Goal: Transaction & Acquisition: Book appointment/travel/reservation

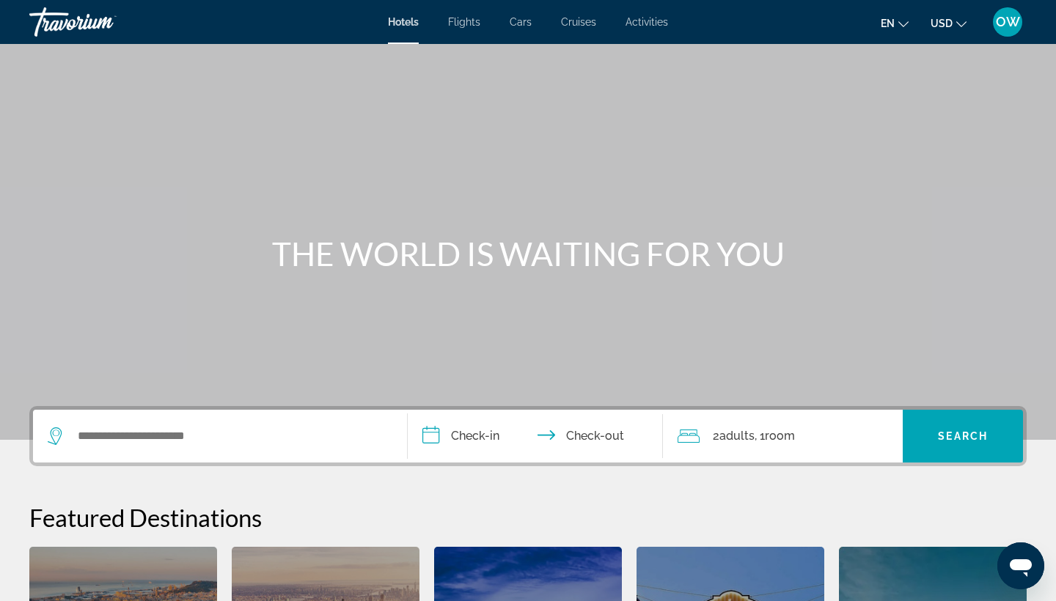
click at [461, 23] on span "Flights" at bounding box center [464, 22] width 32 height 12
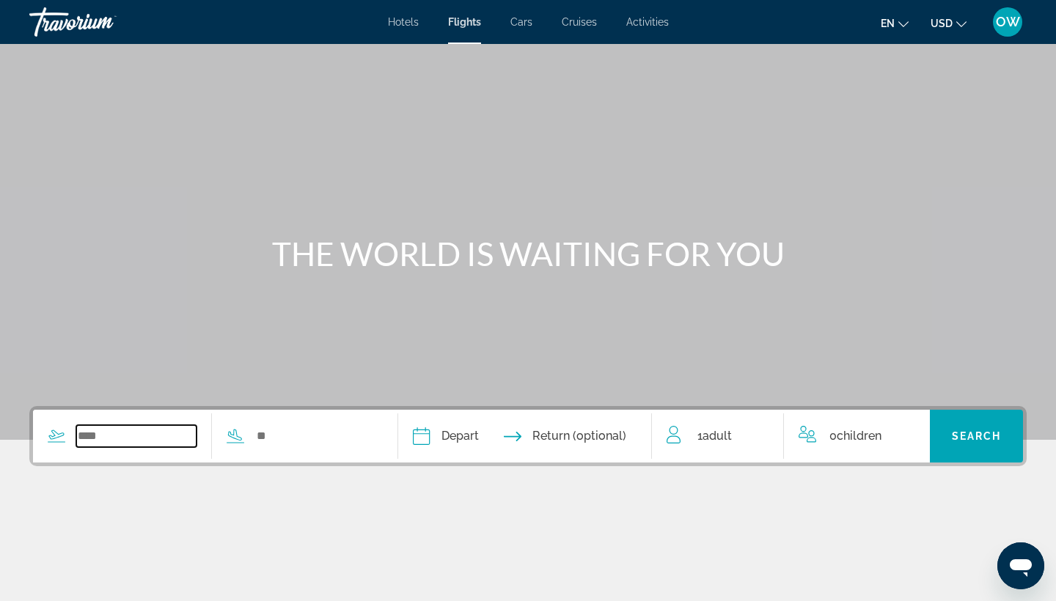
click at [128, 431] on input "Search widget" at bounding box center [136, 436] width 120 height 22
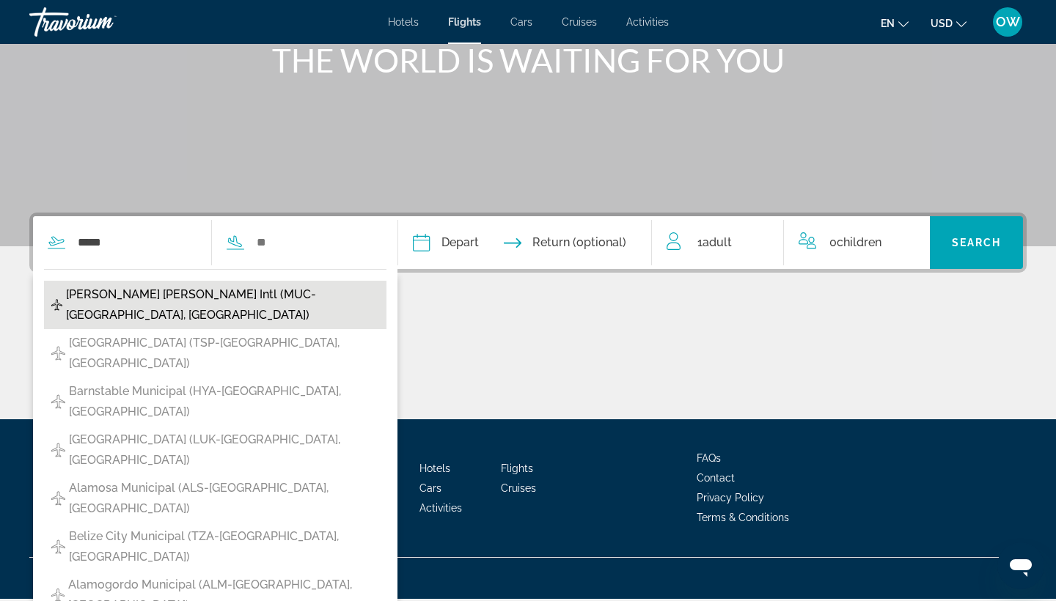
scroll to position [195, 1]
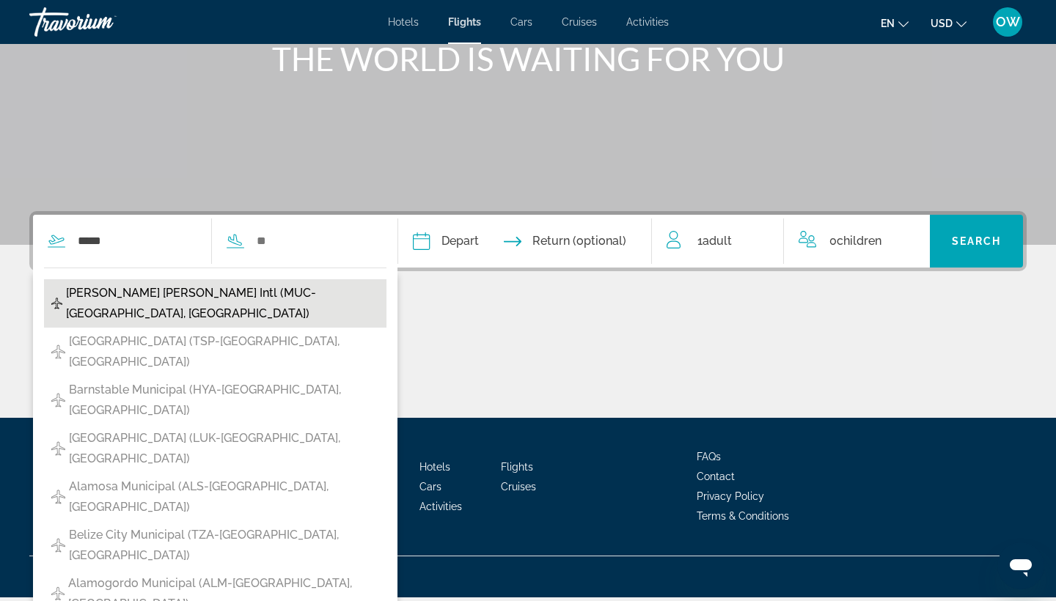
click at [129, 290] on span "[PERSON_NAME] [PERSON_NAME] Intl (MUC-[GEOGRAPHIC_DATA], [GEOGRAPHIC_DATA])" at bounding box center [222, 303] width 313 height 41
type input "**********"
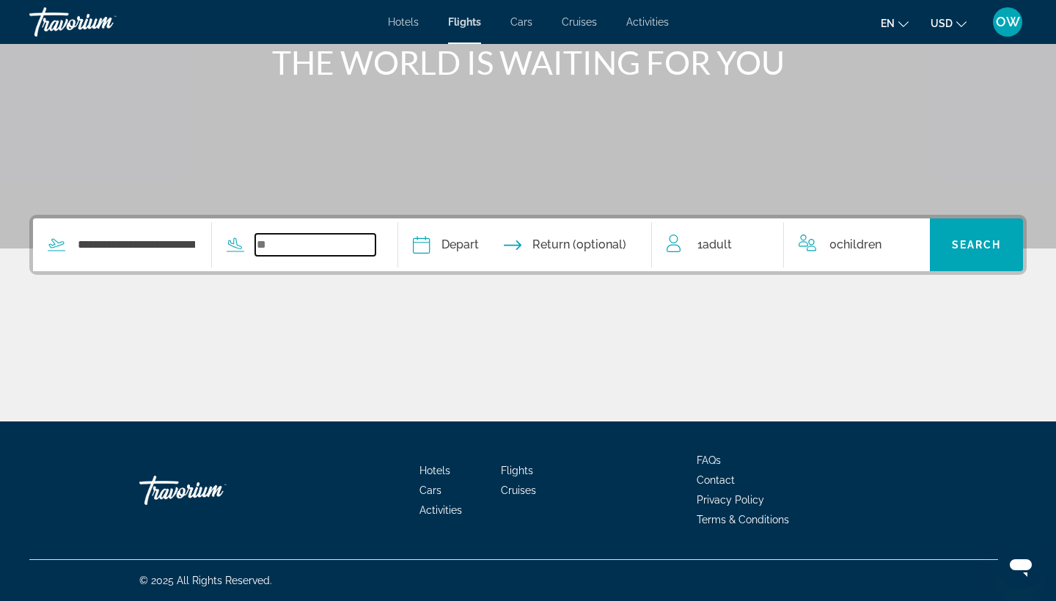
click at [307, 241] on input "Search widget" at bounding box center [315, 245] width 120 height 22
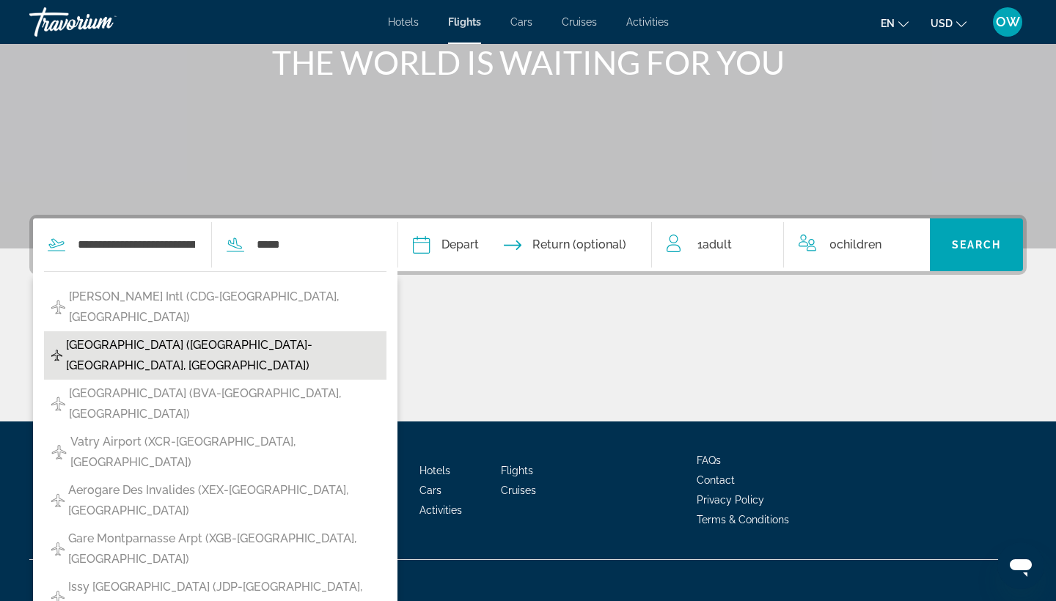
click at [190, 335] on span "[GEOGRAPHIC_DATA] ([GEOGRAPHIC_DATA]-[GEOGRAPHIC_DATA], [GEOGRAPHIC_DATA])" at bounding box center [222, 355] width 313 height 41
type input "**********"
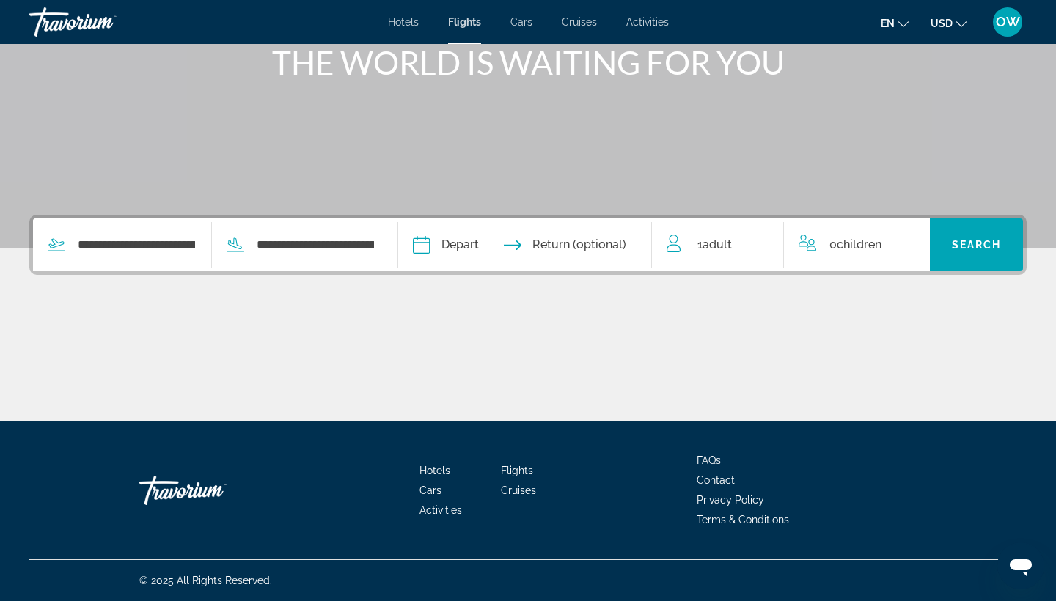
click at [535, 241] on input "Depart date" at bounding box center [471, 247] width 125 height 57
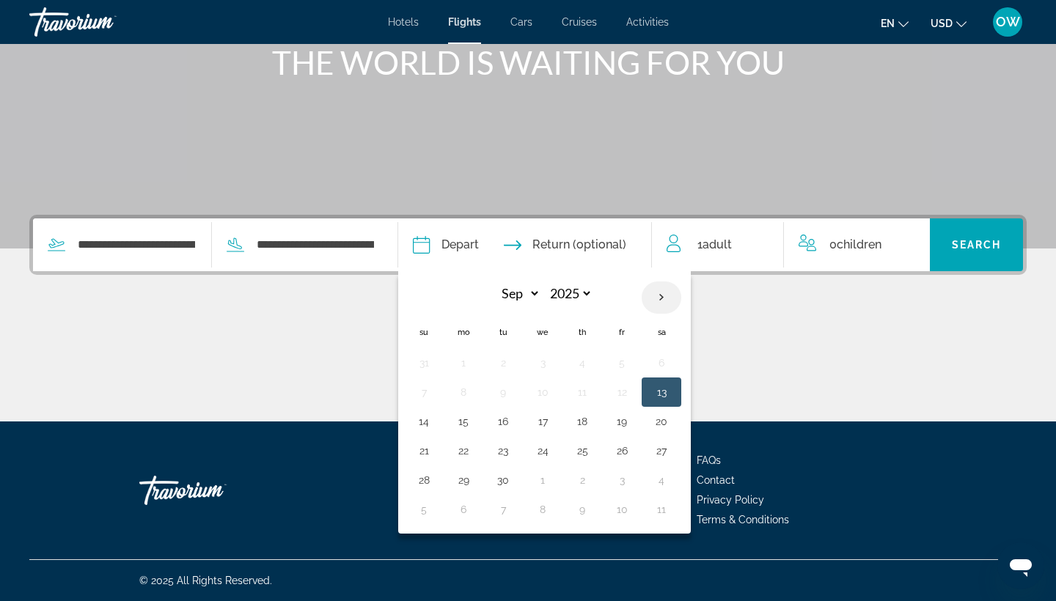
click at [681, 296] on th "Next month" at bounding box center [662, 298] width 40 height 32
select select "**"
click at [634, 476] on button "28" at bounding box center [621, 480] width 23 height 21
type input "**********"
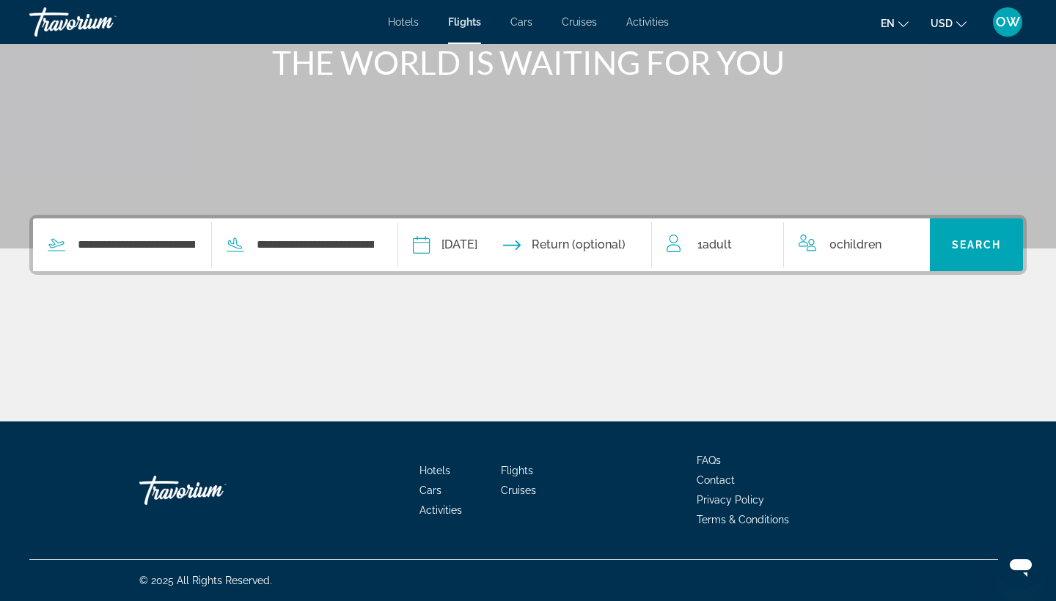
click at [621, 247] on input "Return date" at bounding box center [595, 247] width 125 height 57
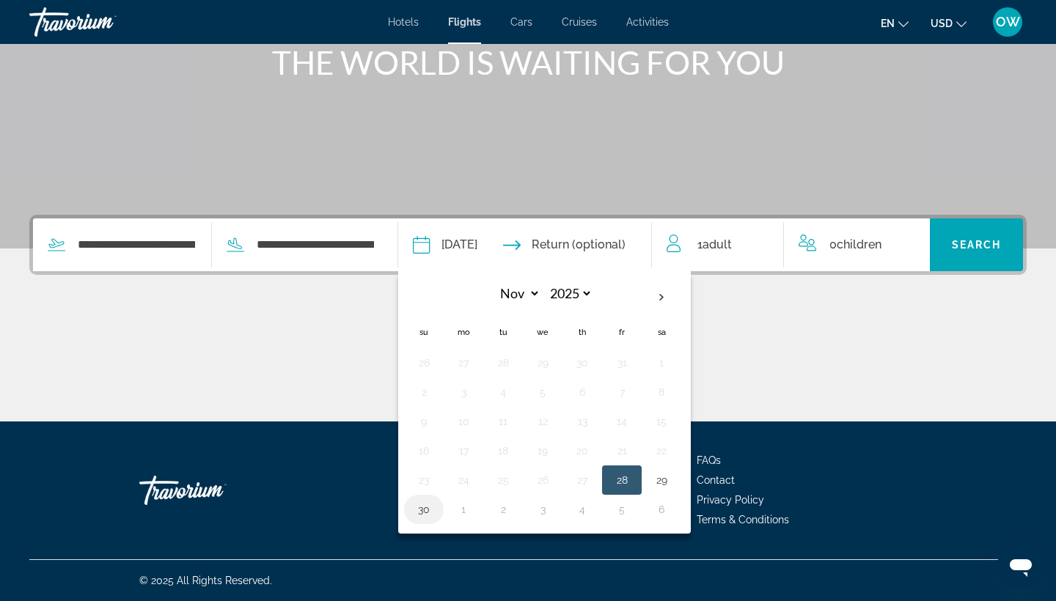
click at [436, 512] on button "30" at bounding box center [423, 510] width 23 height 21
type input "**********"
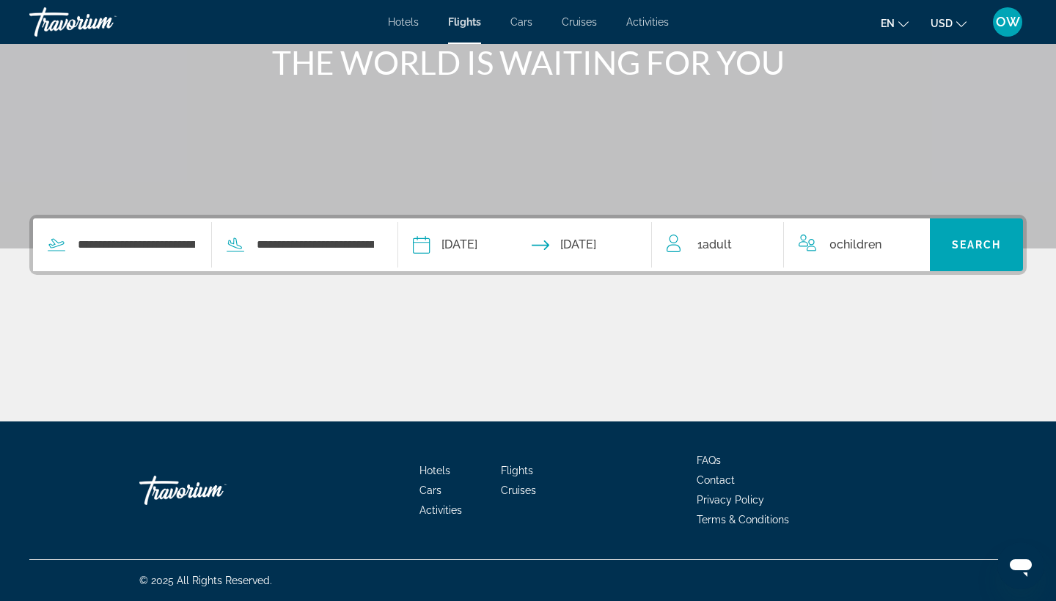
click at [742, 249] on div "1 Adult Adults" at bounding box center [725, 245] width 117 height 21
click at [763, 244] on icon "Increment adults" at bounding box center [762, 242] width 13 height 18
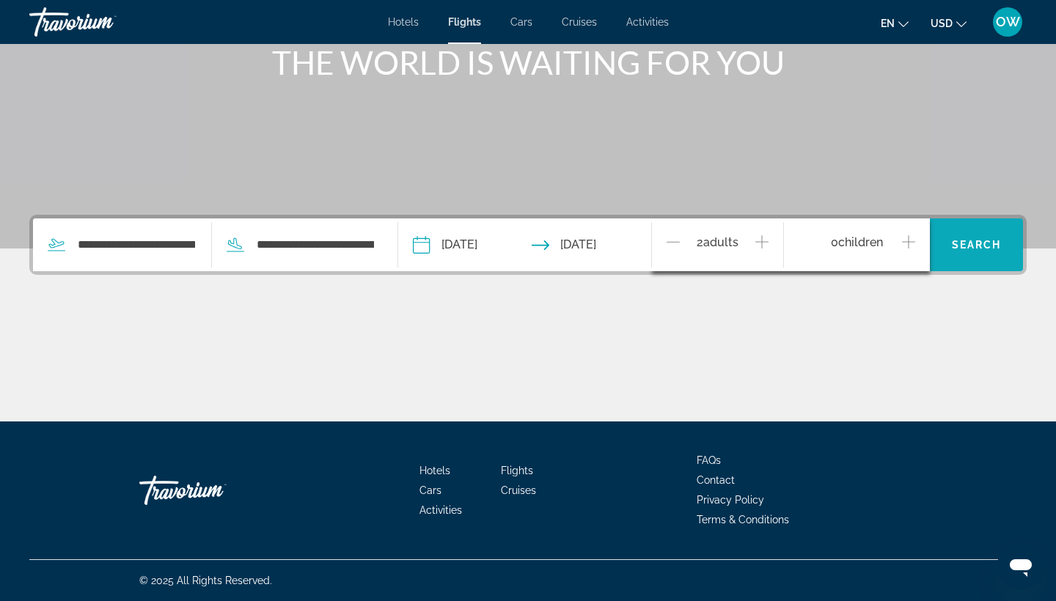
click at [976, 241] on span "Search" at bounding box center [977, 245] width 50 height 12
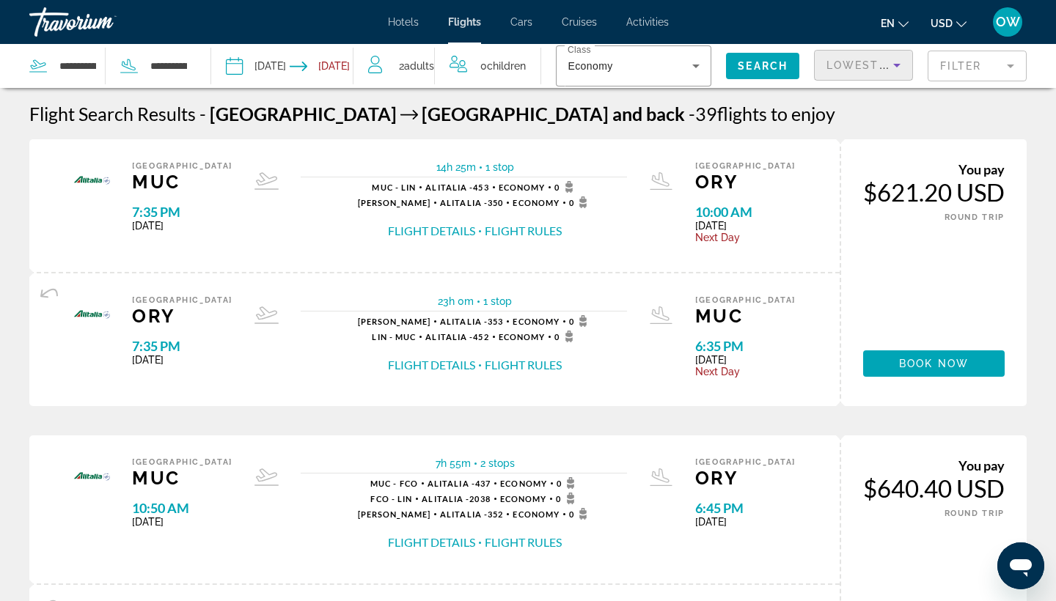
click at [899, 65] on icon "Sort by" at bounding box center [896, 66] width 7 height 4
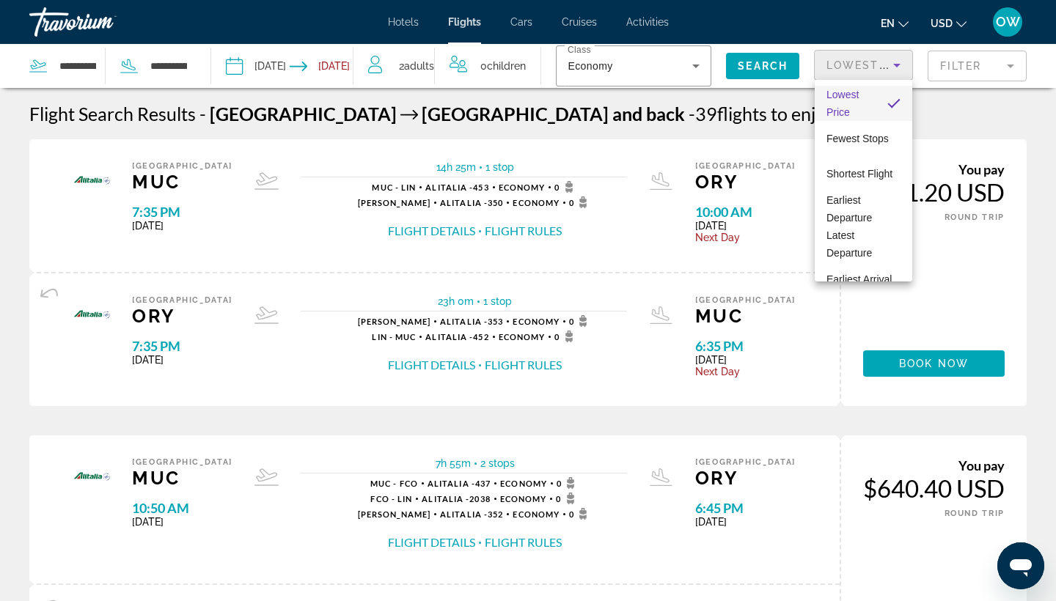
click at [874, 95] on span "Lowest Price" at bounding box center [851, 103] width 49 height 35
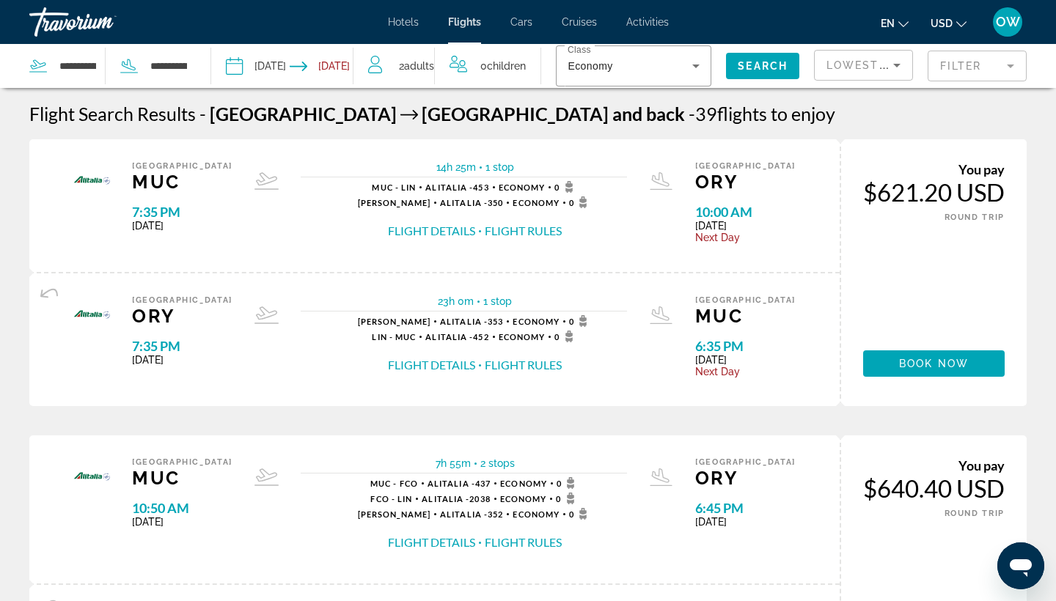
click at [1014, 67] on mat-form-field "Filter" at bounding box center [977, 66] width 99 height 31
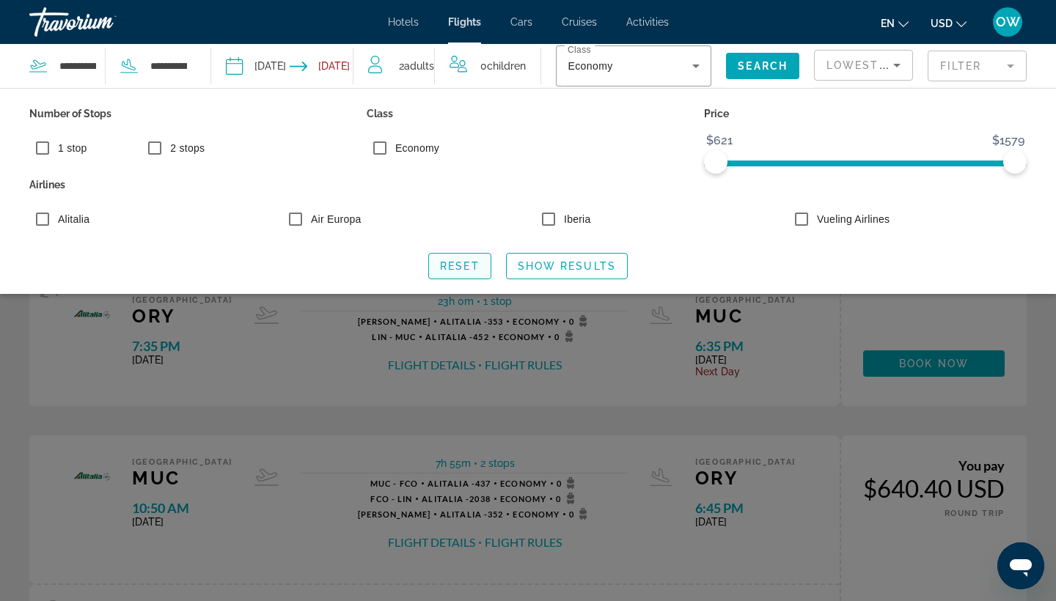
click at [469, 265] on span "Reset" at bounding box center [460, 266] width 40 height 12
click at [631, 391] on div "Search widget" at bounding box center [528, 407] width 1056 height 389
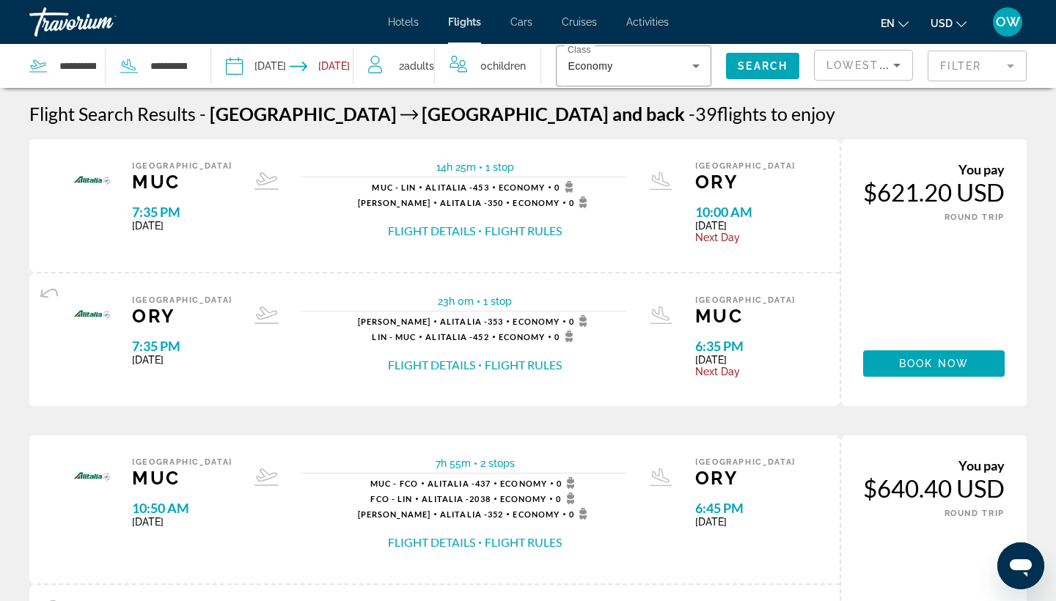
click at [407, 29] on div "Hotels Flights Cars Cruises Activities Hotels Flights Cars Cruises Activities e…" at bounding box center [528, 22] width 1056 height 38
click at [409, 23] on span "Hotels" at bounding box center [403, 22] width 31 height 12
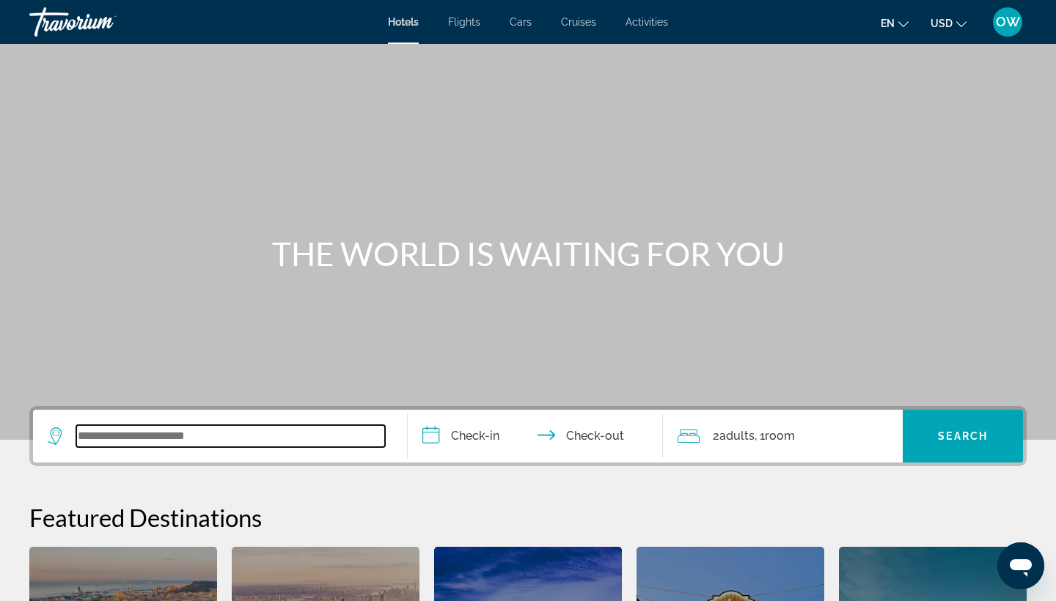
click at [227, 440] on input "Search widget" at bounding box center [230, 436] width 309 height 22
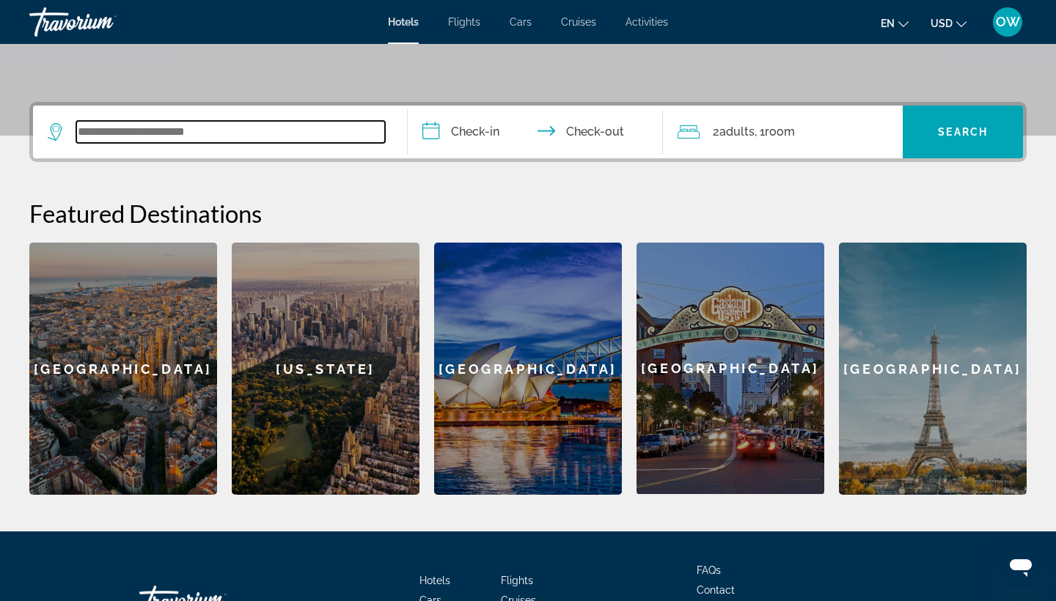
scroll to position [359, 0]
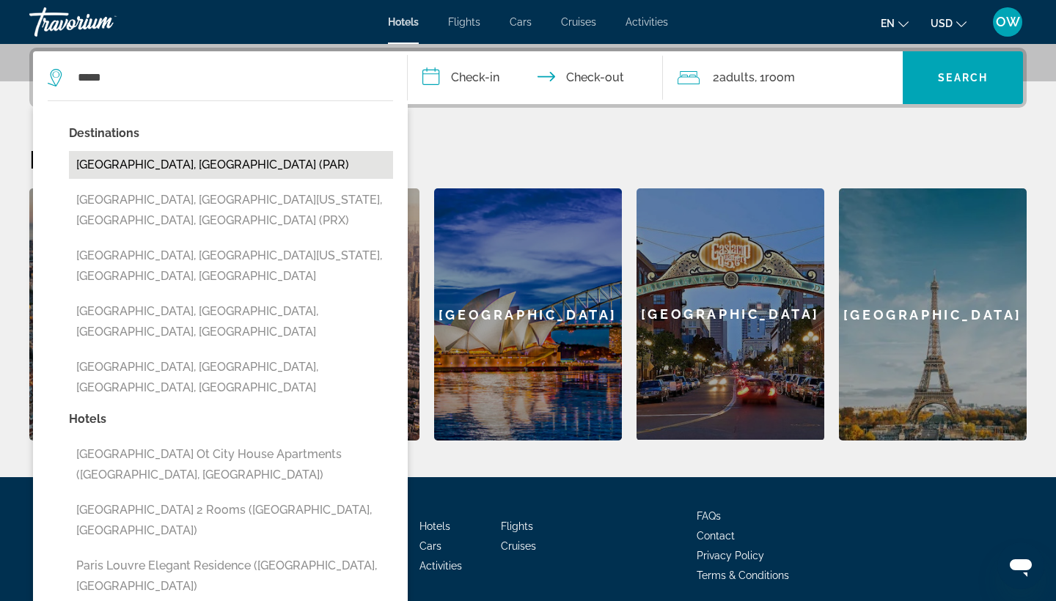
drag, startPoint x: 259, startPoint y: 423, endPoint x: 147, endPoint y: 163, distance: 282.9
click at [147, 163] on button "[GEOGRAPHIC_DATA], [GEOGRAPHIC_DATA] (PAR)" at bounding box center [231, 165] width 324 height 28
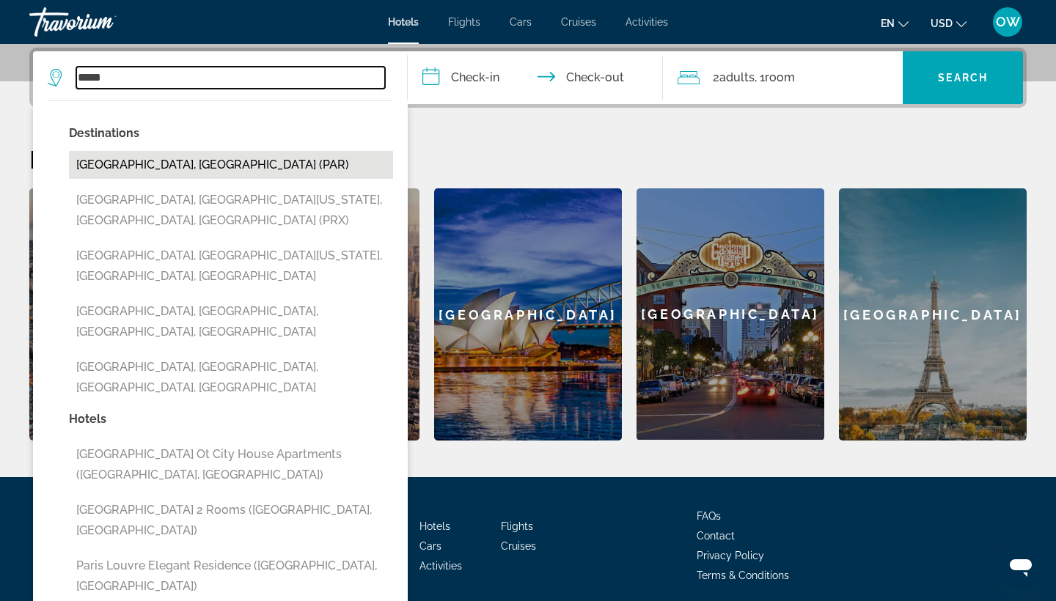
type input "**********"
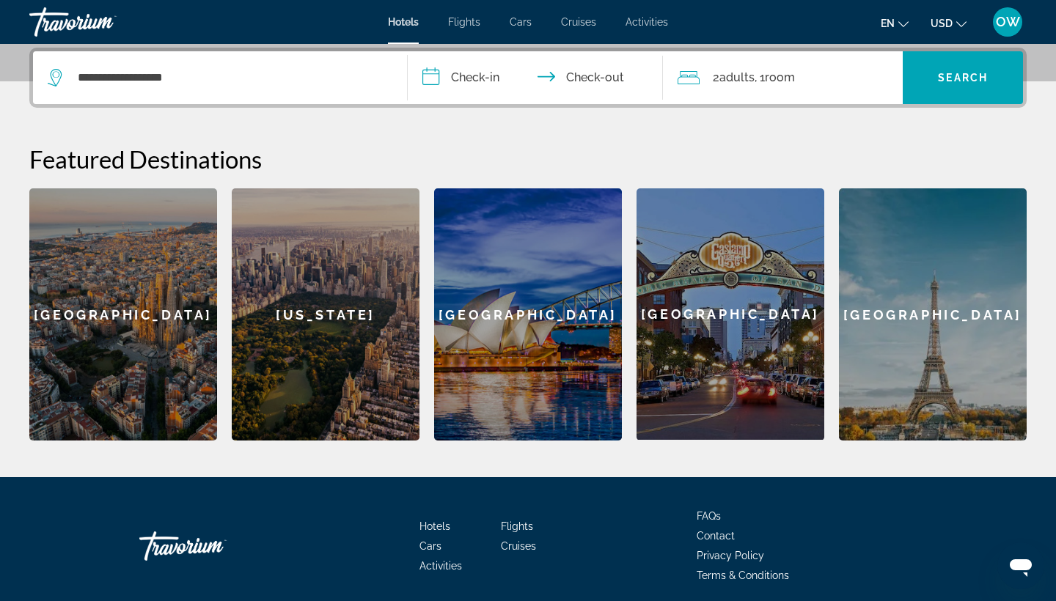
click at [458, 79] on input "**********" at bounding box center [538, 79] width 261 height 57
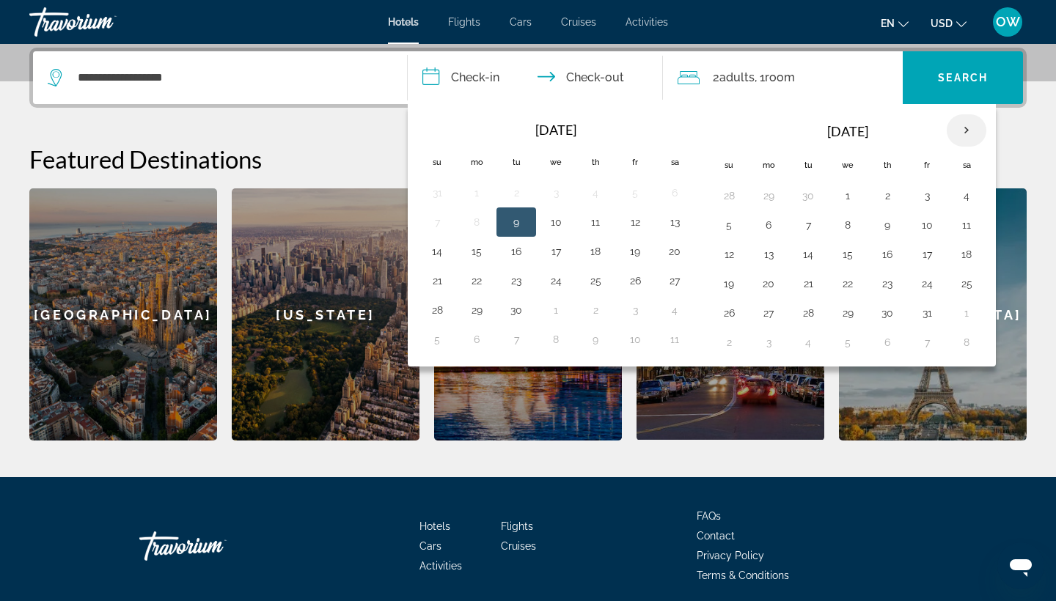
click at [970, 131] on th "Next month" at bounding box center [967, 130] width 40 height 32
click at [929, 315] on button "28" at bounding box center [926, 313] width 23 height 21
click at [739, 337] on button "30" at bounding box center [728, 342] width 23 height 21
type input "**********"
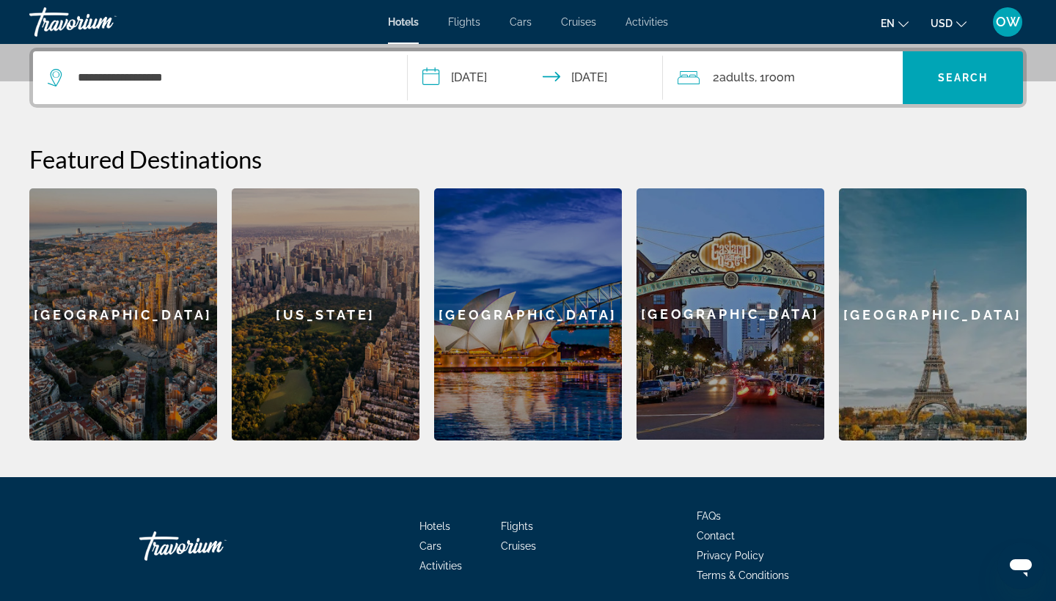
click at [838, 71] on div "2 Adult Adults , 1 Room rooms" at bounding box center [791, 77] width 226 height 21
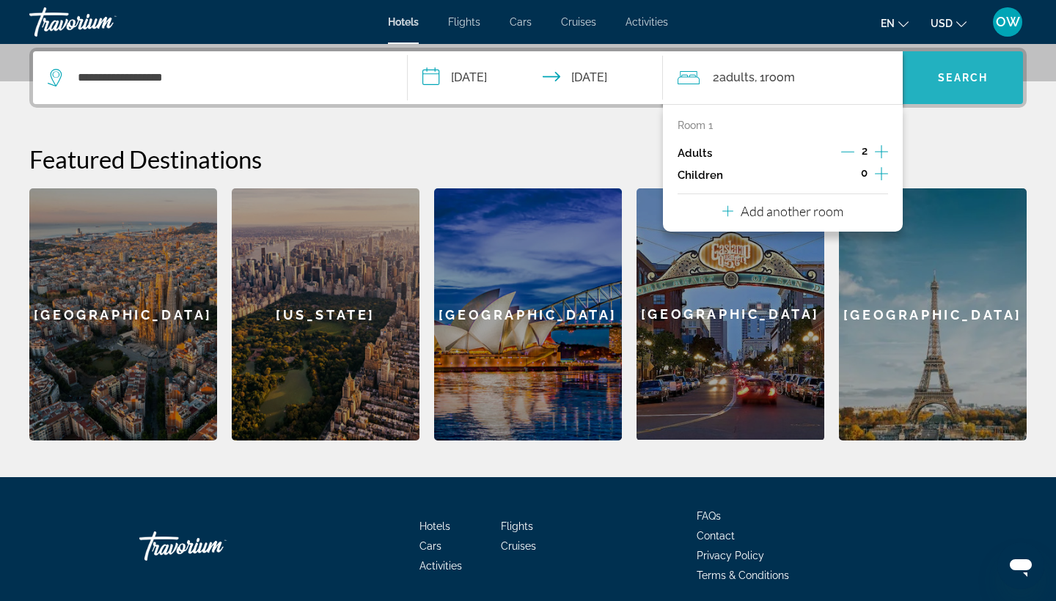
click at [976, 76] on span "Search" at bounding box center [963, 78] width 50 height 12
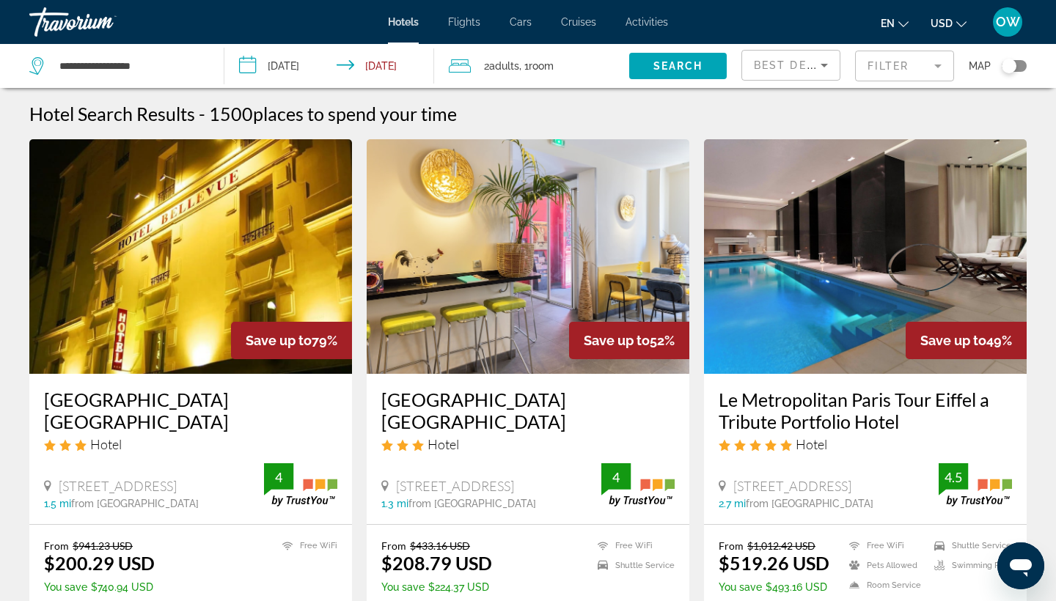
click at [943, 65] on mat-form-field "Filter" at bounding box center [904, 66] width 99 height 31
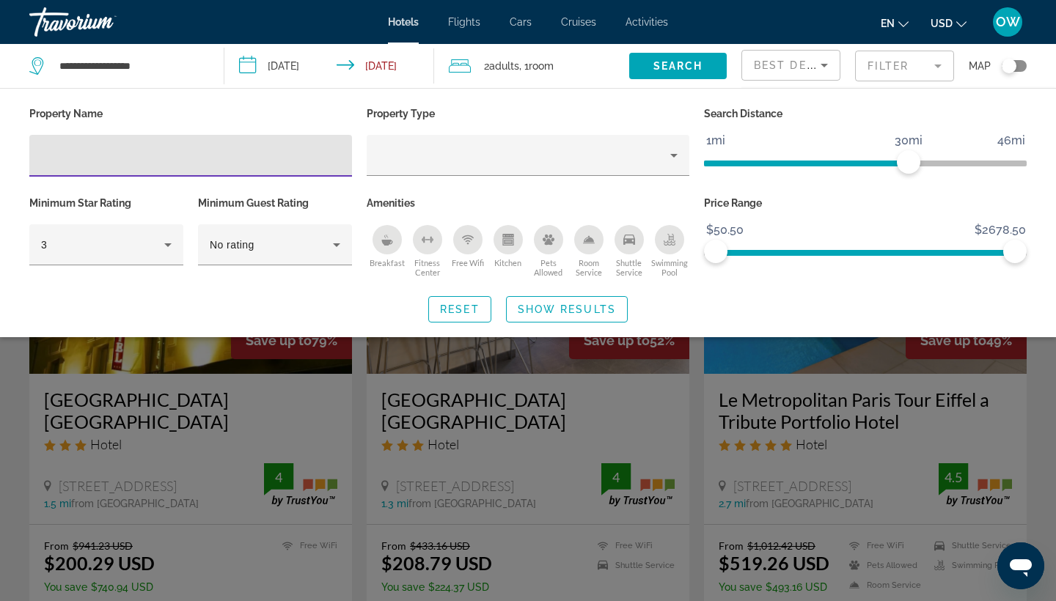
click at [943, 65] on mat-form-field "Filter" at bounding box center [904, 66] width 99 height 31
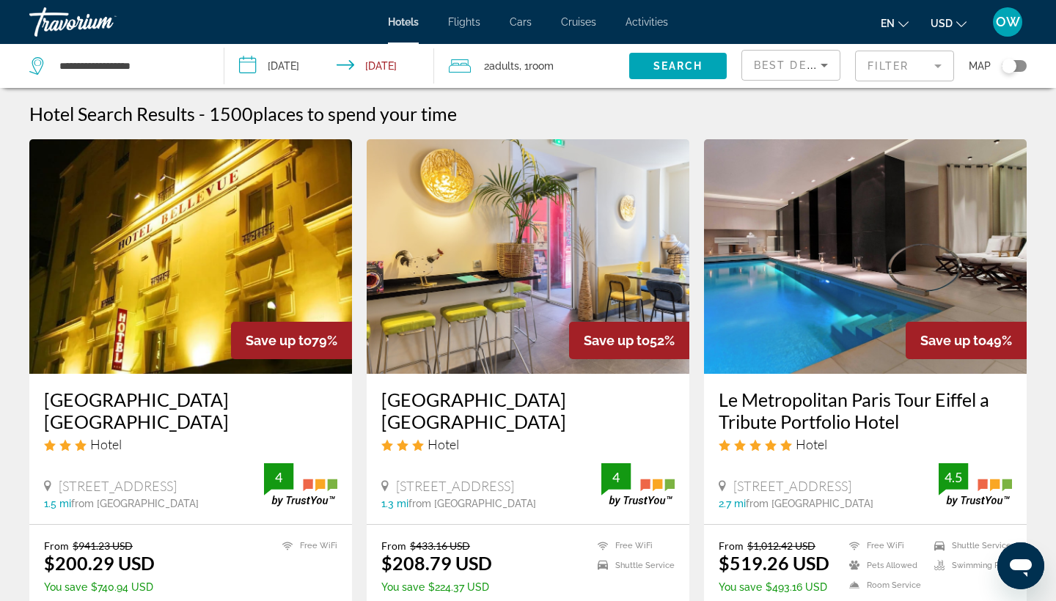
click at [1014, 66] on div "Toggle map" at bounding box center [1009, 66] width 15 height 15
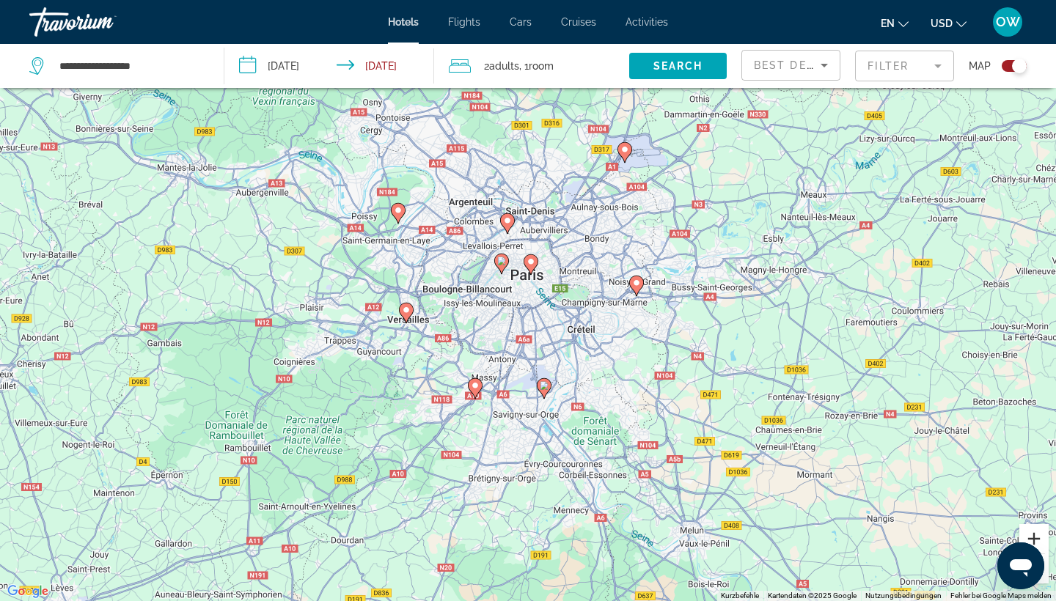
click at [1035, 538] on button "Vergrößern" at bounding box center [1034, 538] width 29 height 29
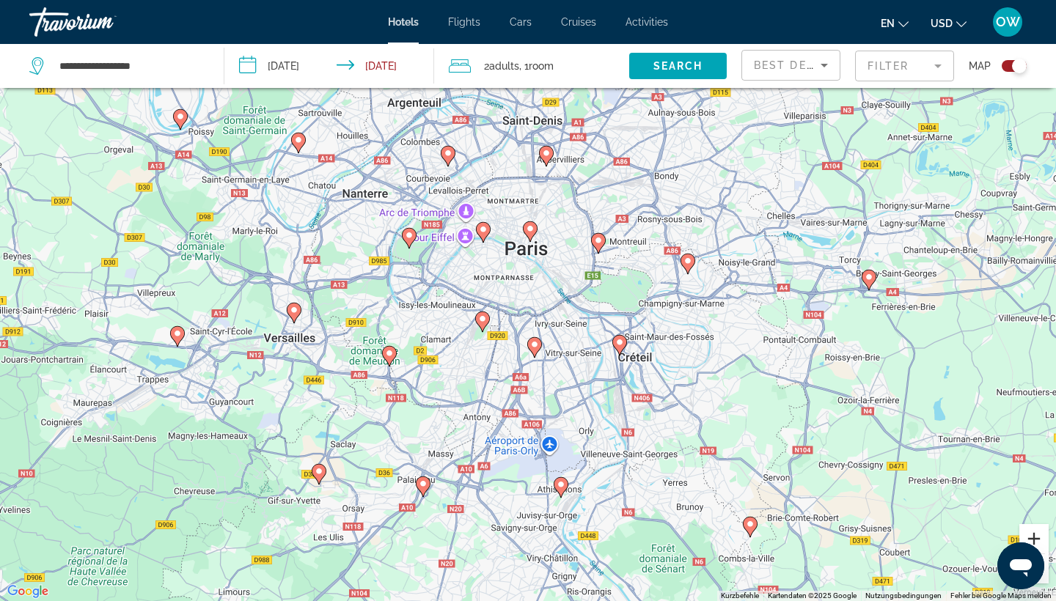
click at [1035, 538] on button "Vergrößern" at bounding box center [1034, 538] width 29 height 29
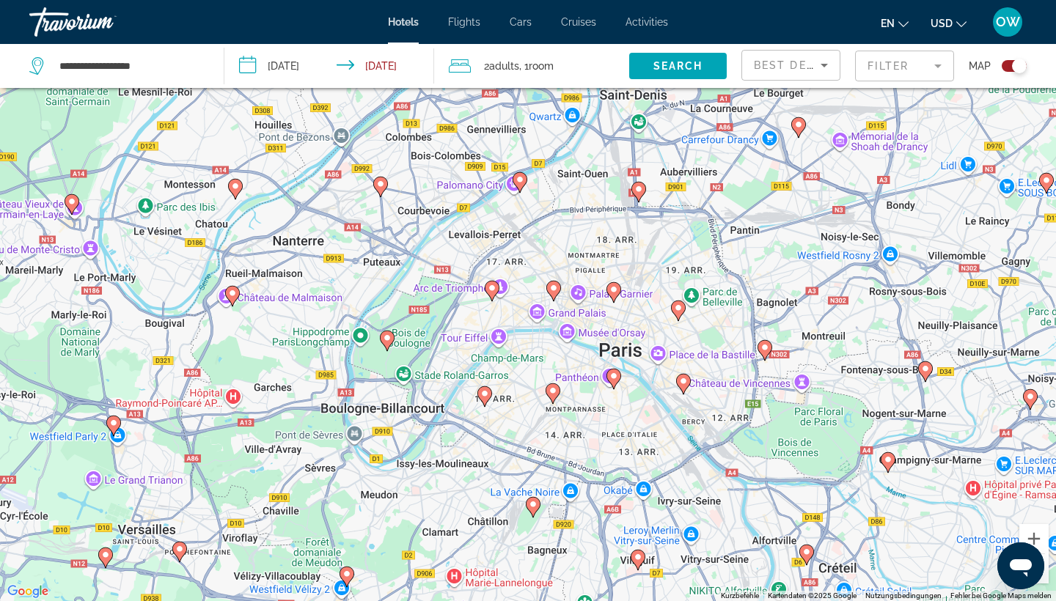
drag, startPoint x: 511, startPoint y: 322, endPoint x: 574, endPoint y: 418, distance: 114.5
click at [604, 461] on div "Um den Modus zum Ziehen mit der Tastatur zu aktivieren, drückst du Alt + Eingab…" at bounding box center [528, 300] width 1056 height 601
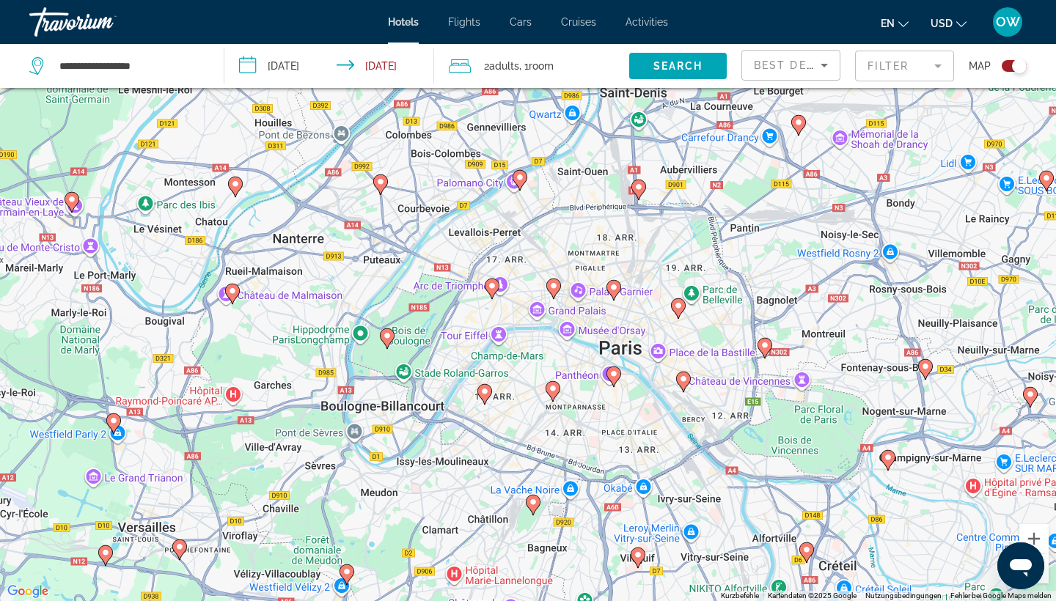
click at [522, 175] on image "Main content" at bounding box center [520, 177] width 9 height 9
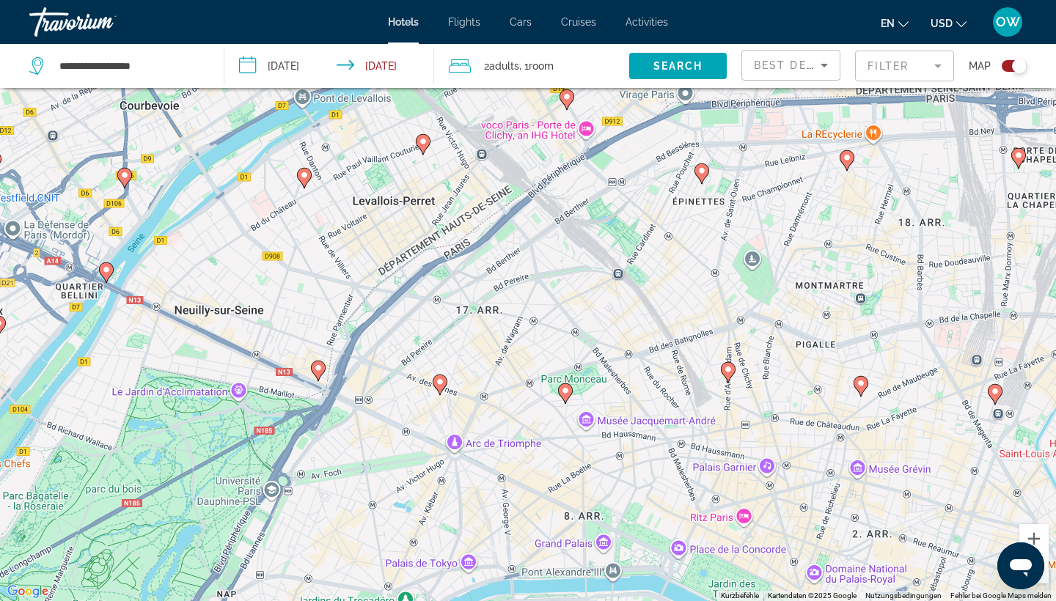
drag, startPoint x: 503, startPoint y: 385, endPoint x: 510, endPoint y: 121, distance: 264.2
click at [510, 121] on div "Um von einem Element zum anderen zu gelangen, drückst du die Pfeiltasten entspr…" at bounding box center [528, 300] width 1056 height 601
click at [319, 372] on image "Main content" at bounding box center [318, 368] width 9 height 9
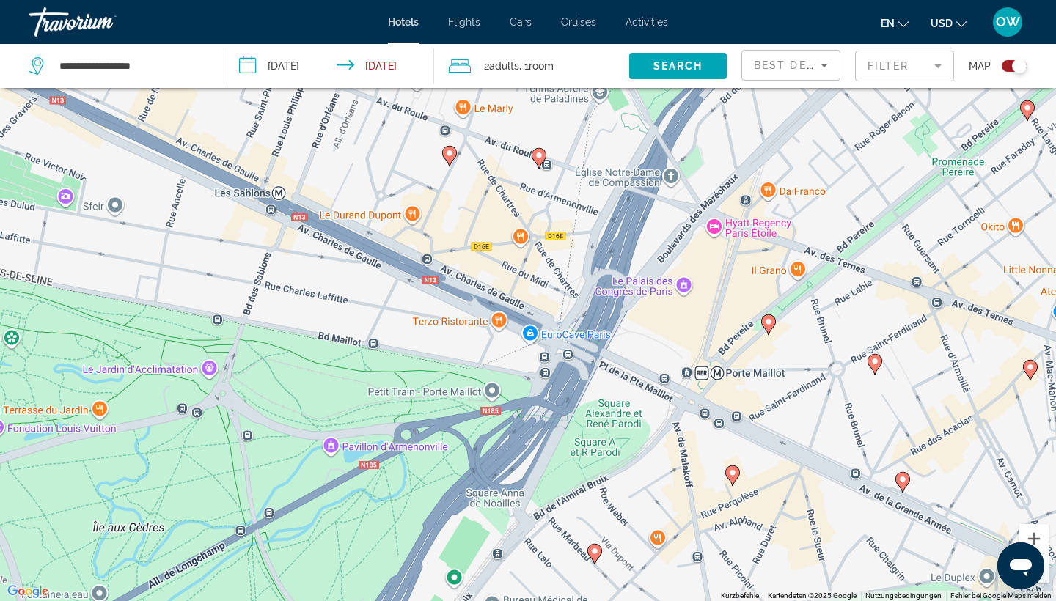
click at [1045, 577] on button "Verkleinern" at bounding box center [1034, 569] width 29 height 29
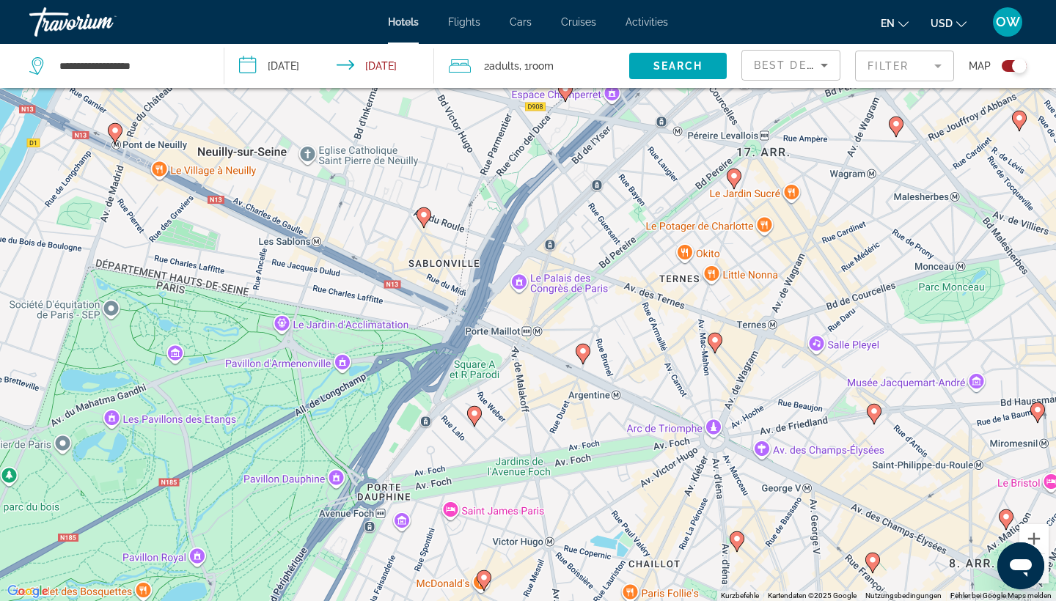
drag, startPoint x: 626, startPoint y: 345, endPoint x: 537, endPoint y: 338, distance: 89.0
click at [537, 338] on div "Um von einem Element zum anderen zu gelangen, drückst du die Pfeiltasten entspr…" at bounding box center [528, 300] width 1056 height 601
click at [425, 222] on icon "Main content" at bounding box center [423, 217] width 13 height 19
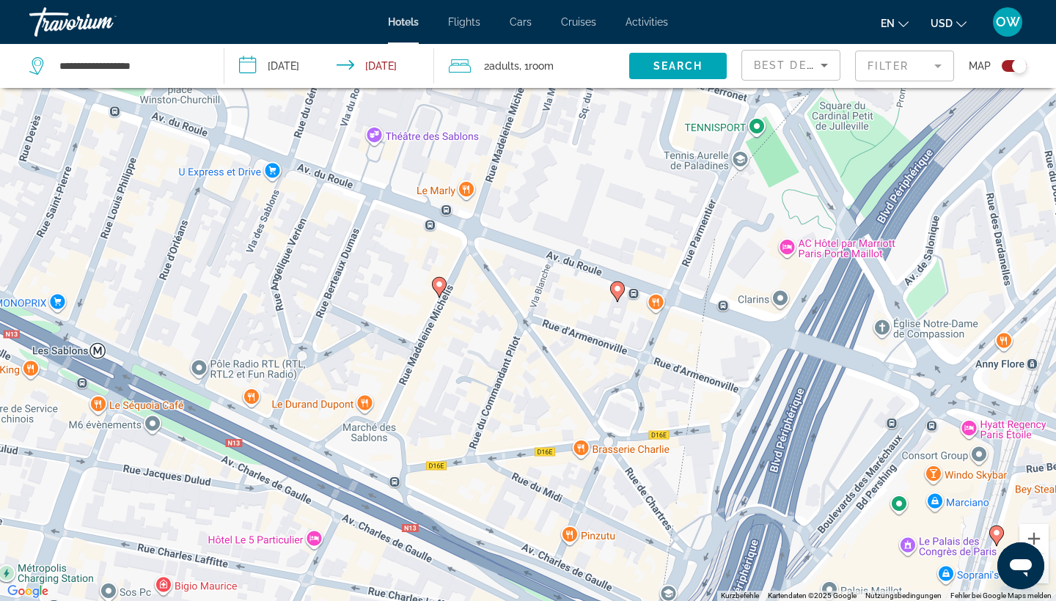
click at [618, 291] on image "Main content" at bounding box center [617, 289] width 9 height 9
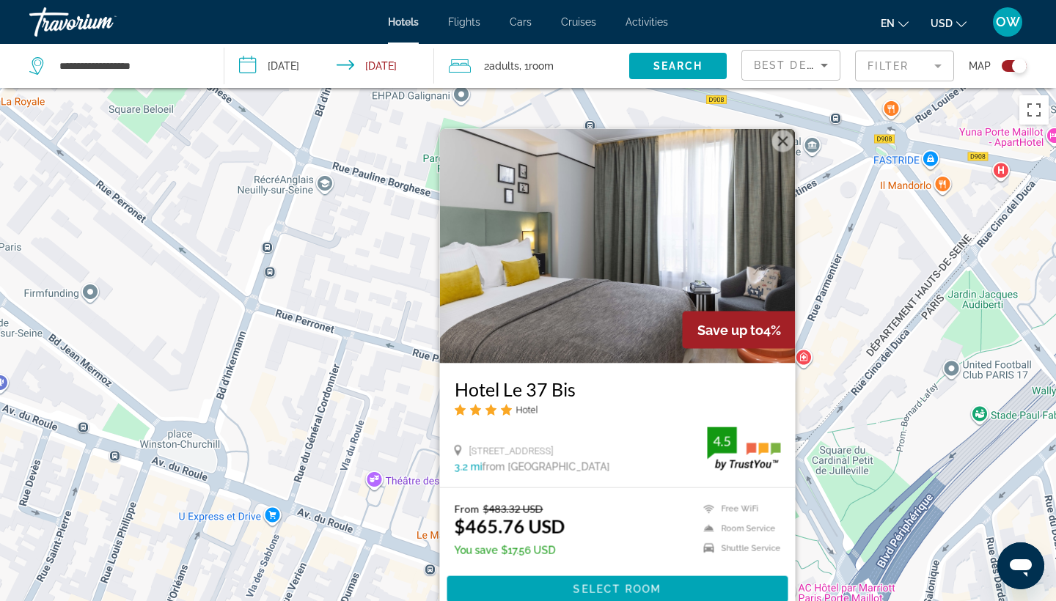
scroll to position [0, 0]
click at [789, 136] on button "Schließen" at bounding box center [783, 142] width 22 height 22
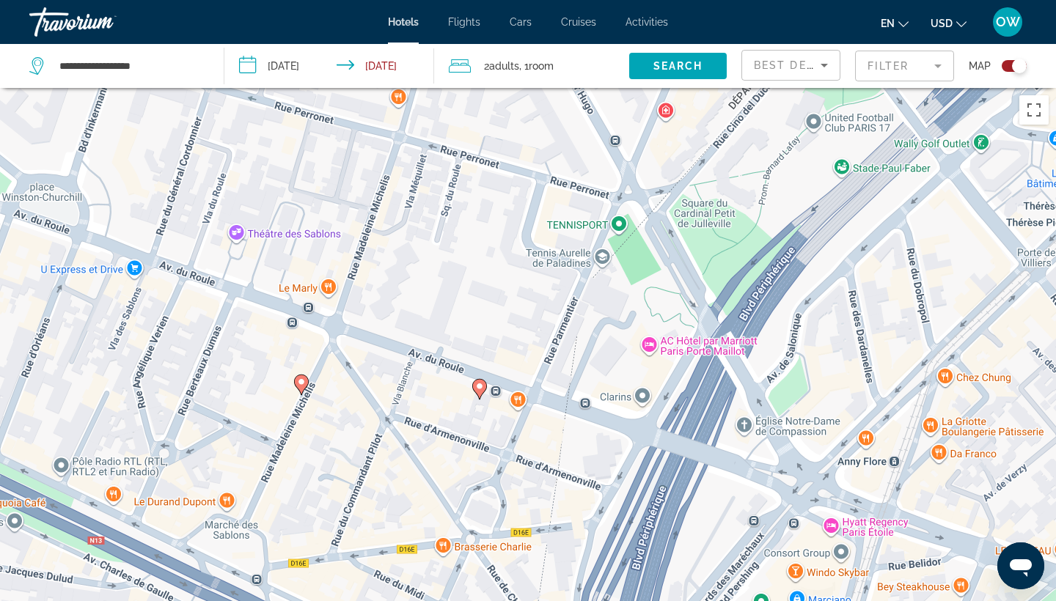
drag, startPoint x: 763, startPoint y: 419, endPoint x: 622, endPoint y: 169, distance: 286.4
click at [622, 169] on div "Um den Modus zum Ziehen mit der Tastatur zu aktivieren, drückst du Alt + Eingab…" at bounding box center [528, 388] width 1056 height 601
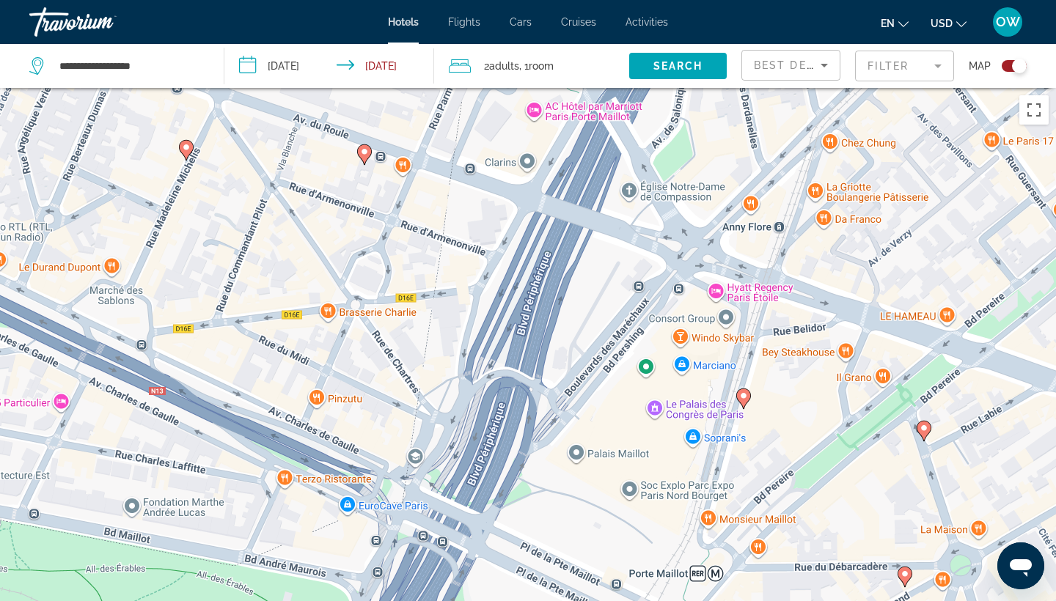
drag, startPoint x: 809, startPoint y: 374, endPoint x: 691, endPoint y: 138, distance: 264.1
click at [691, 138] on div "Um den Modus zum Ziehen mit der Tastatur zu aktivieren, drückst du Alt + Eingab…" at bounding box center [528, 388] width 1056 height 601
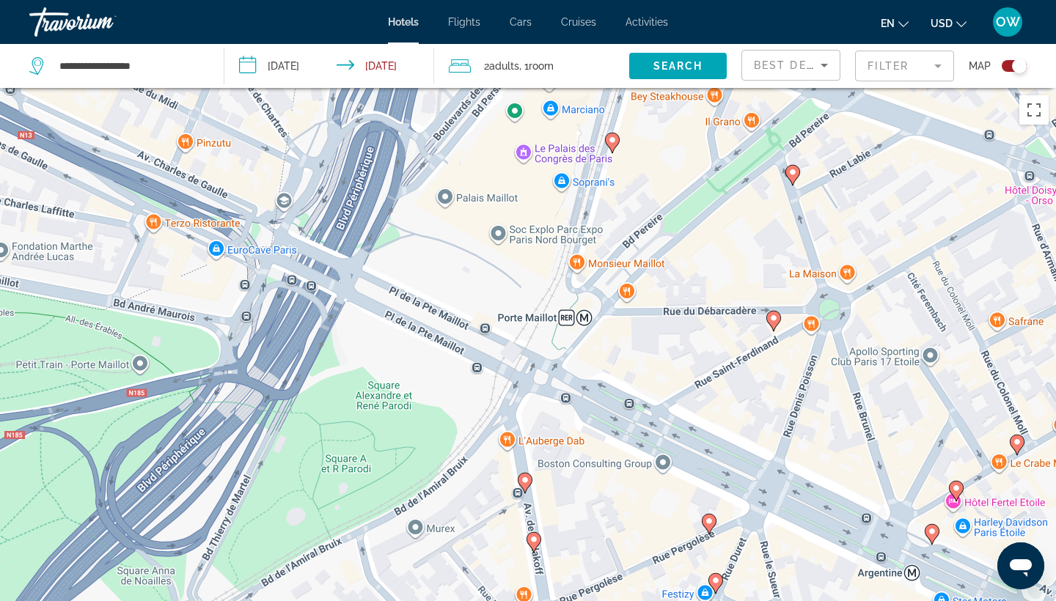
drag, startPoint x: 747, startPoint y: 362, endPoint x: 614, endPoint y: 101, distance: 292.9
click at [614, 101] on div "Um den Modus zum Ziehen mit der Tastatur zu aktivieren, drückst du Alt + Eingab…" at bounding box center [528, 388] width 1056 height 601
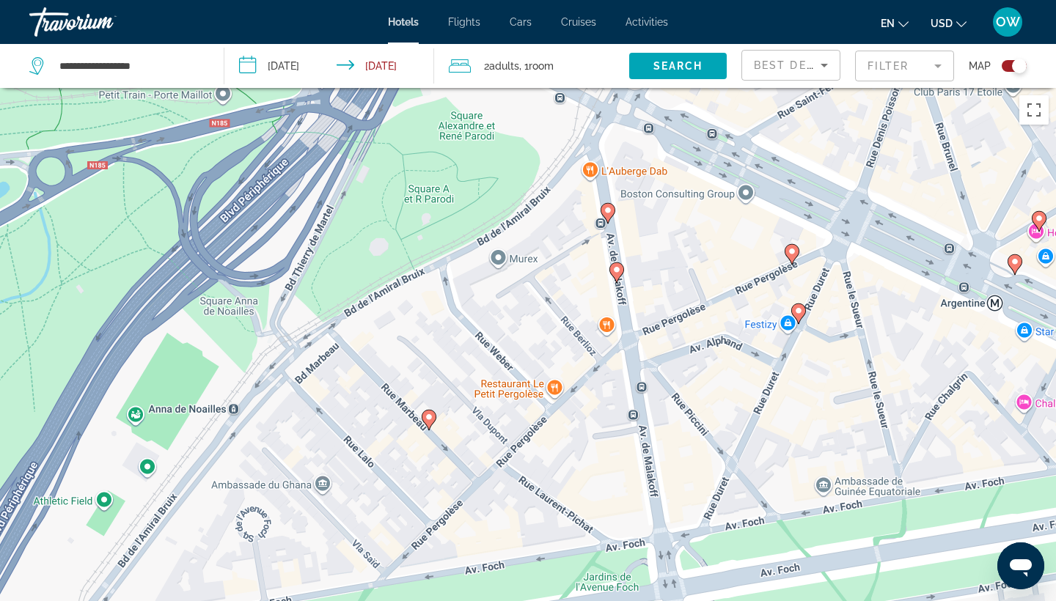
drag, startPoint x: 585, startPoint y: 381, endPoint x: 669, endPoint y: 106, distance: 287.5
click at [669, 106] on div "Um den Modus zum Ziehen mit der Tastatur zu aktivieren, drückst du Alt + Eingab…" at bounding box center [528, 388] width 1056 height 601
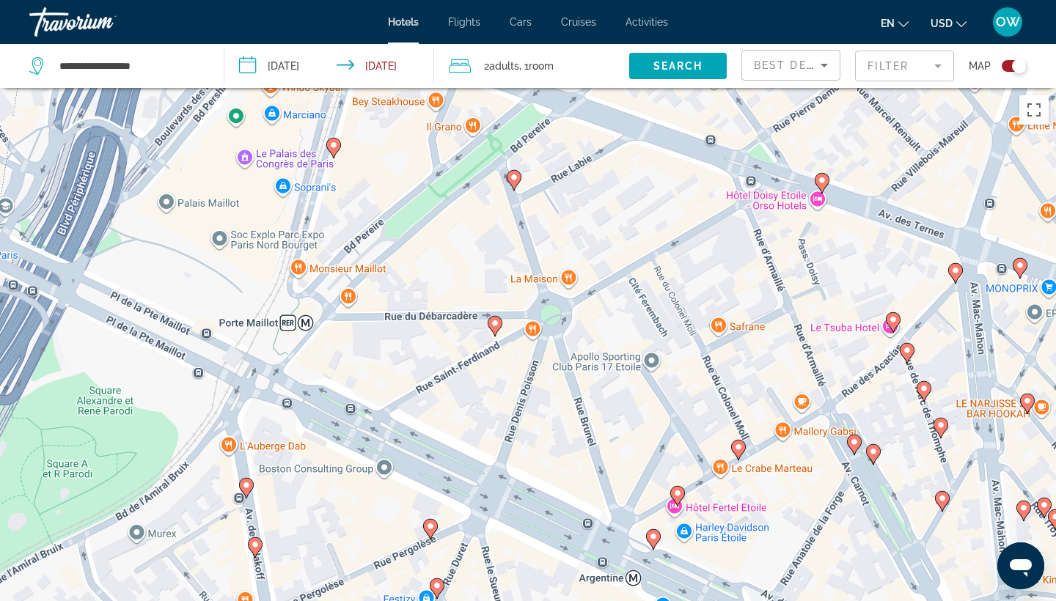
drag, startPoint x: 692, startPoint y: 327, endPoint x: 336, endPoint y: 563, distance: 426.6
click at [329, 599] on div "Um den Modus zum Ziehen mit der Tastatur zu aktivieren, drückst du Alt + Eingab…" at bounding box center [528, 388] width 1056 height 601
drag, startPoint x: 1039, startPoint y: 579, endPoint x: 2044, endPoint y: 1121, distance: 1141.5
click at [1039, 579] on div "Messaging-Fenster öffnen" at bounding box center [1021, 566] width 44 height 44
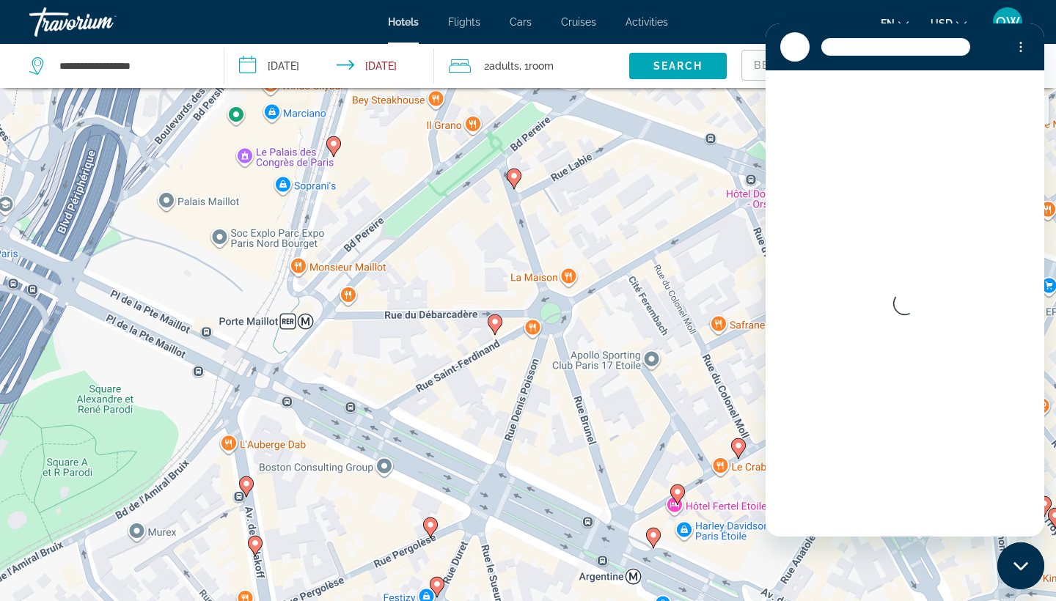
click at [1020, 563] on icon "Messaging-Fenster schließen" at bounding box center [1021, 567] width 15 height 10
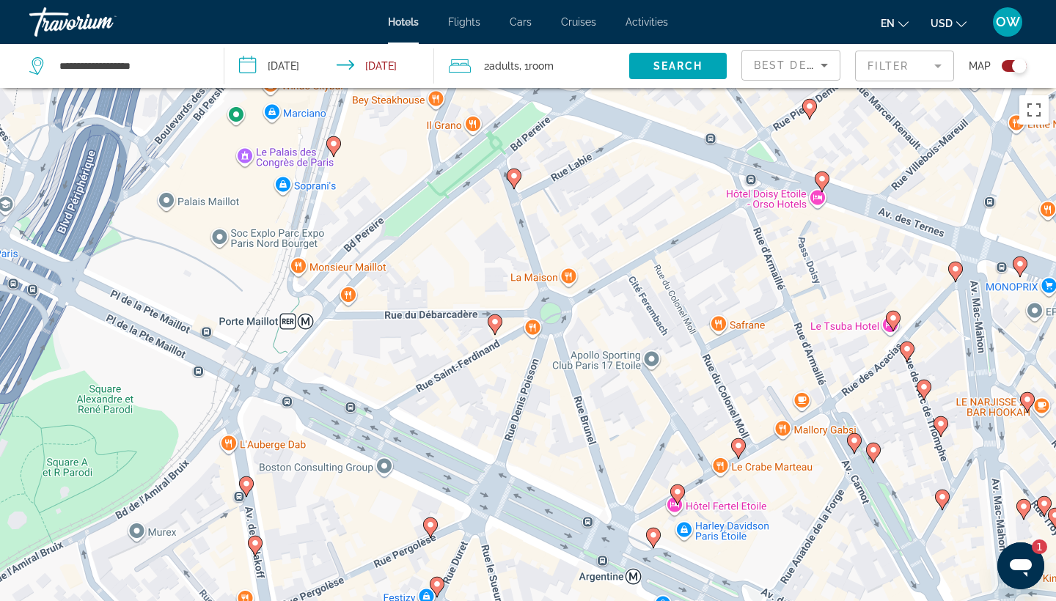
drag, startPoint x: 1026, startPoint y: 573, endPoint x: 1028, endPoint y: 554, distance: 19.2
click at [998, 543] on html at bounding box center [1021, 566] width 47 height 47
click at [1042, 556] on div "Messaging-Fenster öffnen, 1 ungelesene Nachricht" at bounding box center [1021, 566] width 44 height 44
type textarea "*"
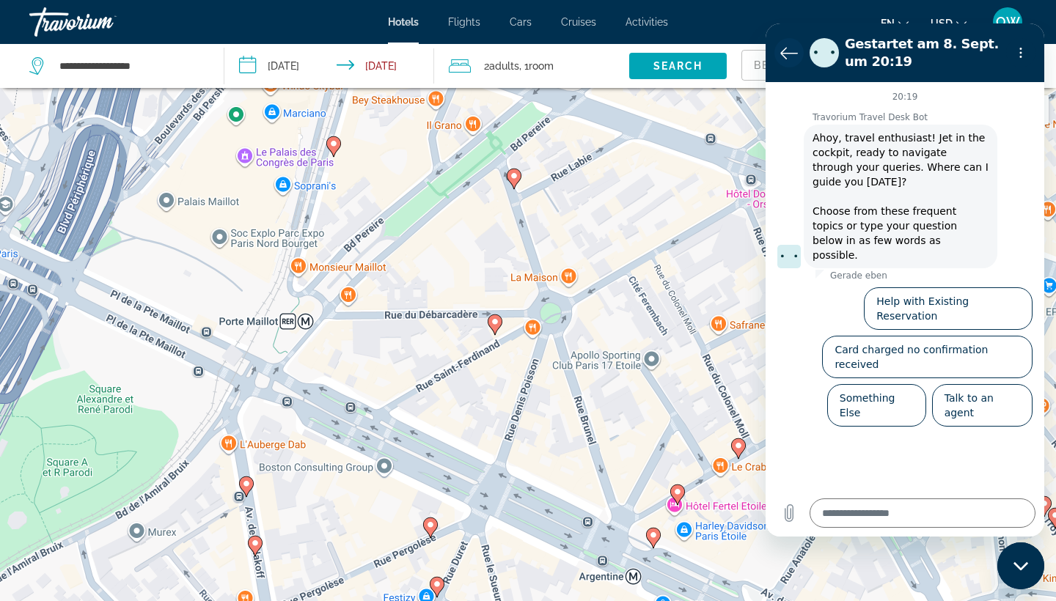
click at [789, 56] on icon "Zurück zur Konversationsliste" at bounding box center [789, 53] width 18 height 18
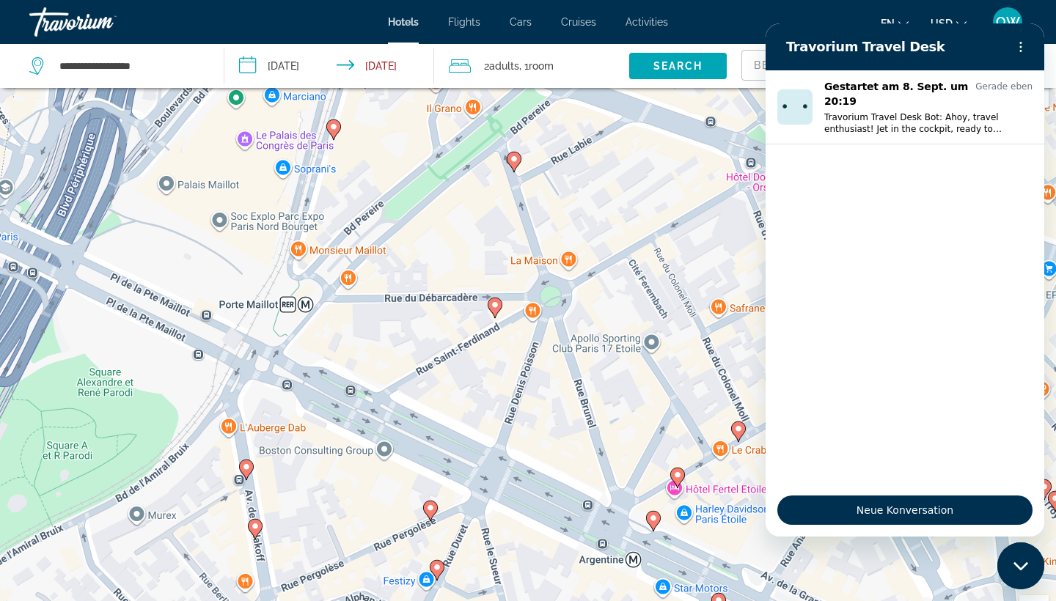
scroll to position [21, 0]
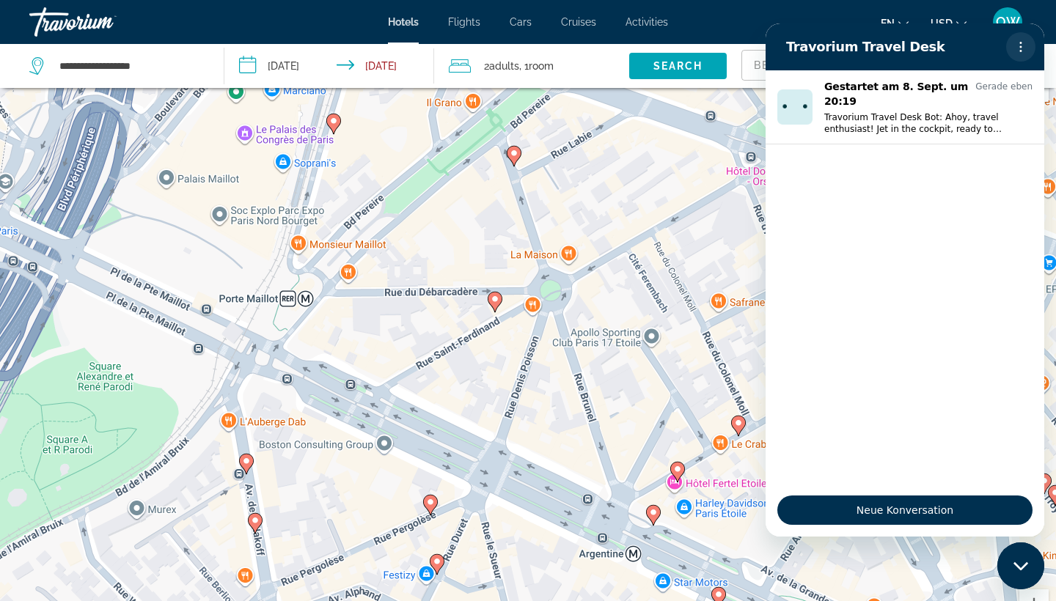
click at [1017, 50] on icon "Optionsmenü" at bounding box center [1021, 47] width 12 height 12
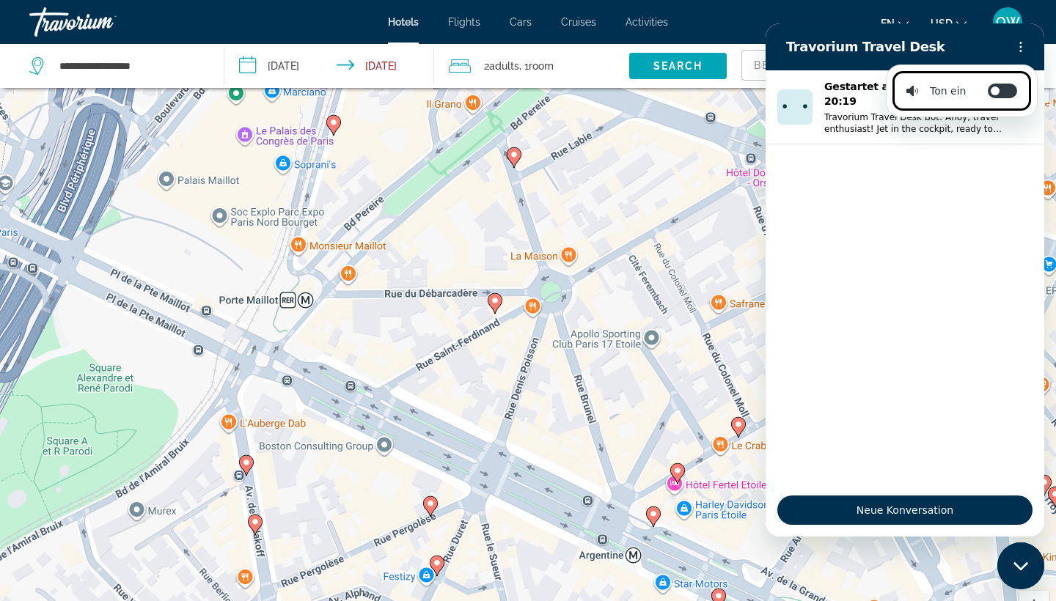
click at [737, 127] on div "Um den Modus zum Ziehen mit der Tastatur zu aktivieren, drückst du Alt + Eingab…" at bounding box center [528, 367] width 1056 height 601
click at [747, 178] on div "Um den Modus zum Ziehen mit der Tastatur zu aktivieren, drückst du Alt + Eingab…" at bounding box center [528, 367] width 1056 height 601
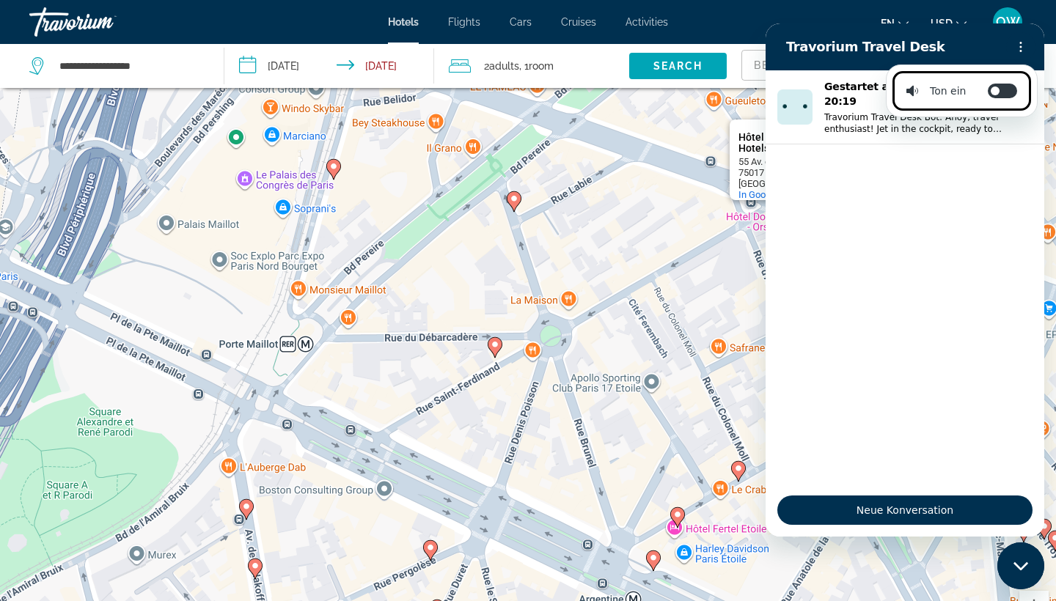
click at [1022, 566] on icon "Messaging-Fenster schließen" at bounding box center [1021, 567] width 15 height 10
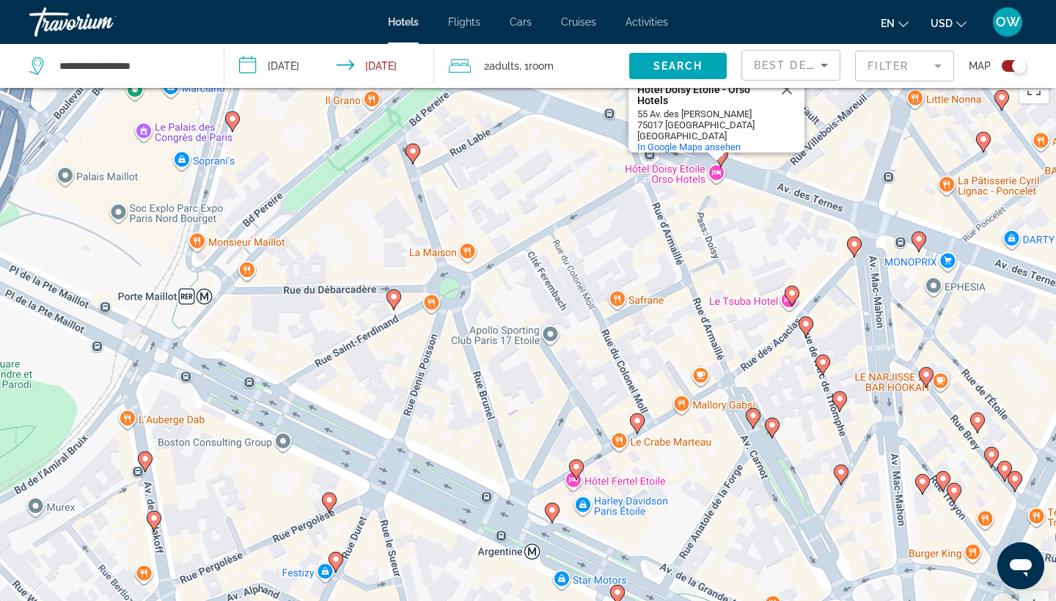
drag, startPoint x: 869, startPoint y: 357, endPoint x: 761, endPoint y: 304, distance: 120.1
click at [761, 304] on div "Um den Modus zum Ziehen mit der Tastatur zu aktivieren, drückst du Alt + Eingab…" at bounding box center [528, 367] width 1056 height 601
click at [1023, 65] on div "Toggle map" at bounding box center [1019, 66] width 15 height 15
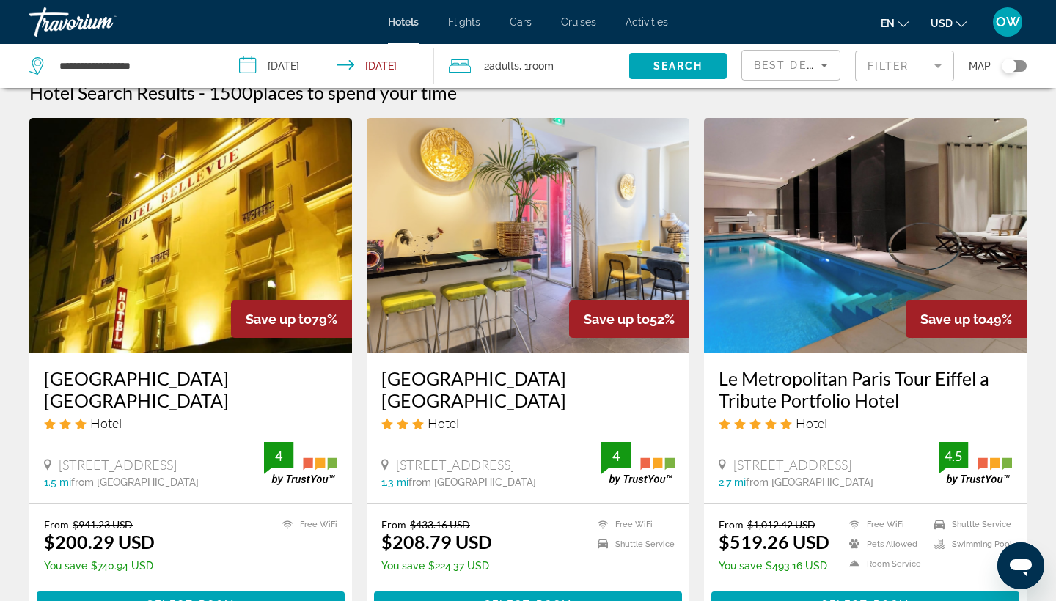
click at [946, 68] on mat-form-field "Filter" at bounding box center [904, 66] width 99 height 31
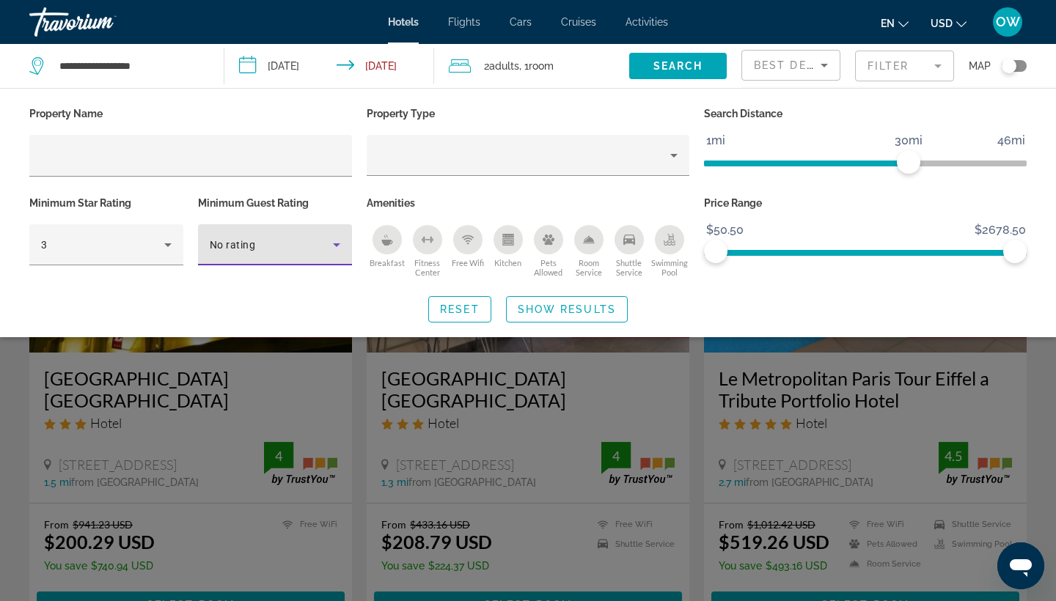
click at [339, 244] on icon "Hotel Filters" at bounding box center [336, 246] width 7 height 4
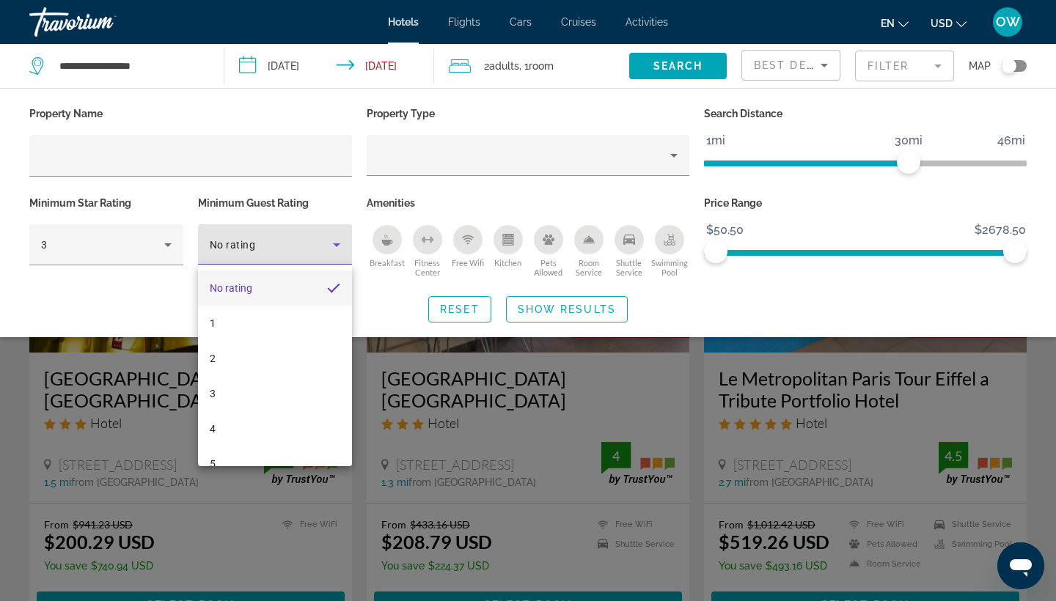
click at [339, 244] on div at bounding box center [528, 300] width 1056 height 601
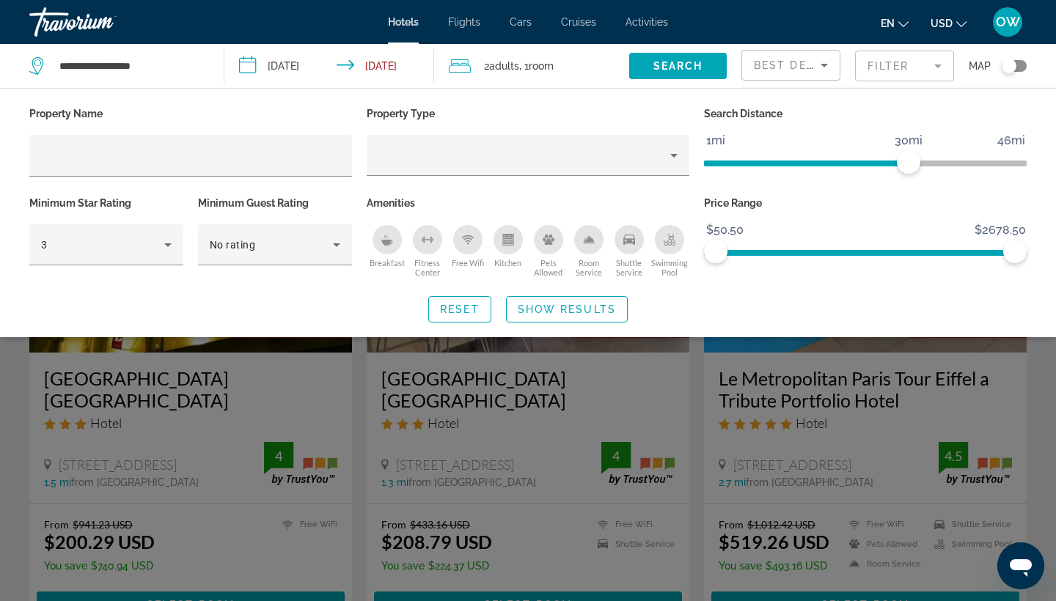
click at [630, 236] on icon "Shuttle Service" at bounding box center [629, 240] width 12 height 12
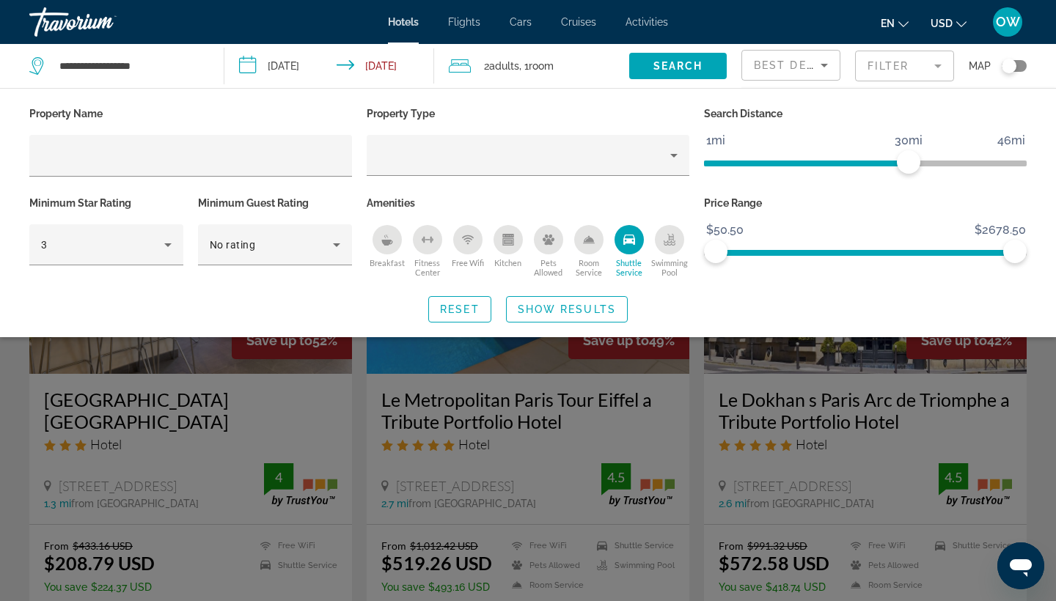
click at [394, 237] on div "Breakfast" at bounding box center [387, 239] width 29 height 29
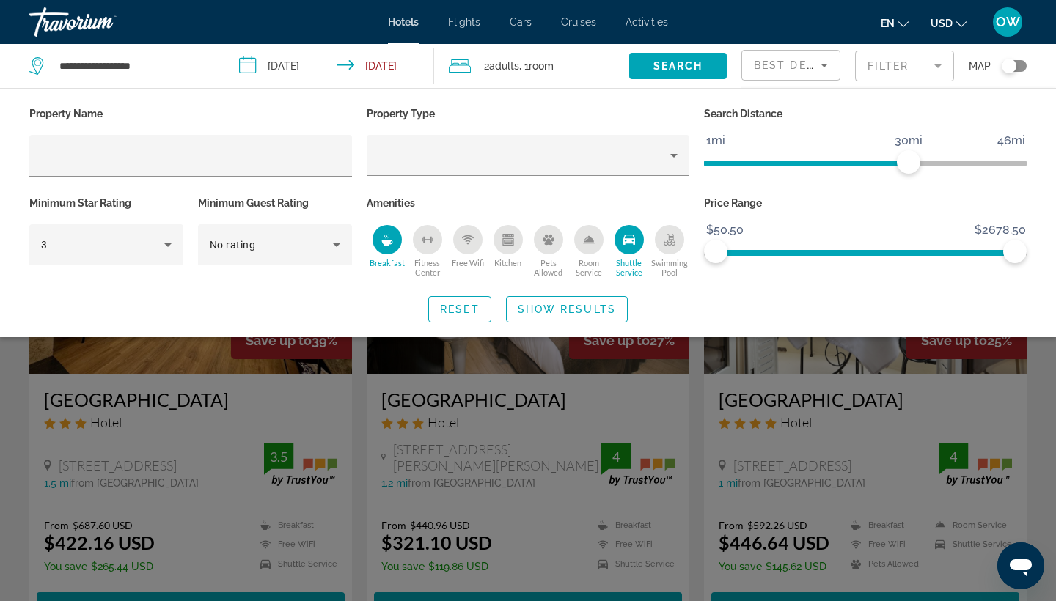
click at [673, 240] on icon "Swimming Pool" at bounding box center [671, 237] width 6 height 7
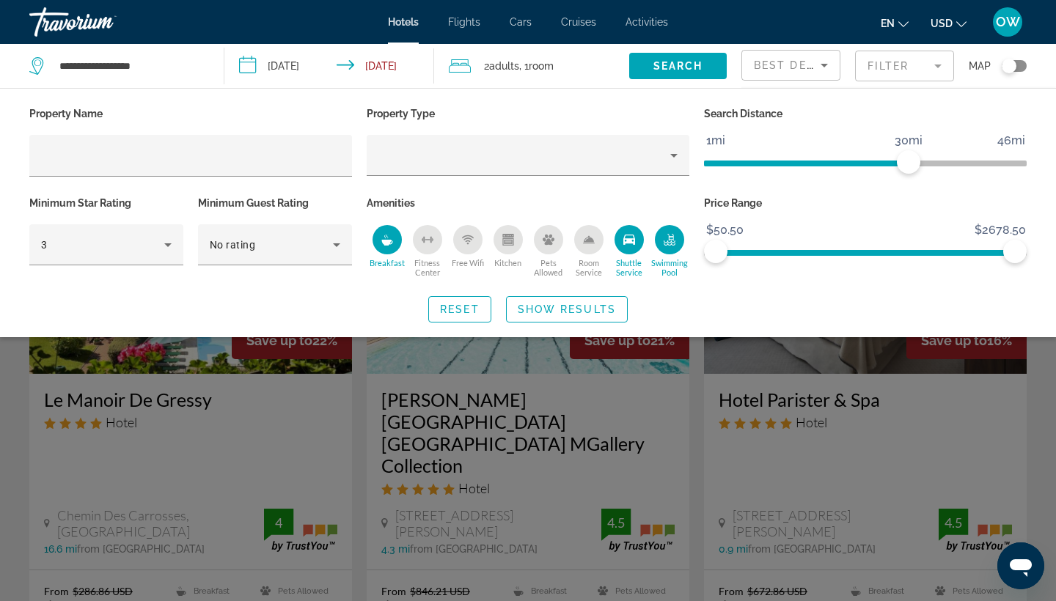
click at [673, 240] on icon "Swimming Pool" at bounding box center [671, 237] width 6 height 7
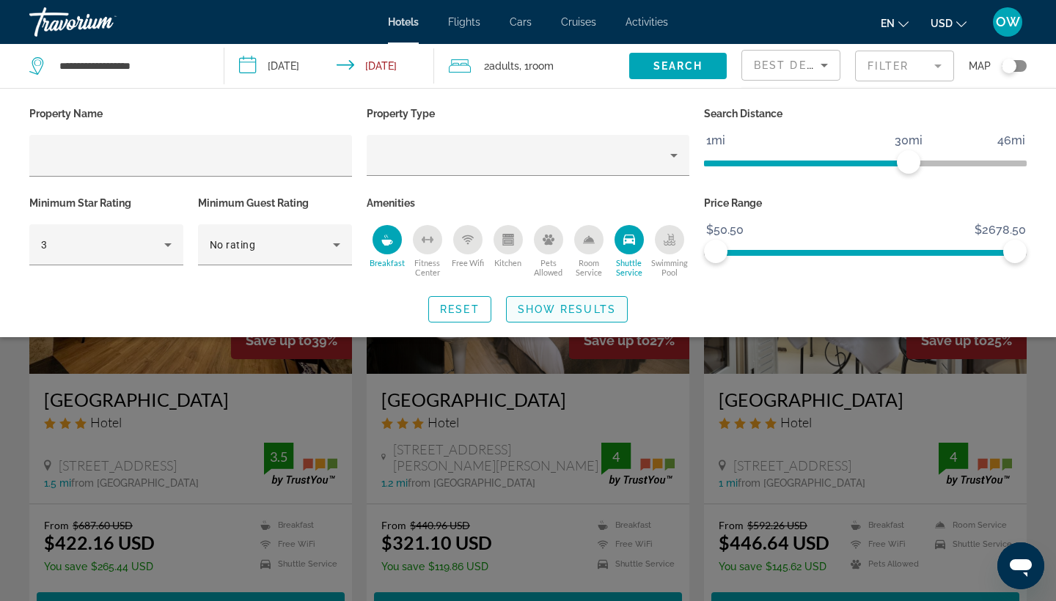
click at [565, 304] on span "Show Results" at bounding box center [567, 310] width 98 height 12
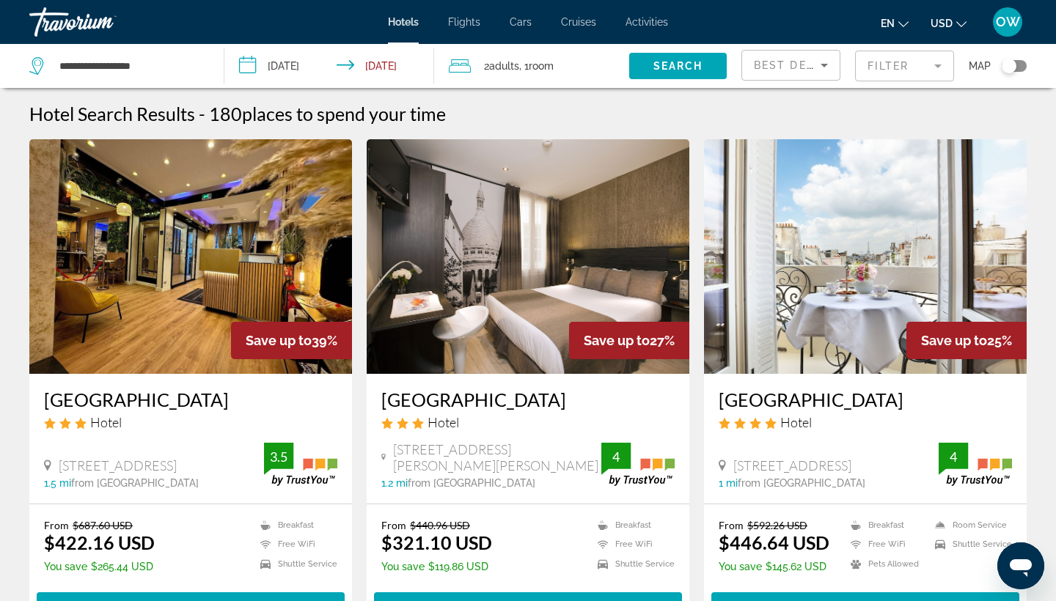
click at [821, 61] on icon "Sort by" at bounding box center [825, 65] width 18 height 18
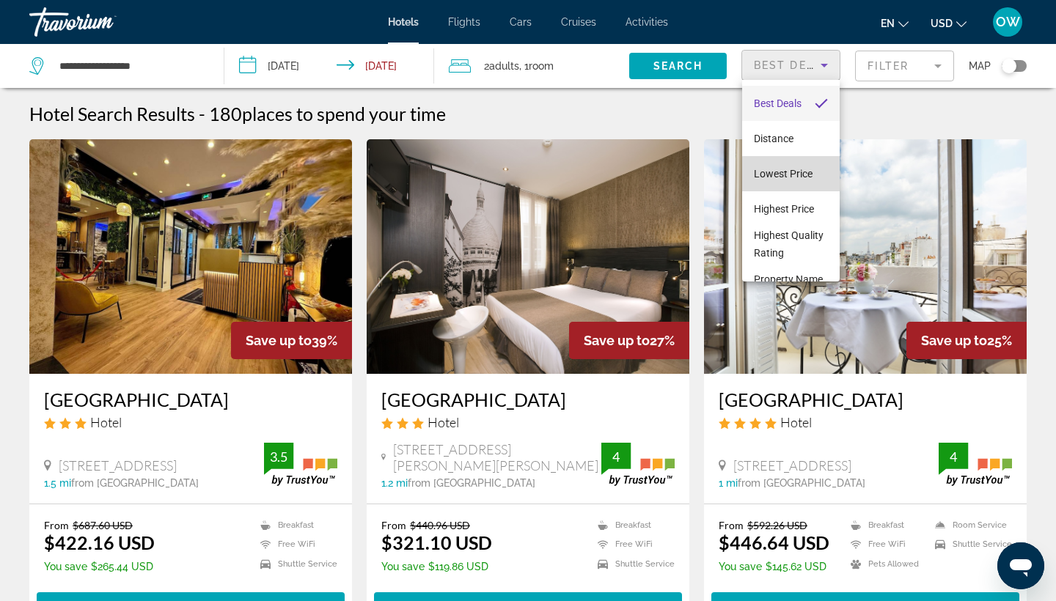
click at [810, 179] on span "Lowest Price" at bounding box center [783, 174] width 59 height 12
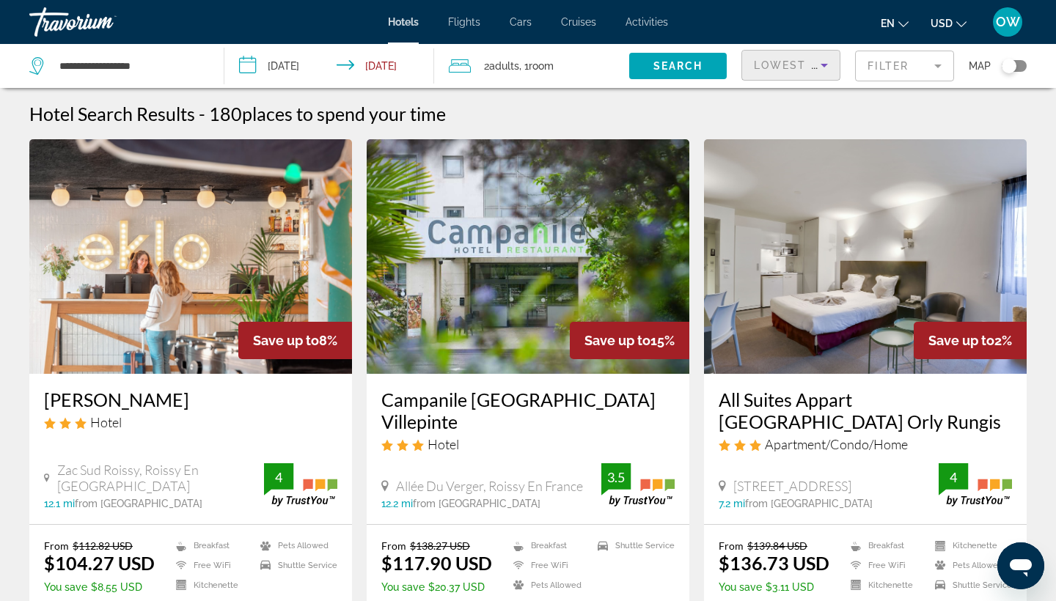
click at [827, 64] on icon "Sort by" at bounding box center [825, 65] width 18 height 18
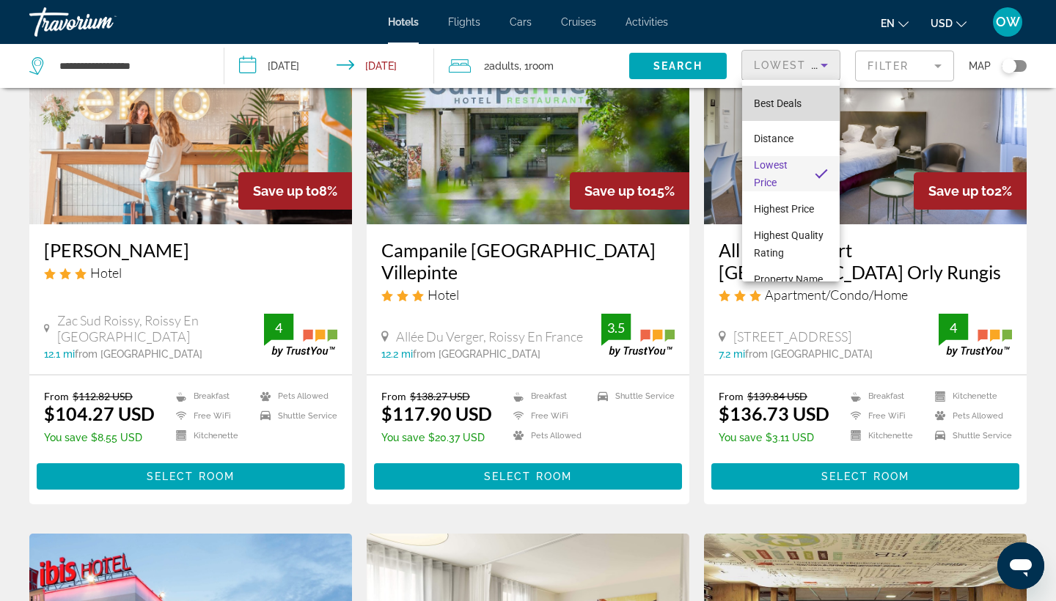
click at [800, 101] on span "Best Deals" at bounding box center [778, 104] width 48 height 12
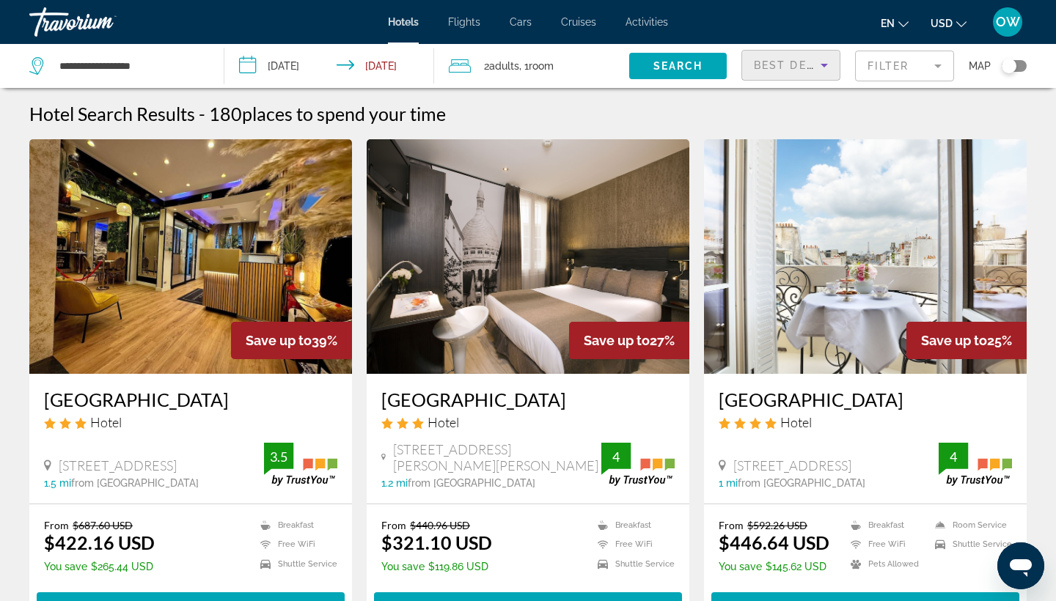
click at [824, 64] on icon "Sort by" at bounding box center [825, 65] width 18 height 18
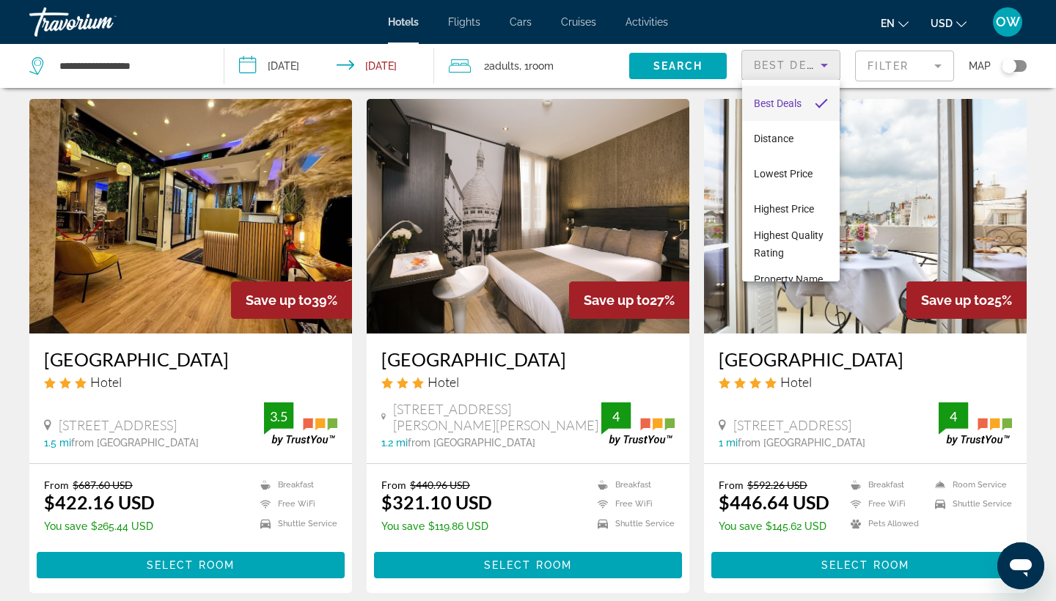
scroll to position [56, 0]
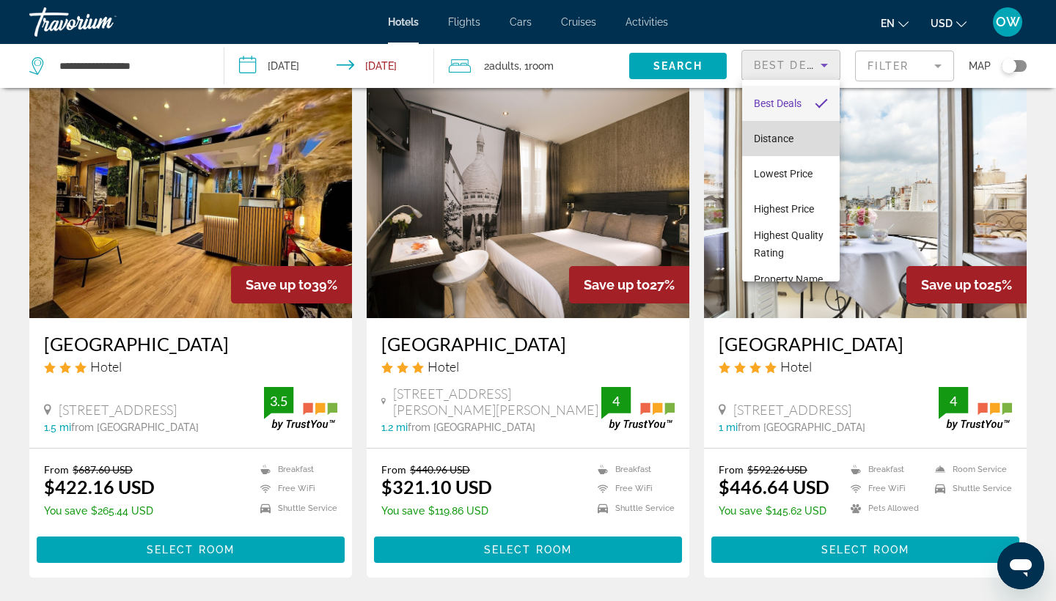
click at [795, 134] on mat-option "Distance" at bounding box center [791, 138] width 98 height 35
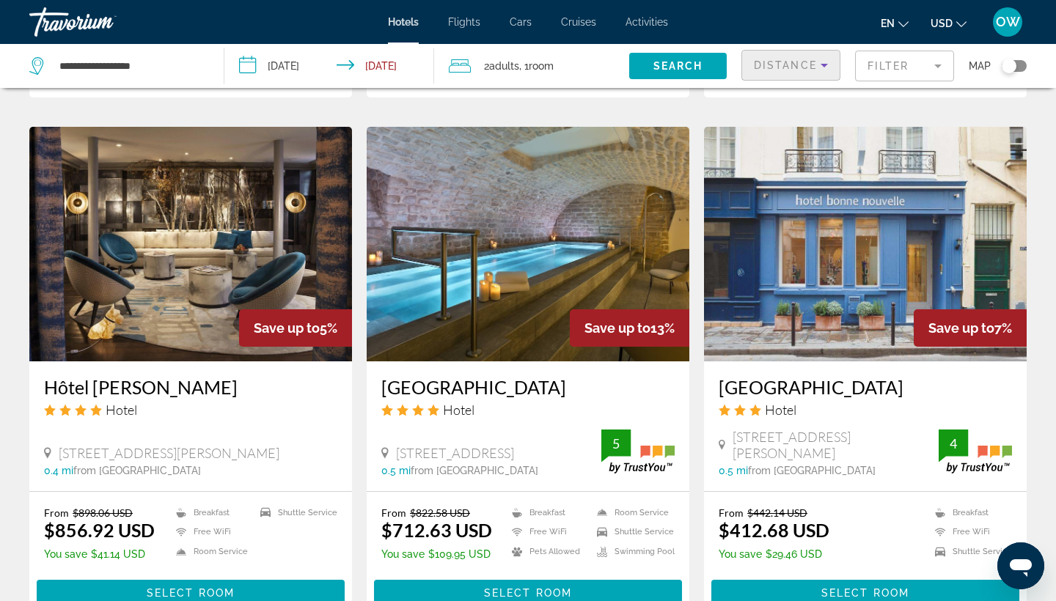
scroll to position [1146, 0]
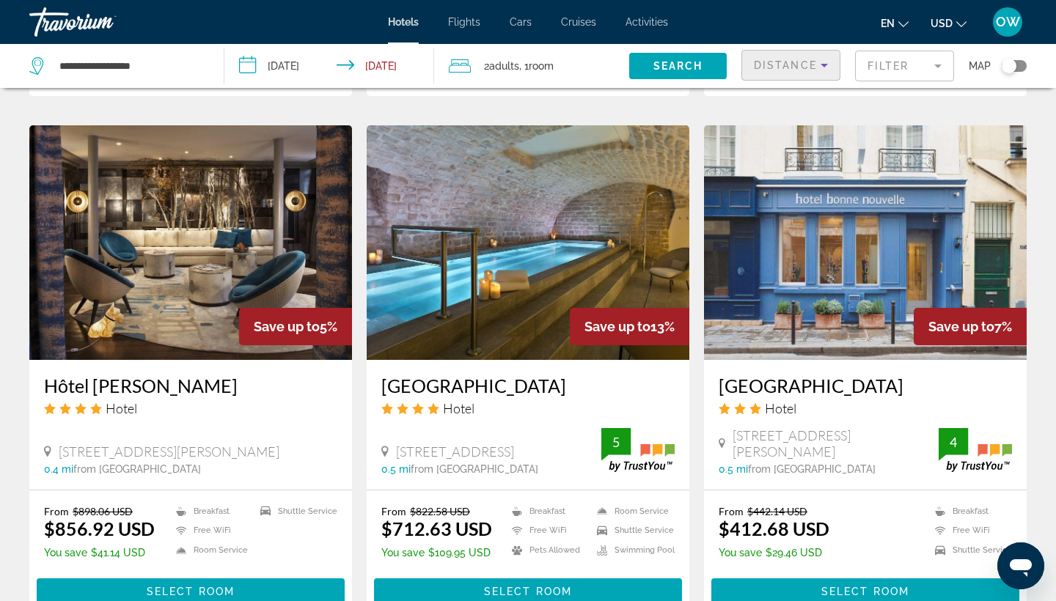
click at [824, 59] on icon "Sort by" at bounding box center [825, 65] width 18 height 18
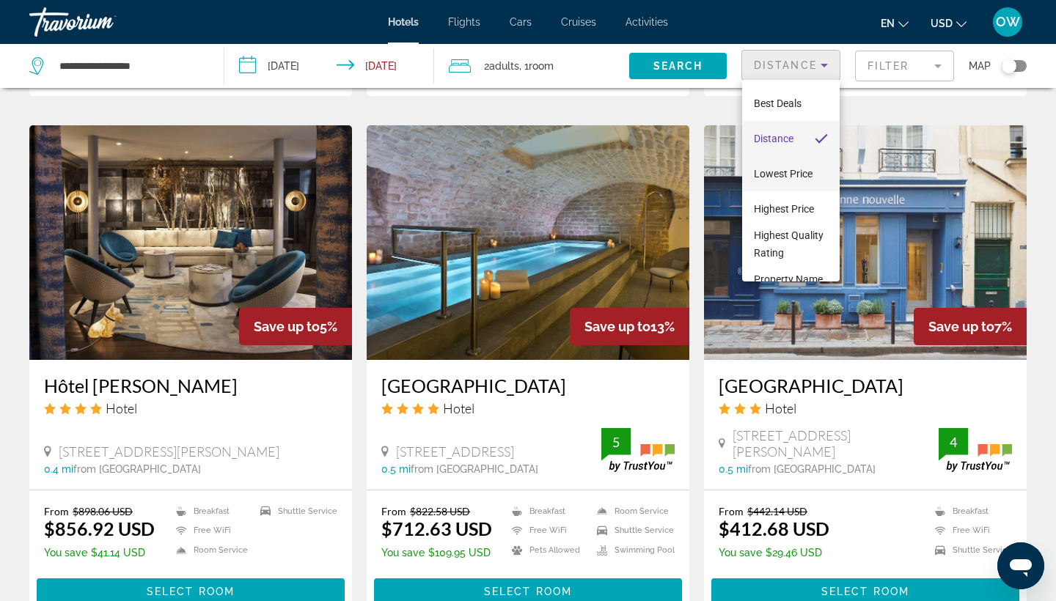
click at [820, 169] on mat-option "Lowest Price" at bounding box center [791, 173] width 98 height 35
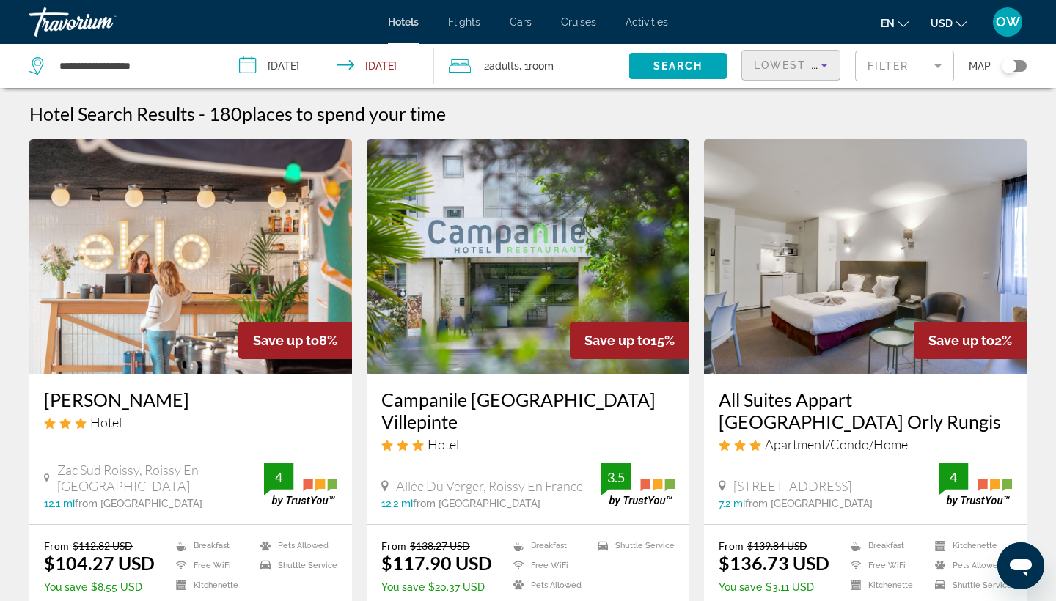
click at [820, 65] on icon "Sort by" at bounding box center [825, 65] width 18 height 18
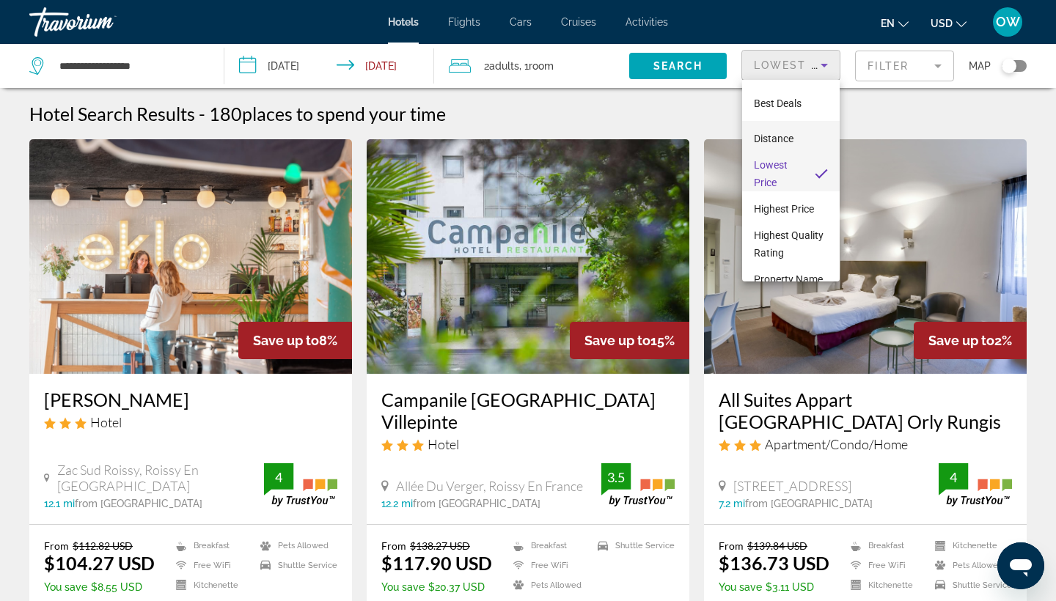
click at [813, 138] on mat-option "Distance" at bounding box center [791, 138] width 98 height 35
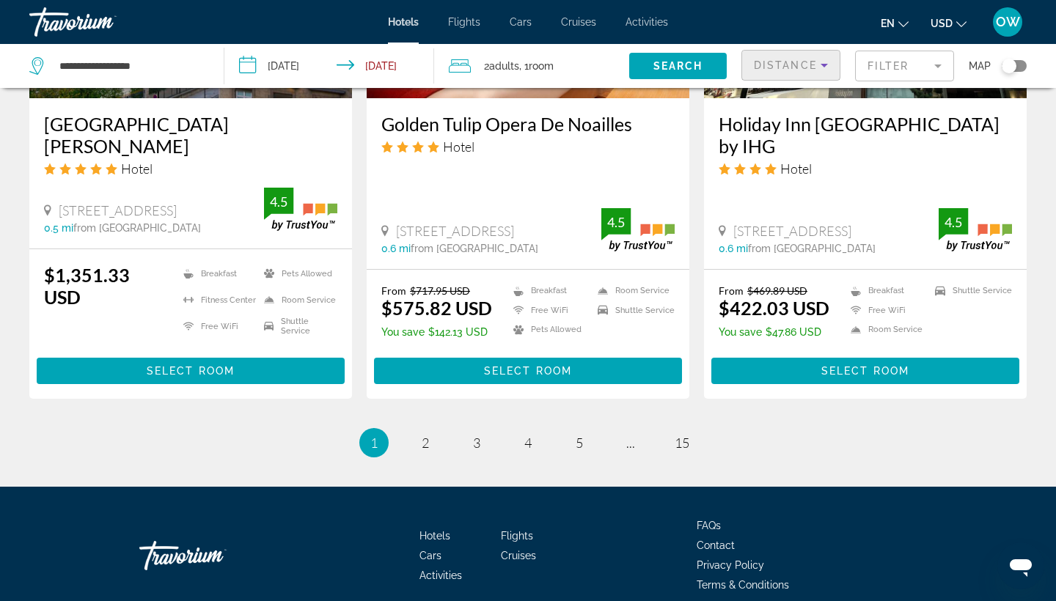
scroll to position [1931, 0]
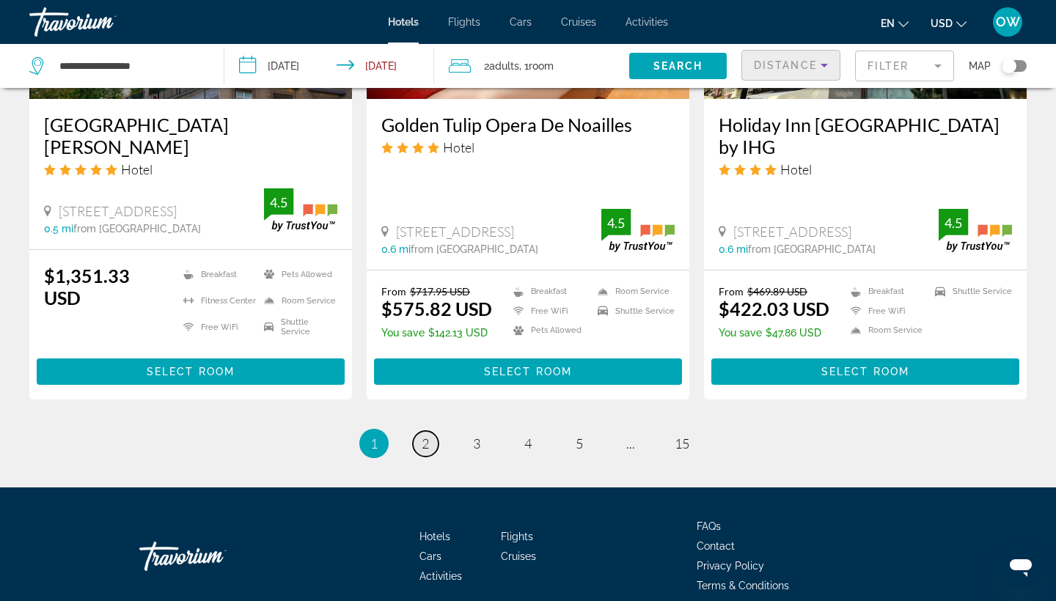
click at [428, 436] on span "2" at bounding box center [425, 444] width 7 height 16
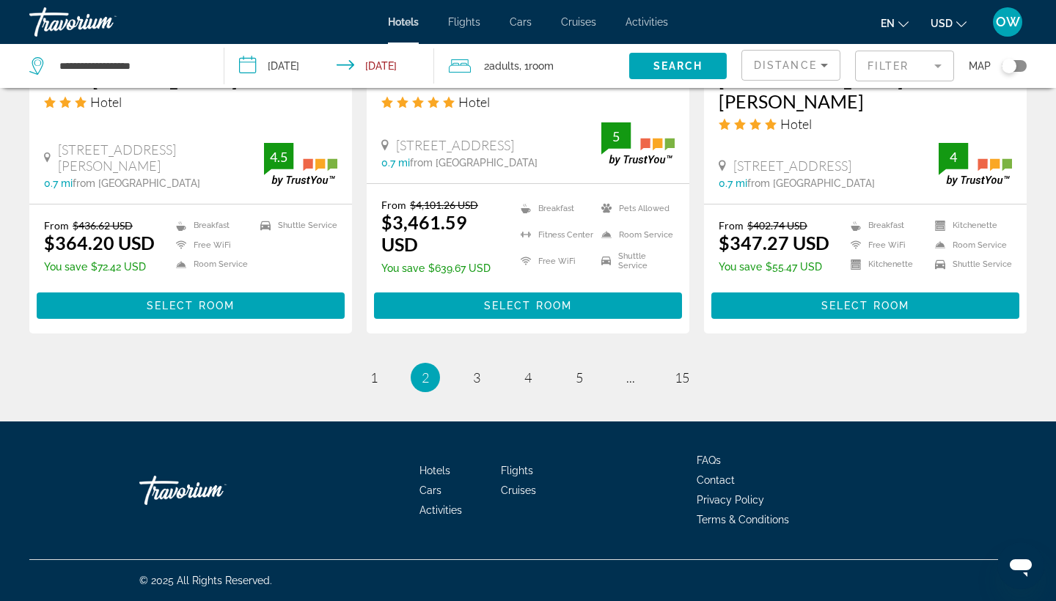
scroll to position [1951, 0]
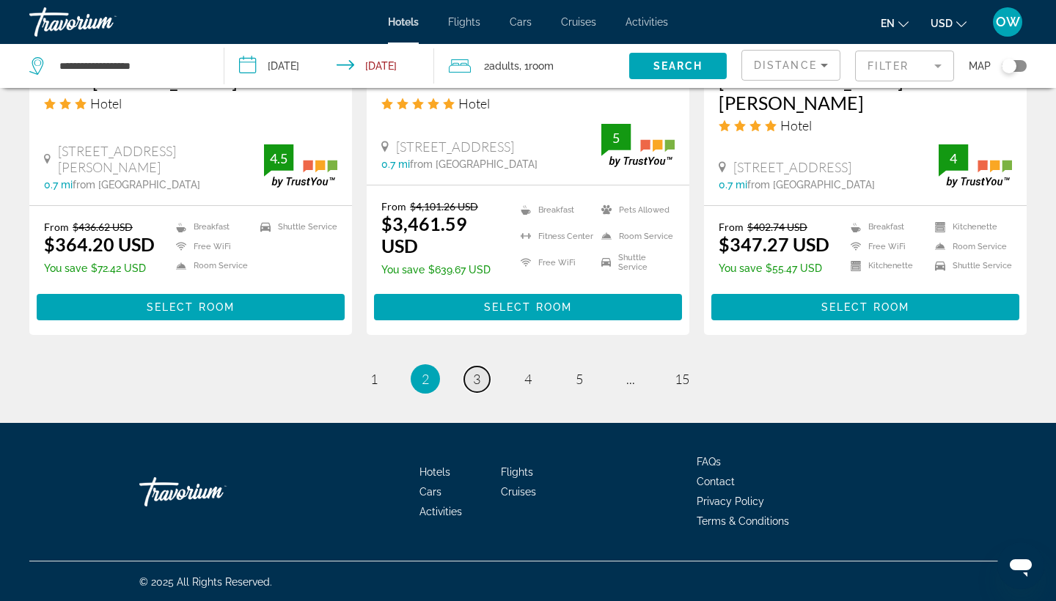
click at [472, 379] on link "page 3" at bounding box center [477, 380] width 26 height 26
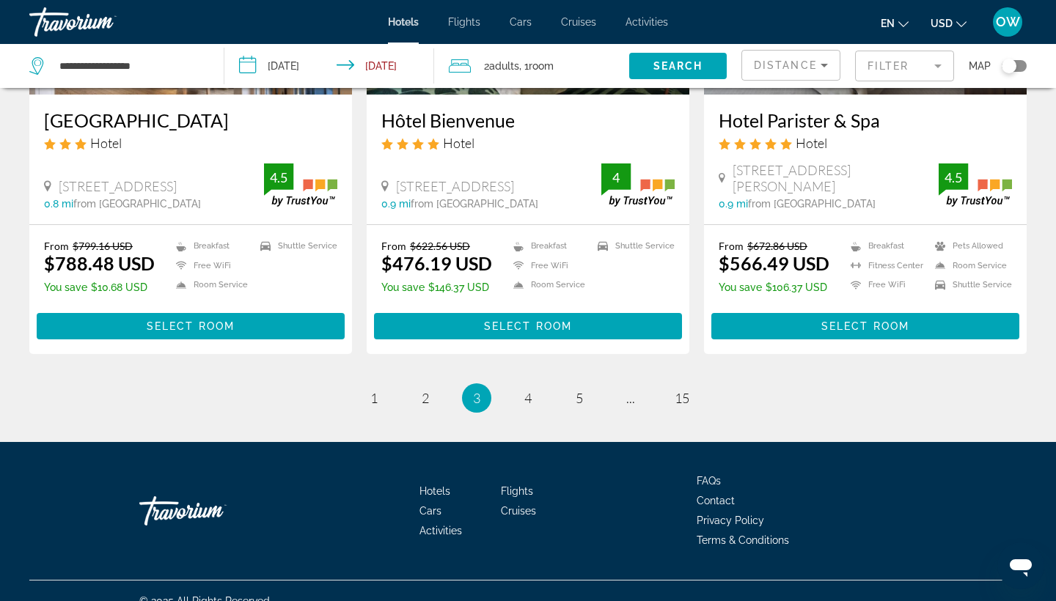
scroll to position [1931, 0]
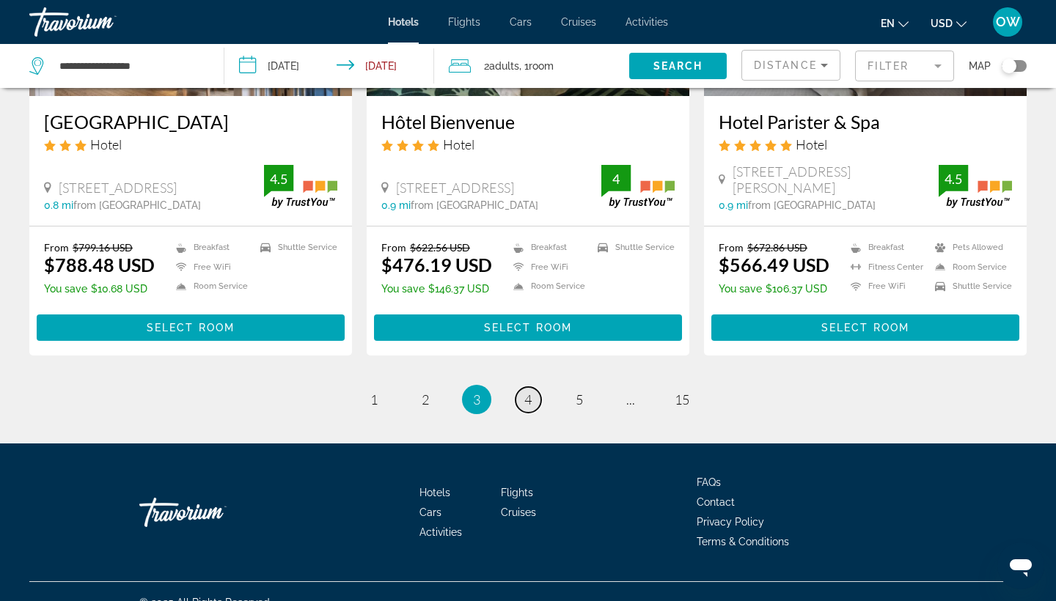
click at [525, 392] on span "4" at bounding box center [527, 400] width 7 height 16
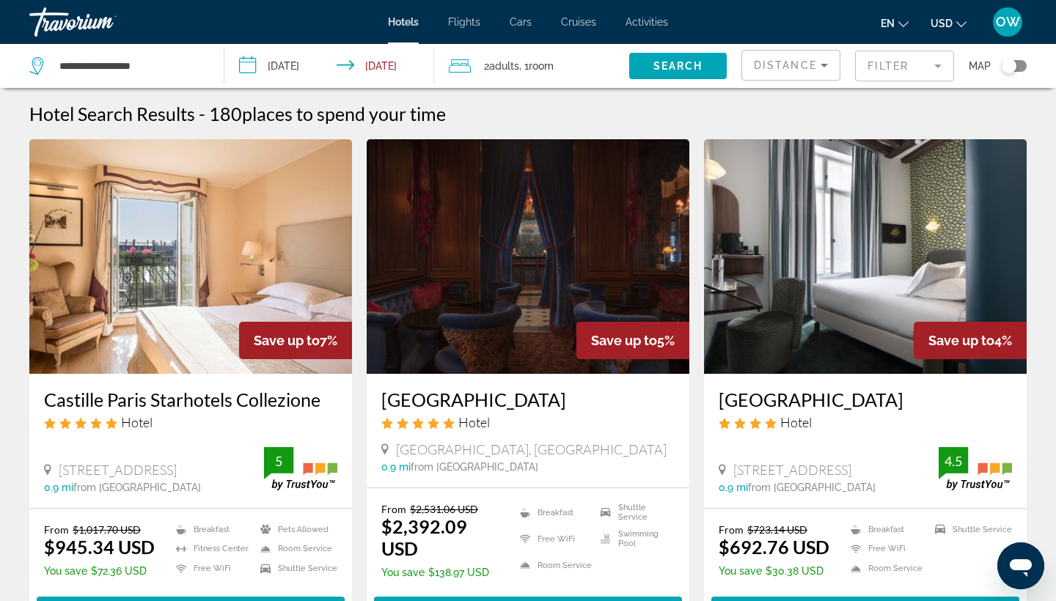
click at [476, 65] on div "2 Adult Adults , 1 Room rooms" at bounding box center [539, 66] width 180 height 21
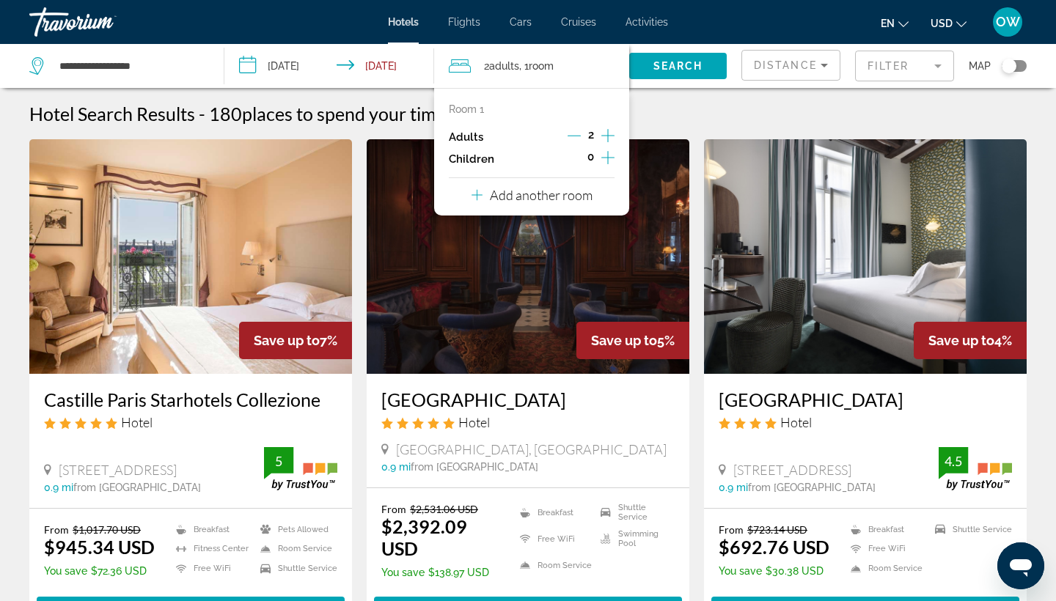
click at [610, 135] on icon "Increment adults" at bounding box center [607, 136] width 13 height 18
click at [576, 134] on icon "Decrement adults" at bounding box center [574, 135] width 13 height 13
click at [665, 103] on div "Hotel Search Results - 180 places to spend your time" at bounding box center [528, 114] width 998 height 22
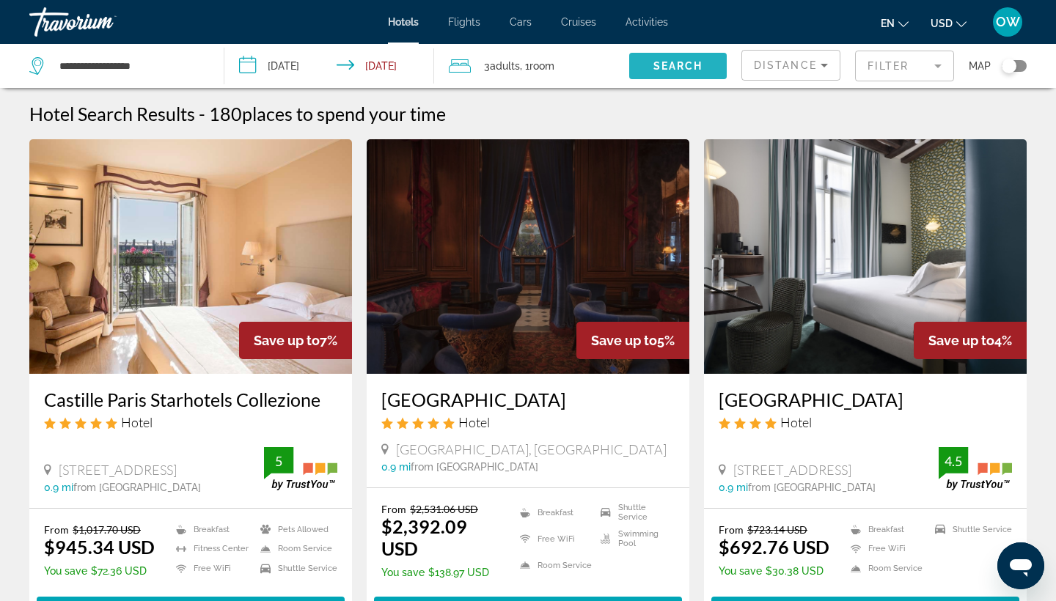
click at [664, 65] on span "Search" at bounding box center [679, 66] width 50 height 12
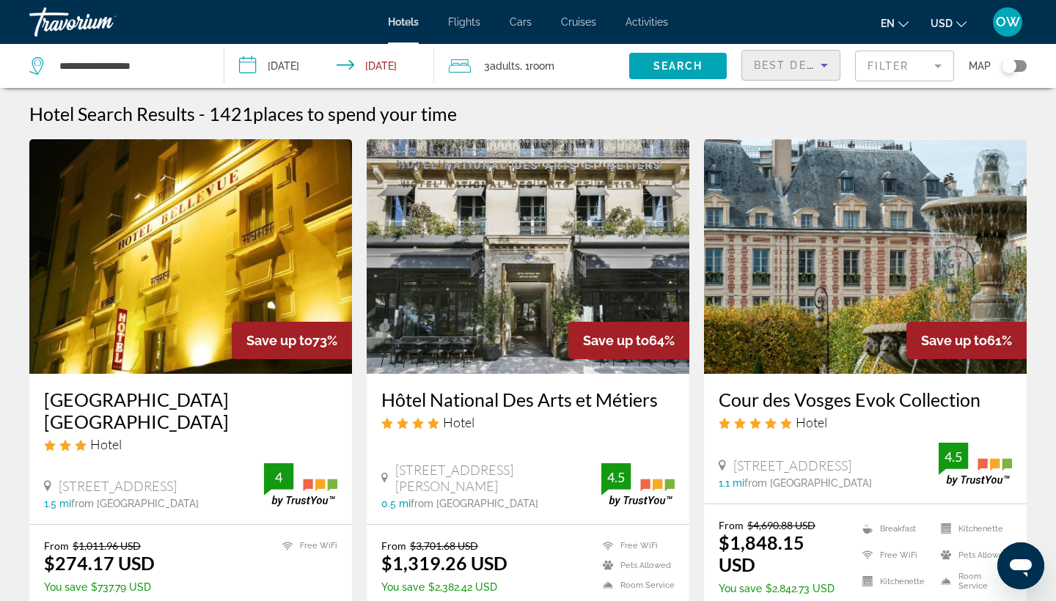
click at [829, 64] on icon "Sort by" at bounding box center [825, 65] width 18 height 18
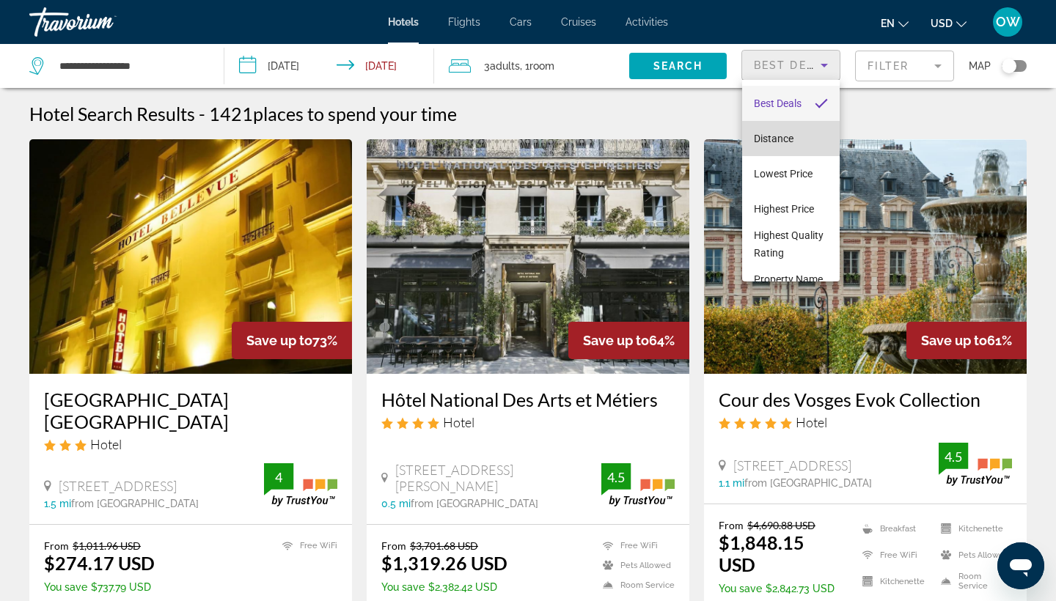
click at [808, 139] on mat-option "Distance" at bounding box center [791, 138] width 98 height 35
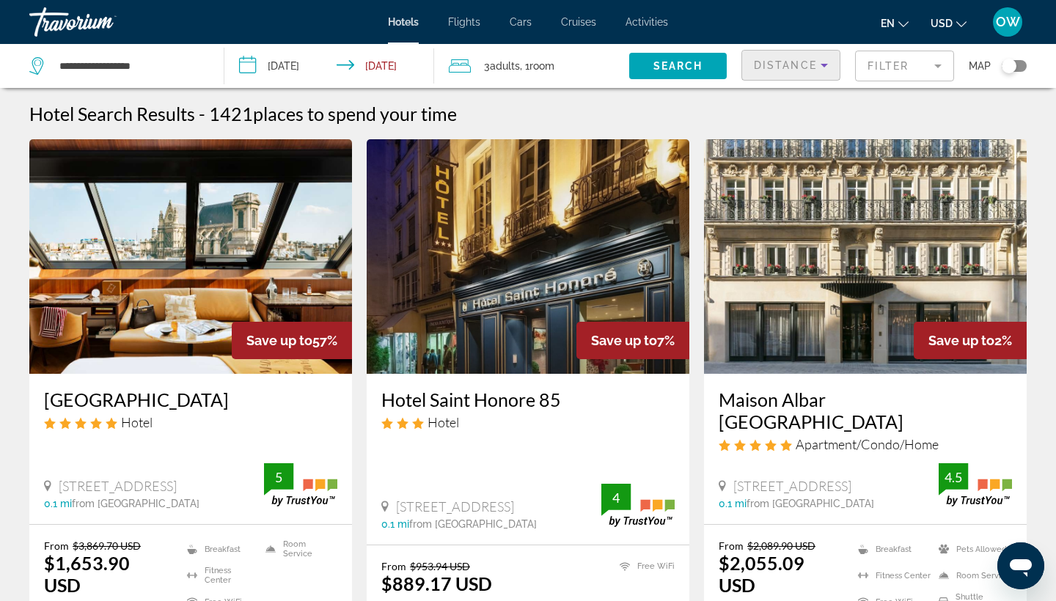
click at [937, 65] on mat-form-field "Filter" at bounding box center [904, 66] width 99 height 31
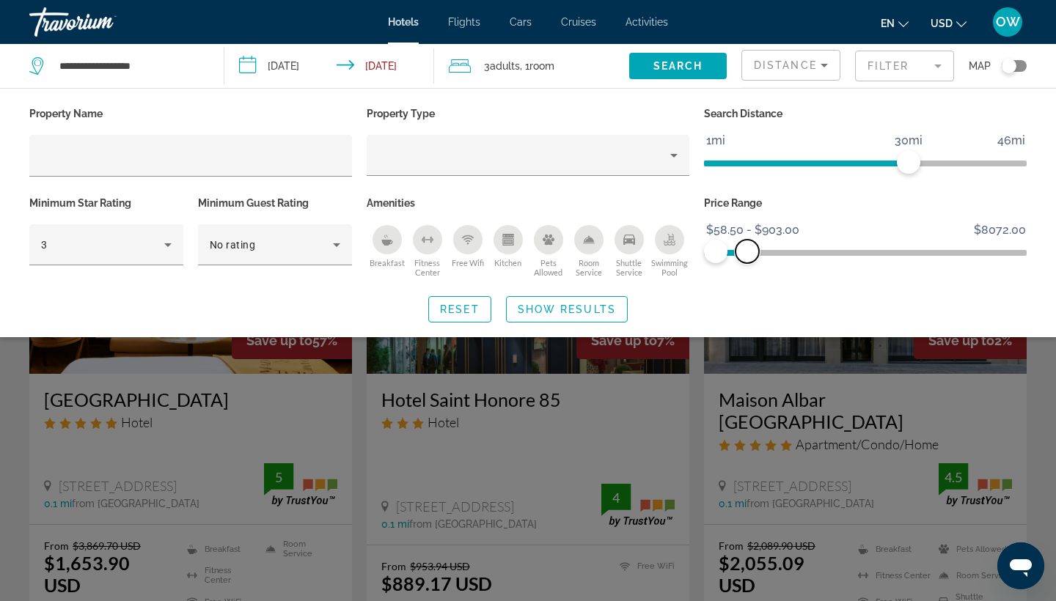
drag, startPoint x: 1012, startPoint y: 253, endPoint x: 745, endPoint y: 255, distance: 267.0
click at [746, 255] on span "ngx-slider-max" at bounding box center [747, 251] width 23 height 23
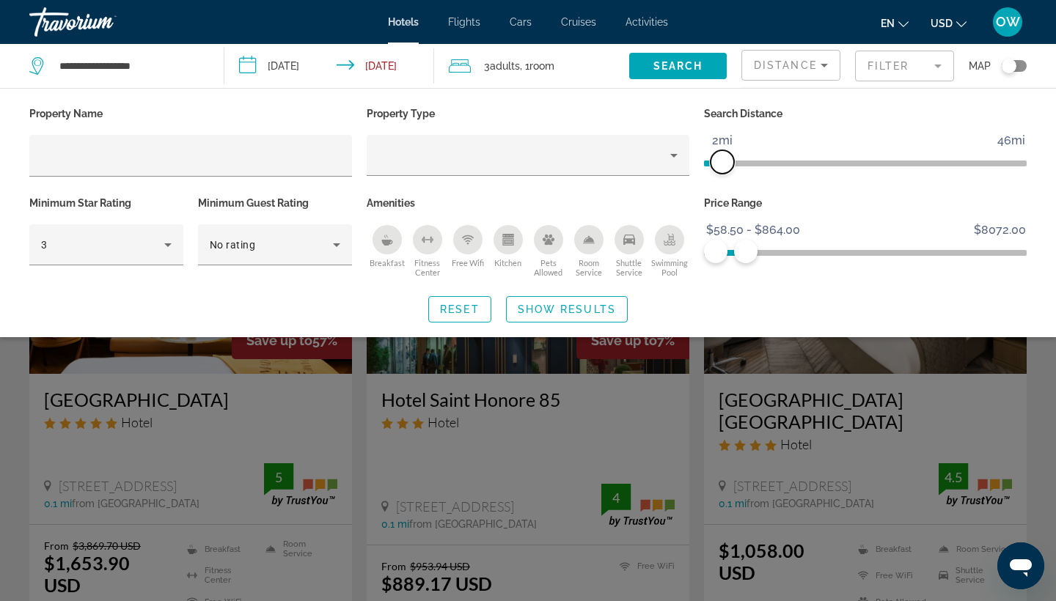
drag, startPoint x: 909, startPoint y: 159, endPoint x: 725, endPoint y: 157, distance: 184.1
click at [725, 157] on span "ngx-slider" at bounding box center [722, 161] width 23 height 23
click at [559, 309] on span "Show Results" at bounding box center [567, 310] width 98 height 12
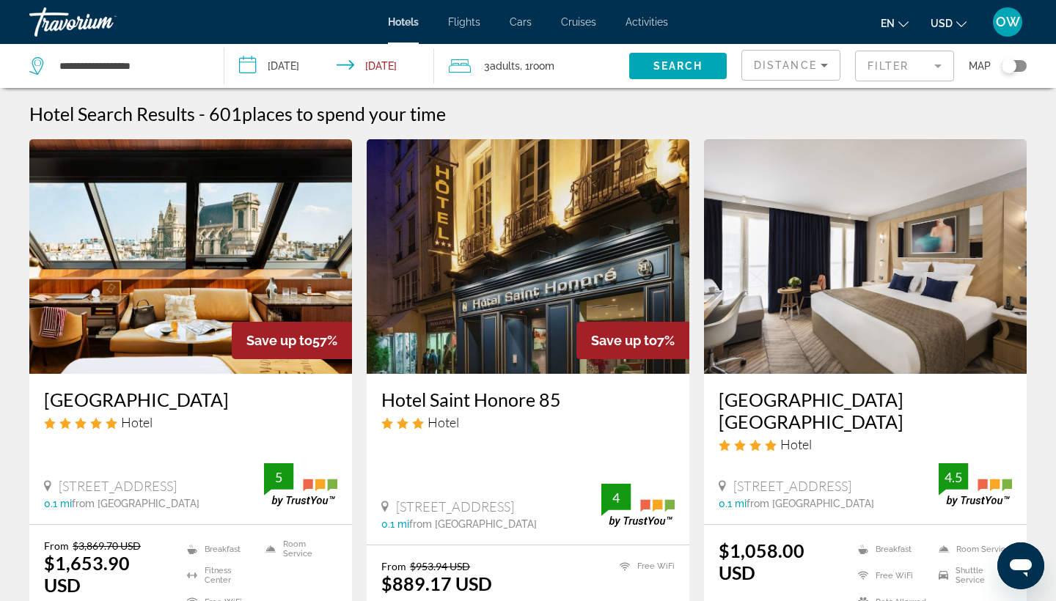
click at [814, 66] on span "Distance" at bounding box center [785, 65] width 63 height 12
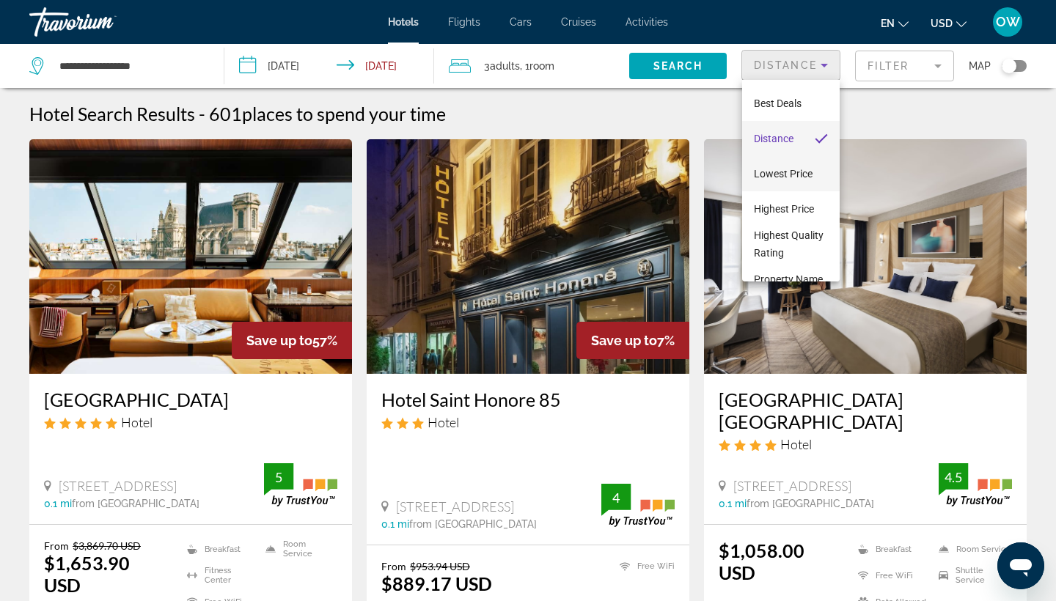
click at [811, 182] on span "Lowest Price" at bounding box center [783, 174] width 59 height 18
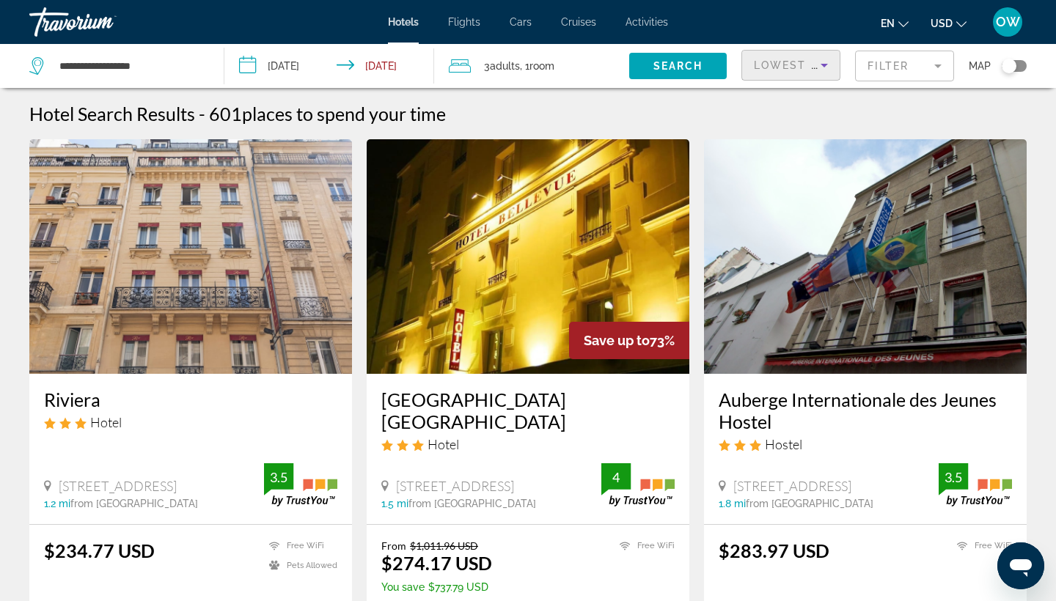
click at [823, 67] on icon "Sort by" at bounding box center [825, 65] width 18 height 18
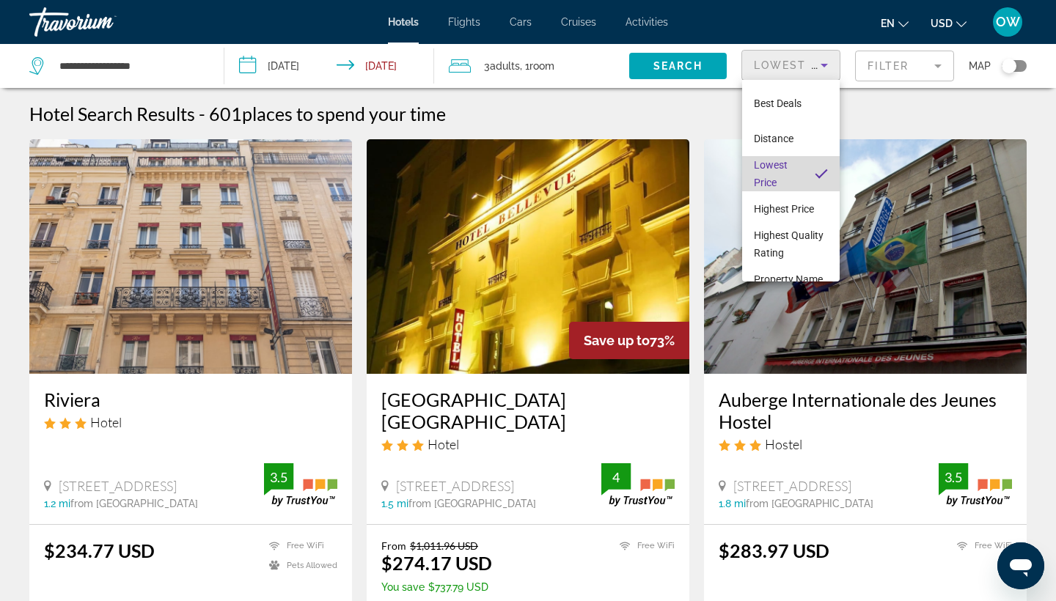
click at [807, 172] on mat-option "Lowest Price" at bounding box center [791, 173] width 98 height 35
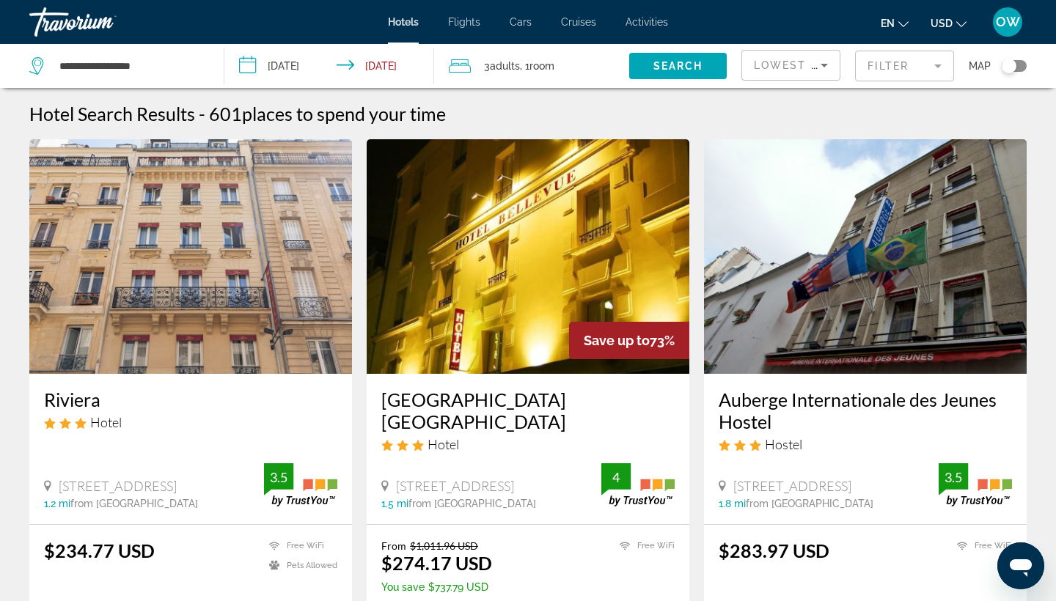
click at [935, 64] on mat-form-field "Filter" at bounding box center [904, 66] width 99 height 31
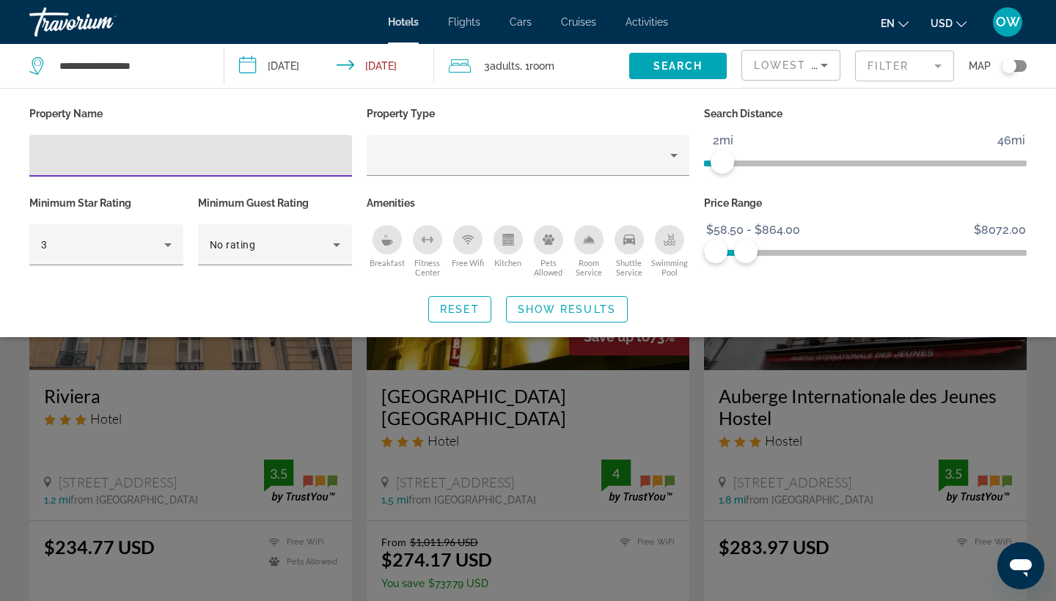
scroll to position [4, 0]
click at [590, 307] on span "Show Results" at bounding box center [567, 310] width 98 height 12
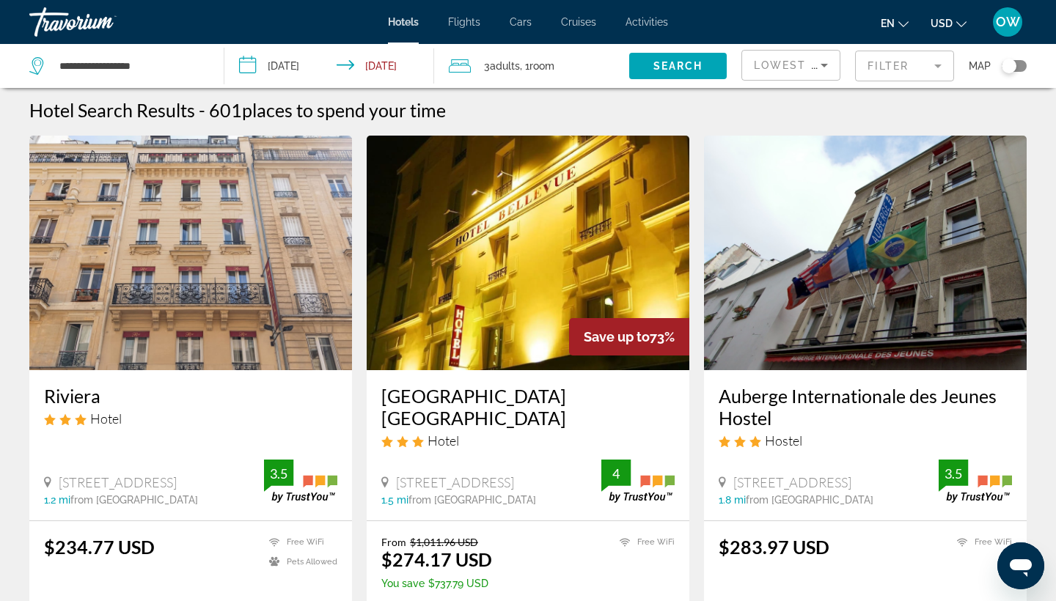
click at [1013, 67] on div "Toggle map" at bounding box center [1009, 66] width 15 height 15
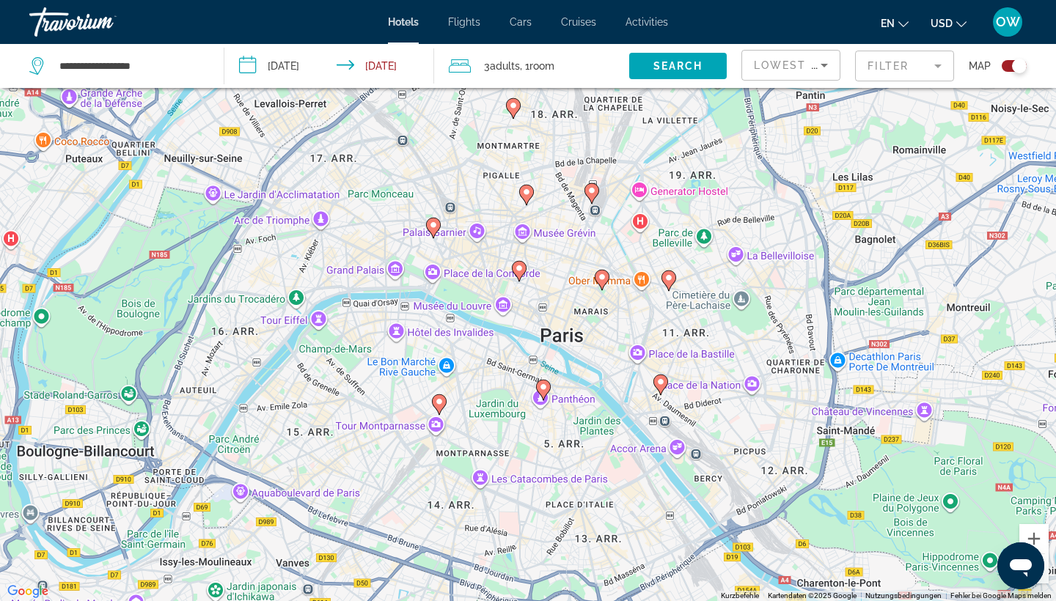
click at [434, 228] on image "Main content" at bounding box center [433, 225] width 9 height 9
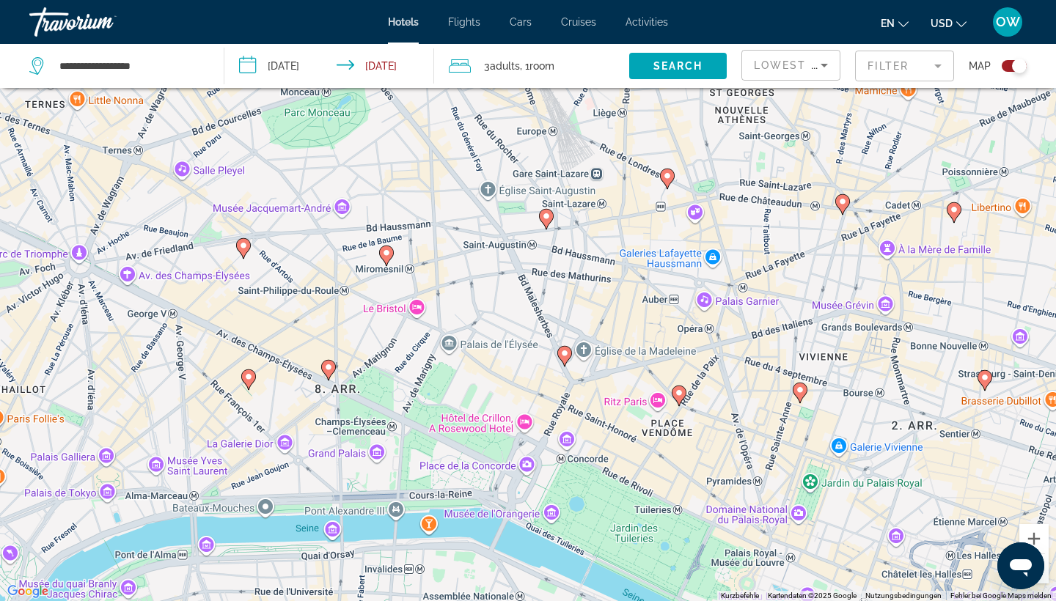
click at [246, 252] on icon "Main content" at bounding box center [243, 248] width 13 height 19
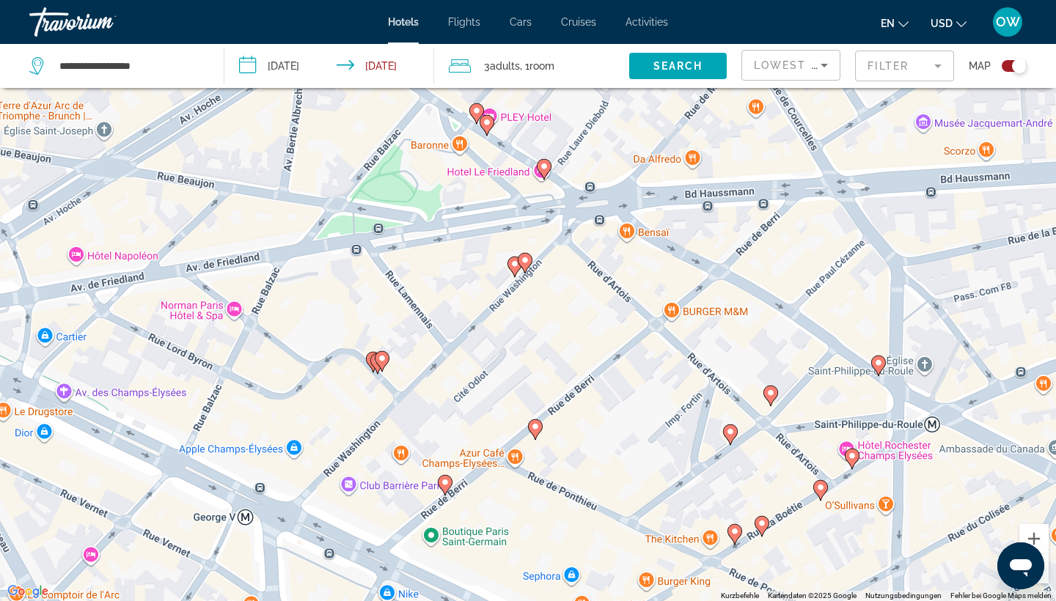
click at [385, 361] on image "Main content" at bounding box center [382, 358] width 9 height 9
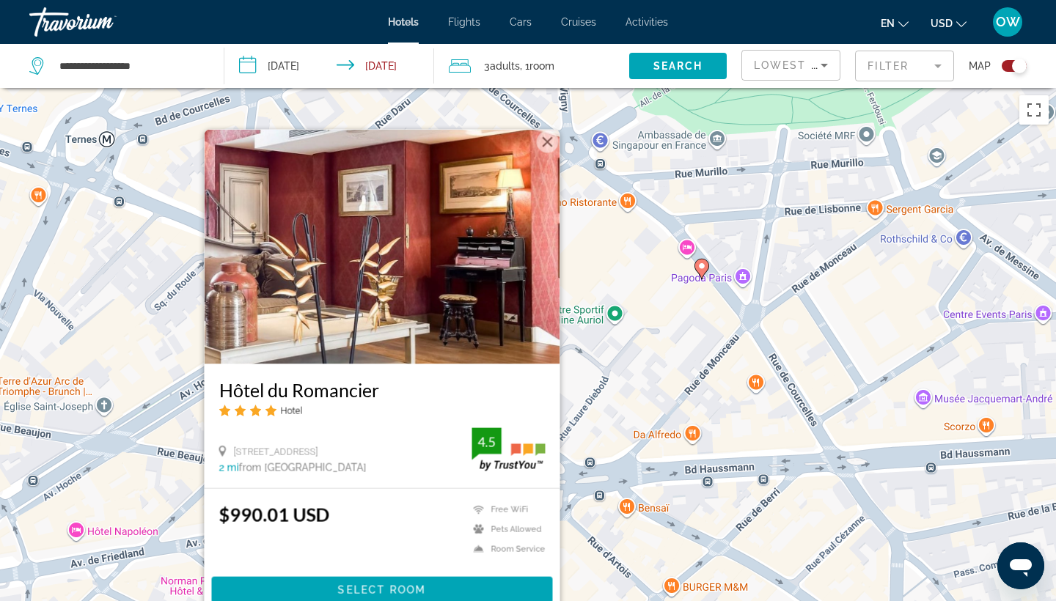
click at [548, 152] on button "Schließen" at bounding box center [548, 142] width 22 height 22
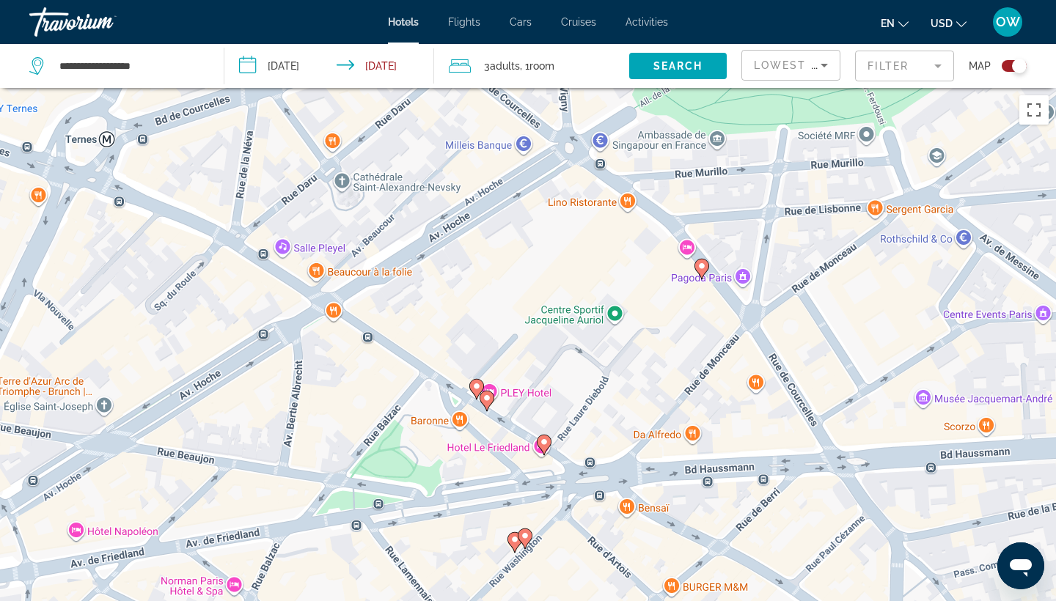
click at [479, 386] on image "Main content" at bounding box center [476, 386] width 9 height 9
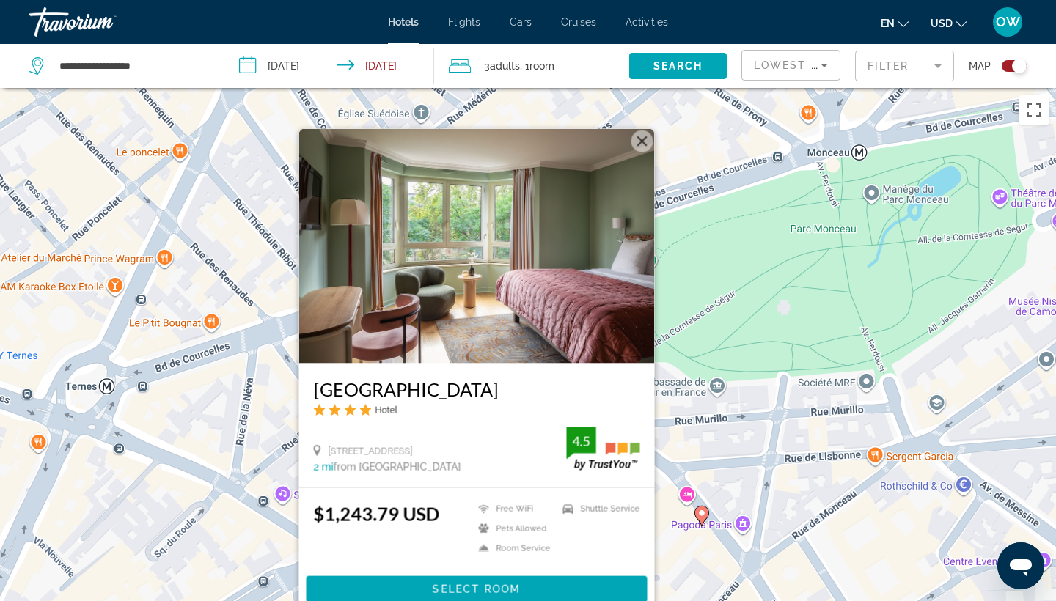
click at [639, 138] on button "Schließen" at bounding box center [643, 142] width 22 height 22
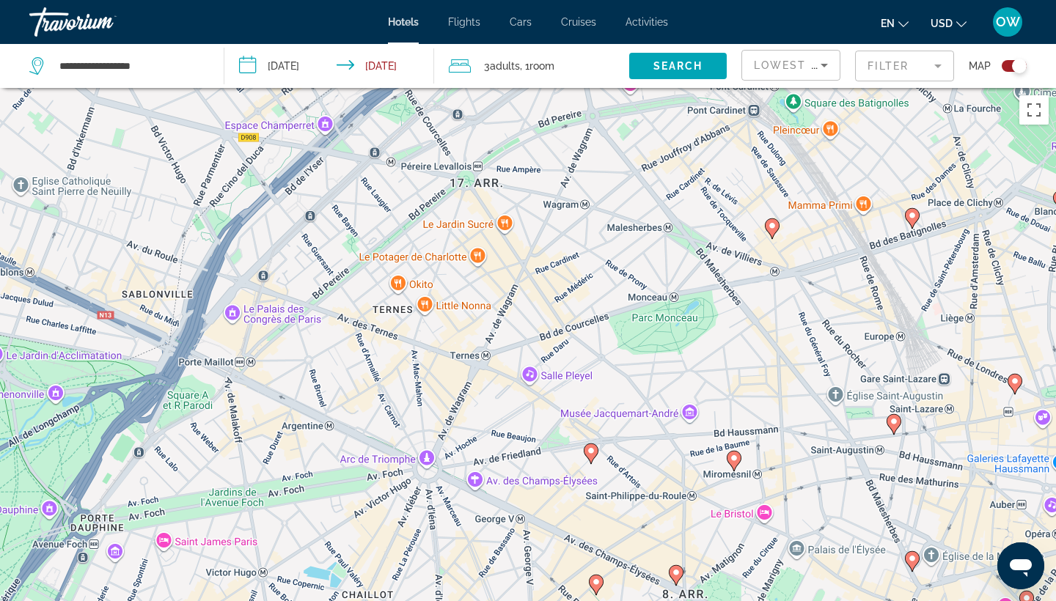
drag, startPoint x: 510, startPoint y: 414, endPoint x: 504, endPoint y: 315, distance: 98.5
click at [504, 315] on div "Um von einem Element zum anderen zu gelangen, drückst du die Pfeiltasten entspr…" at bounding box center [528, 388] width 1056 height 601
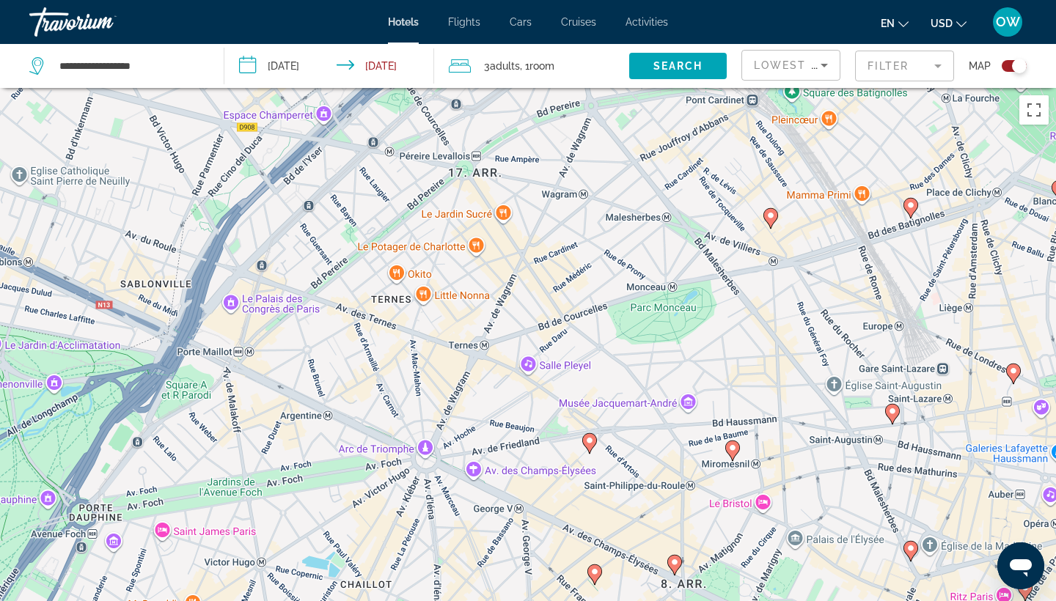
click at [589, 453] on icon "Main content" at bounding box center [589, 444] width 15 height 21
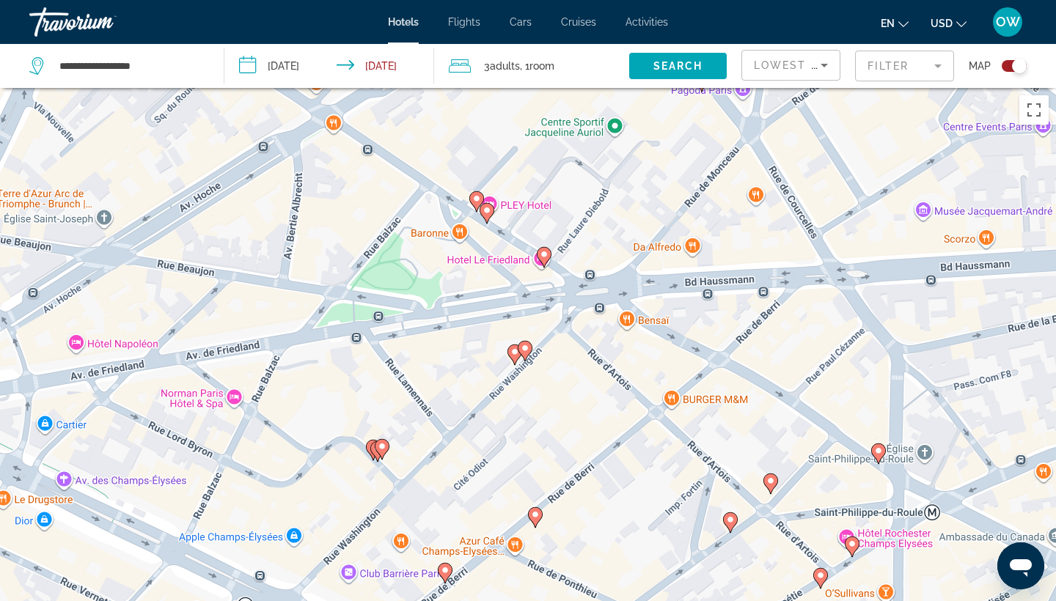
click at [527, 353] on icon "Main content" at bounding box center [525, 351] width 13 height 19
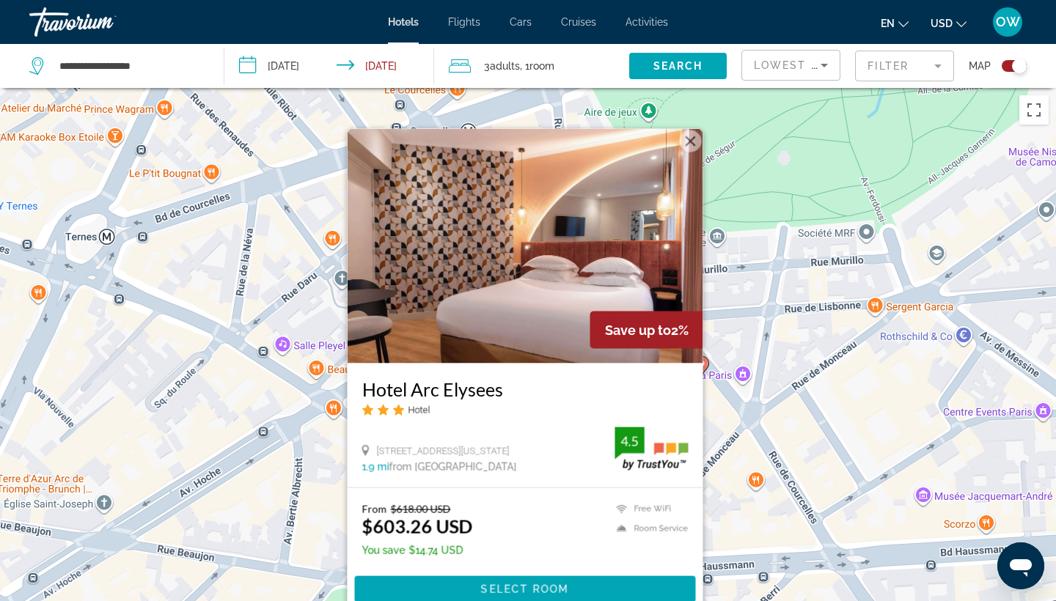
click at [701, 156] on img "Main content" at bounding box center [526, 246] width 356 height 235
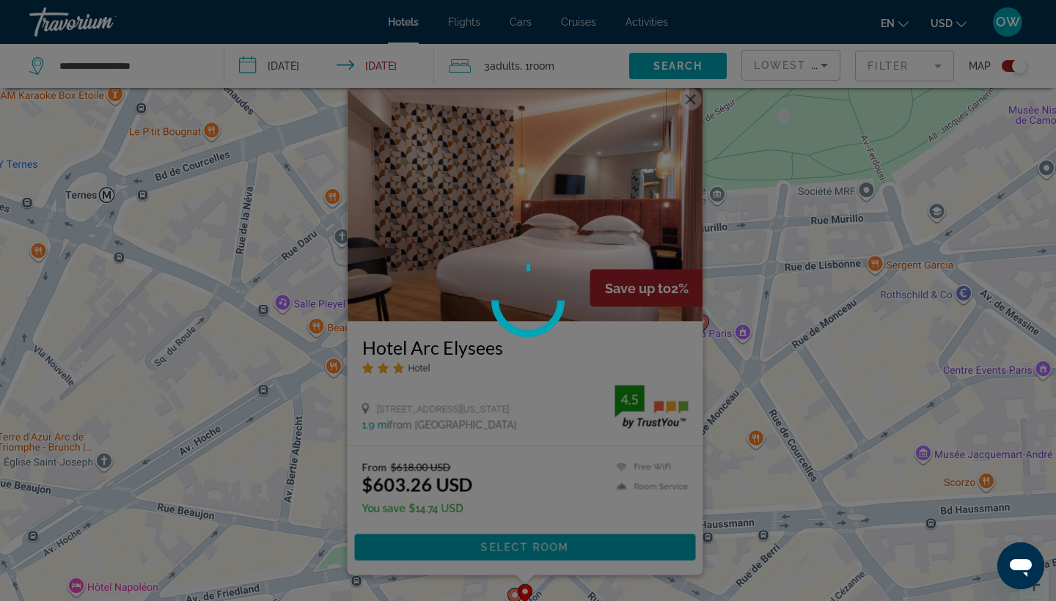
scroll to position [43, 0]
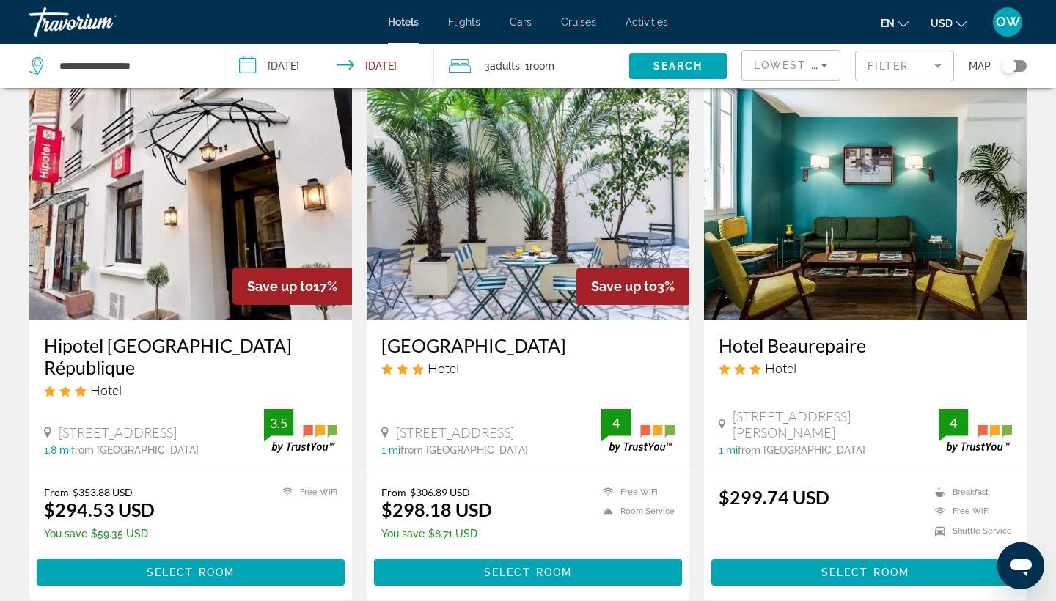
scroll to position [600, 0]
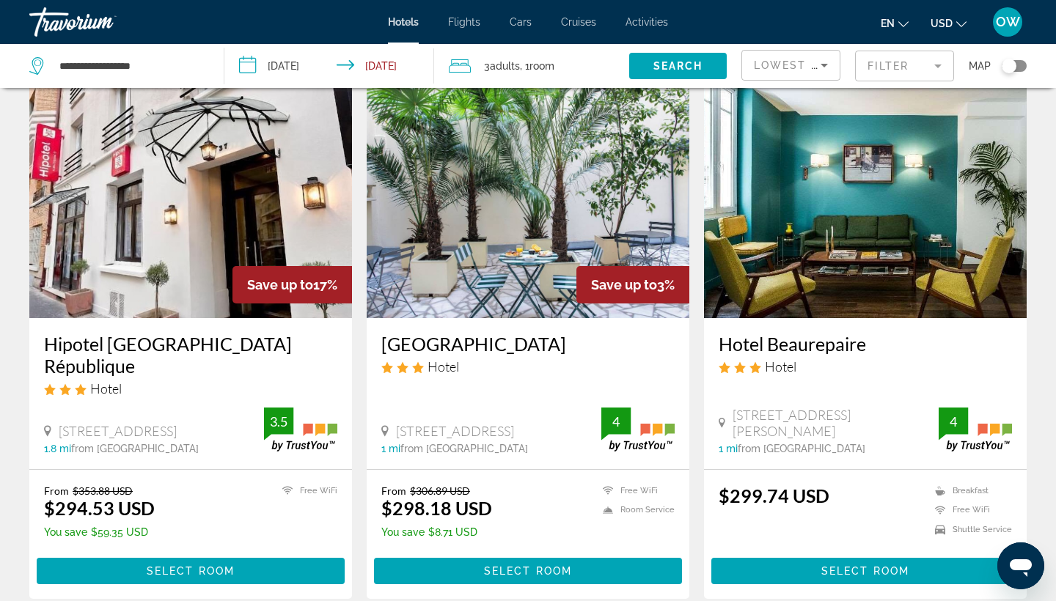
click at [882, 255] on img "Main content" at bounding box center [865, 201] width 323 height 235
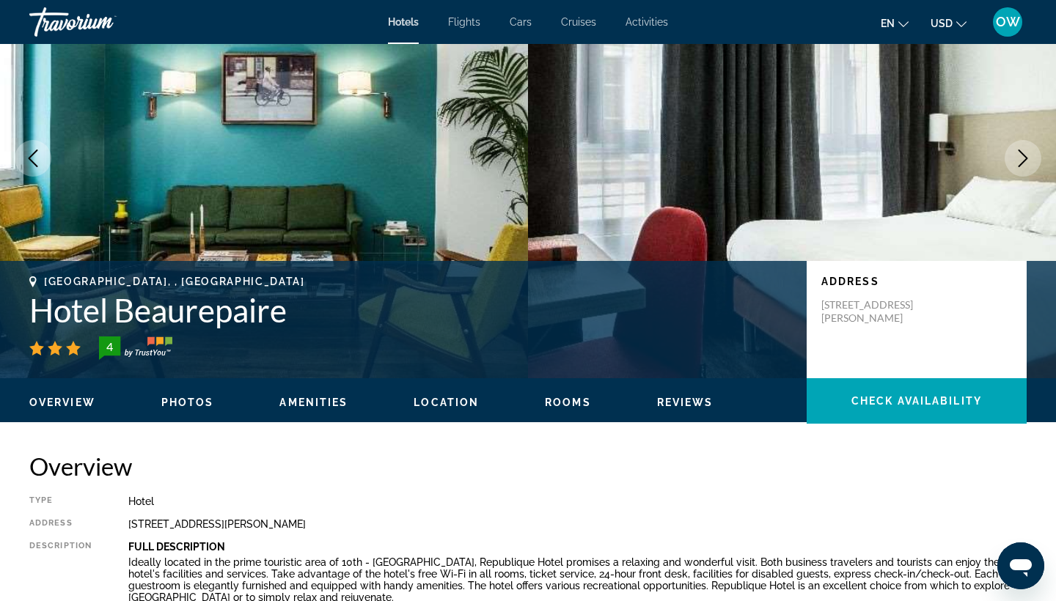
scroll to position [109, 0]
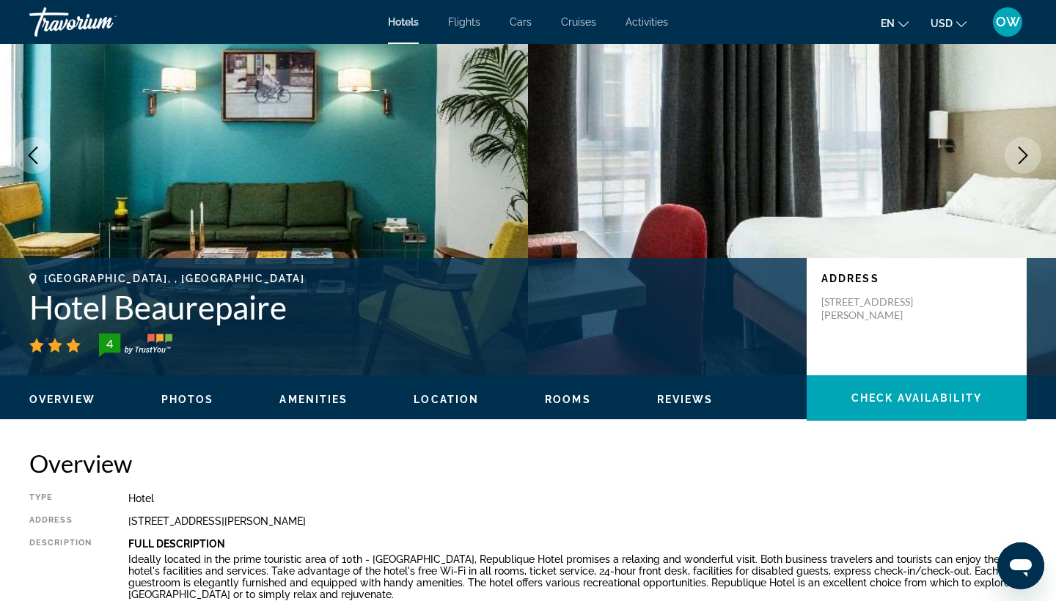
click at [451, 401] on span "Location" at bounding box center [446, 400] width 65 height 12
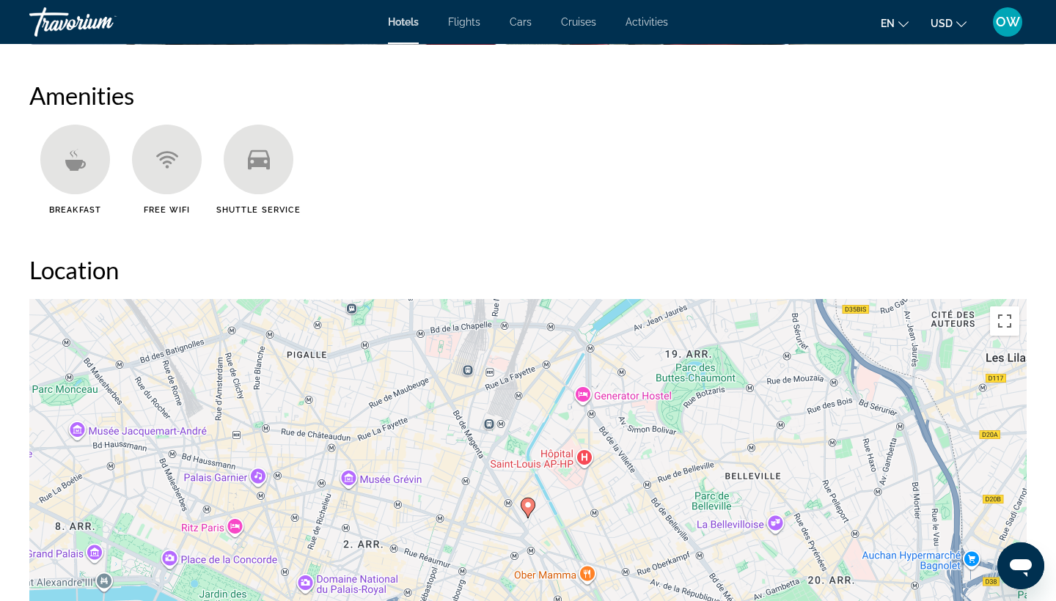
scroll to position [1343, 0]
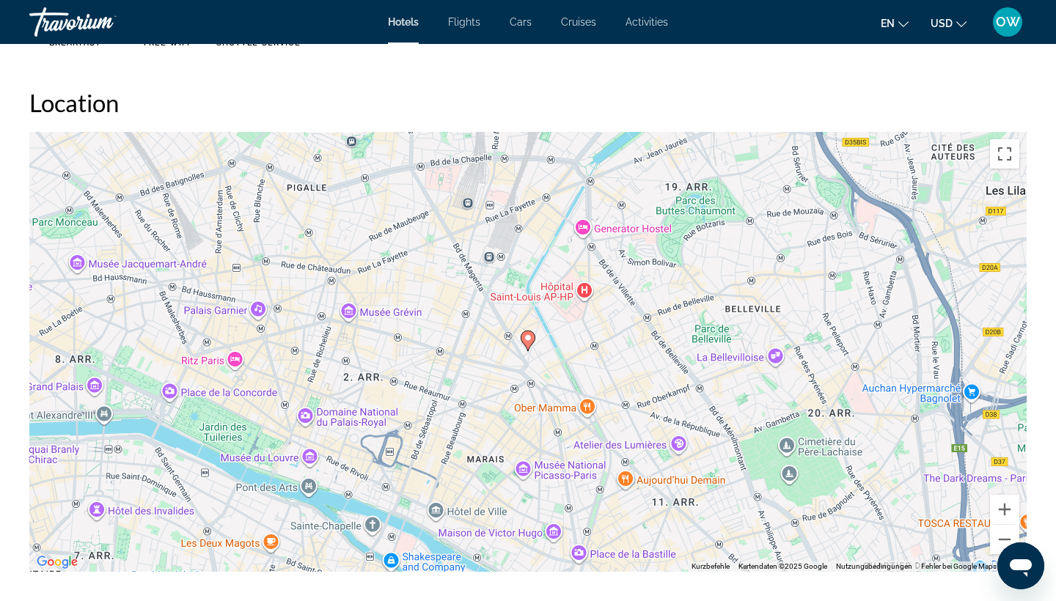
click at [529, 345] on icon "Main content" at bounding box center [528, 341] width 13 height 19
click at [1006, 536] on button "Verkleinern" at bounding box center [1004, 539] width 29 height 29
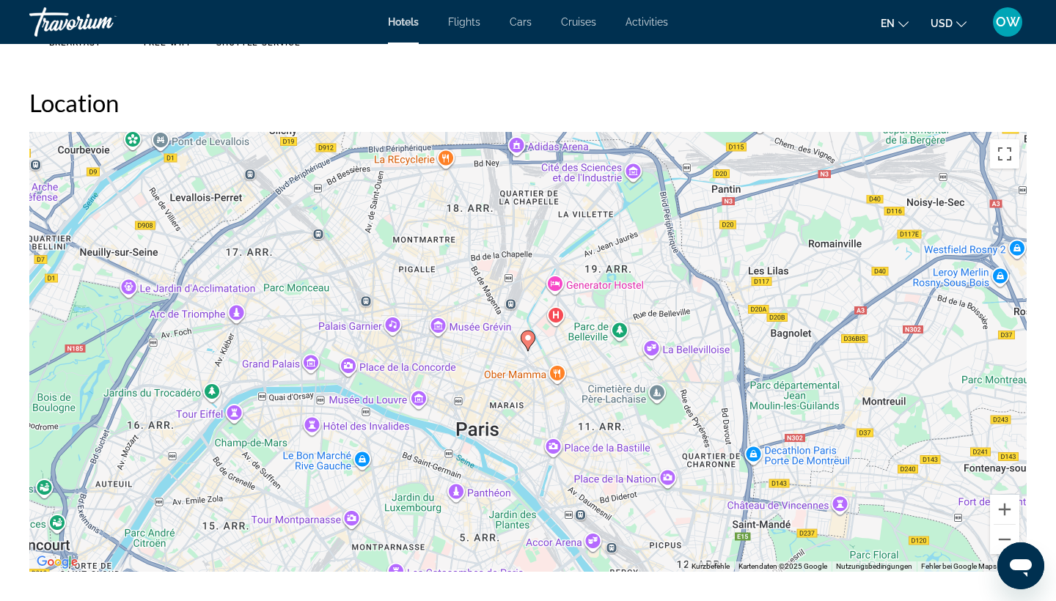
click at [527, 337] on image "Main content" at bounding box center [528, 338] width 9 height 9
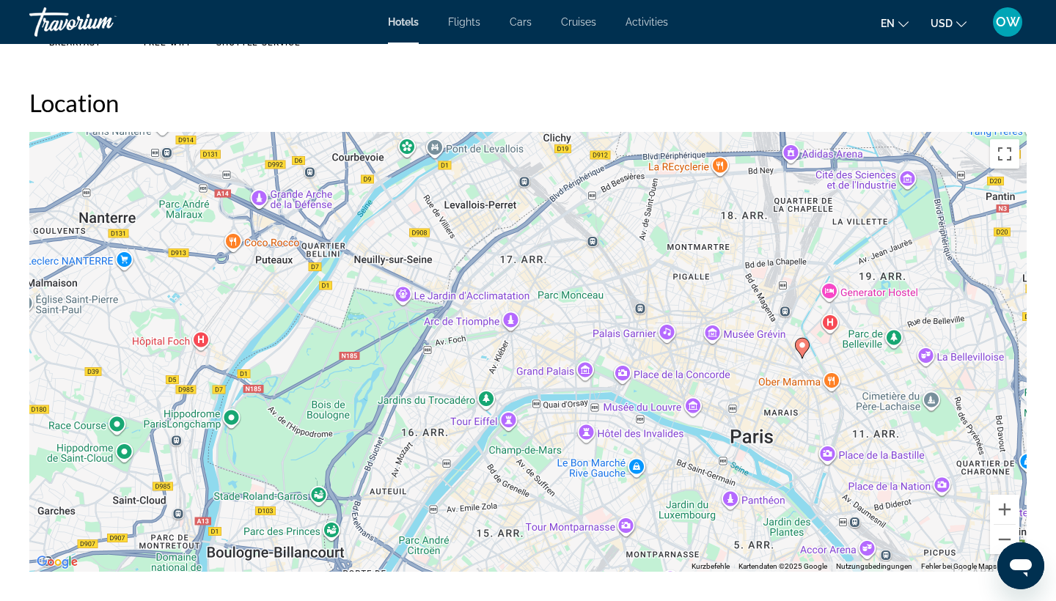
drag, startPoint x: 254, startPoint y: 268, endPoint x: 532, endPoint y: 275, distance: 278.1
click at [532, 275] on div "Um den Modus zum Ziehen mit der Tastatur zu aktivieren, drückst du Alt + Eingab…" at bounding box center [528, 352] width 998 height 440
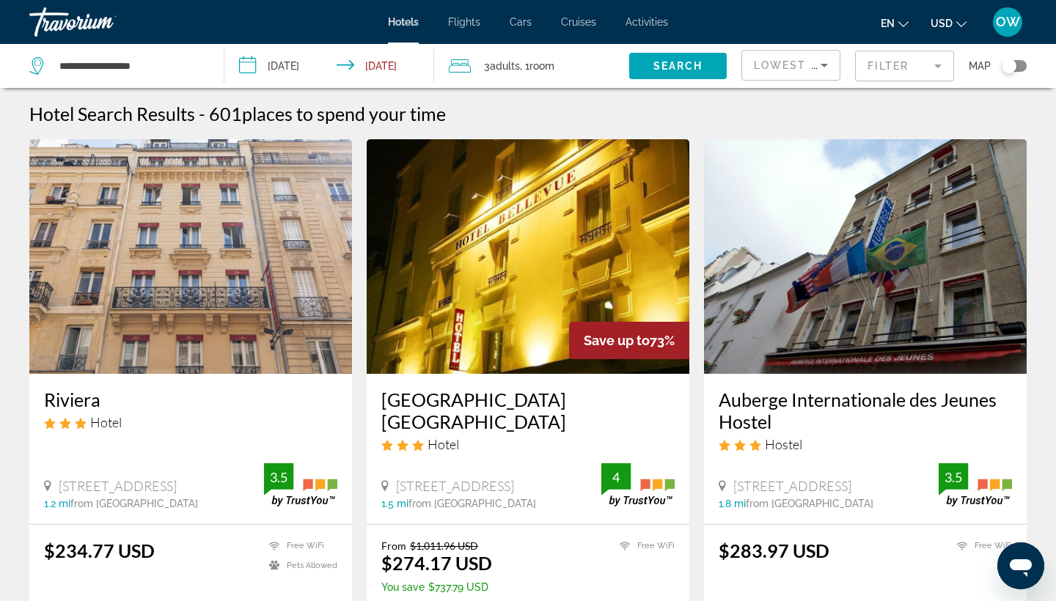
click at [940, 66] on mat-form-field "Filter" at bounding box center [904, 66] width 99 height 31
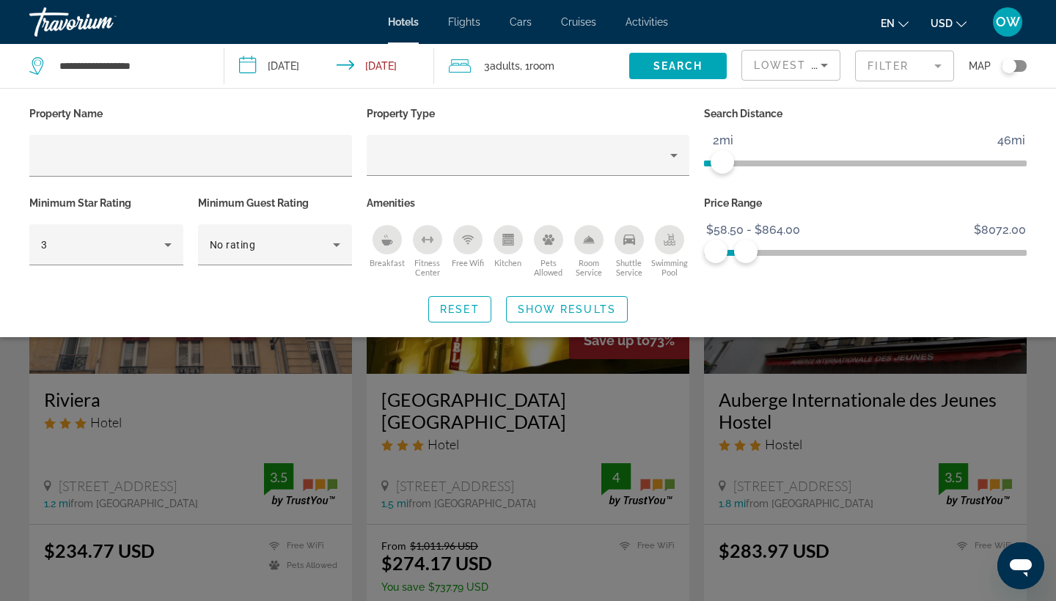
click at [940, 66] on mat-form-field "Filter" at bounding box center [904, 66] width 99 height 31
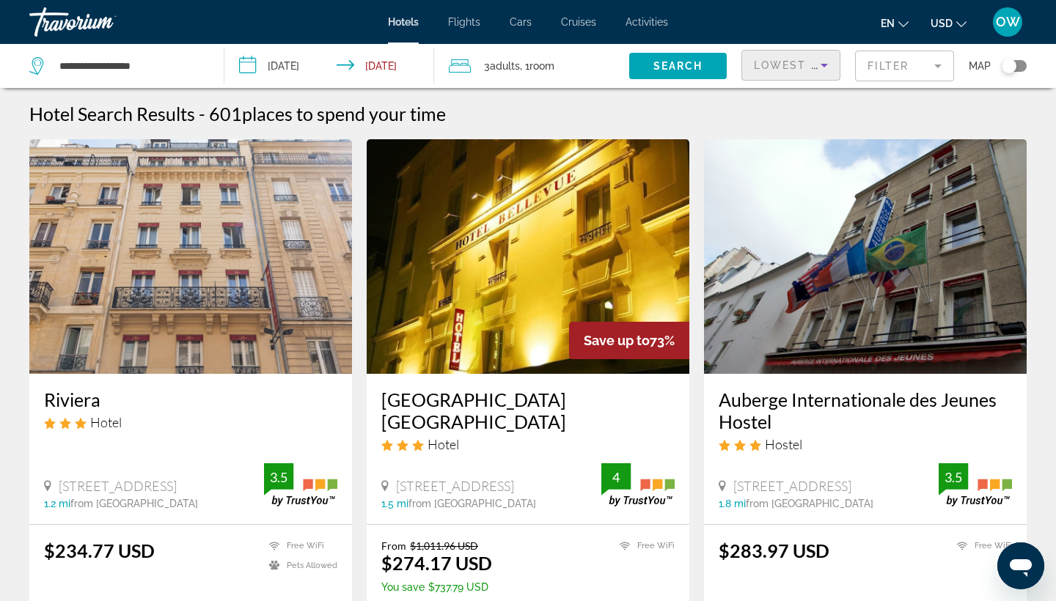
click at [819, 62] on icon "Sort by" at bounding box center [825, 65] width 18 height 18
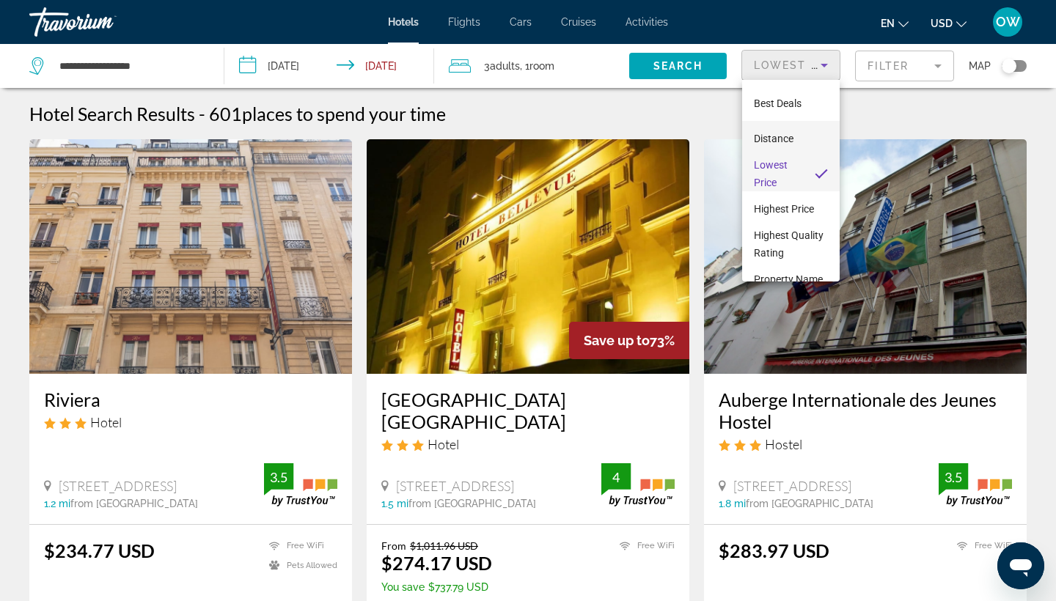
click at [800, 138] on mat-option "Distance" at bounding box center [791, 138] width 98 height 35
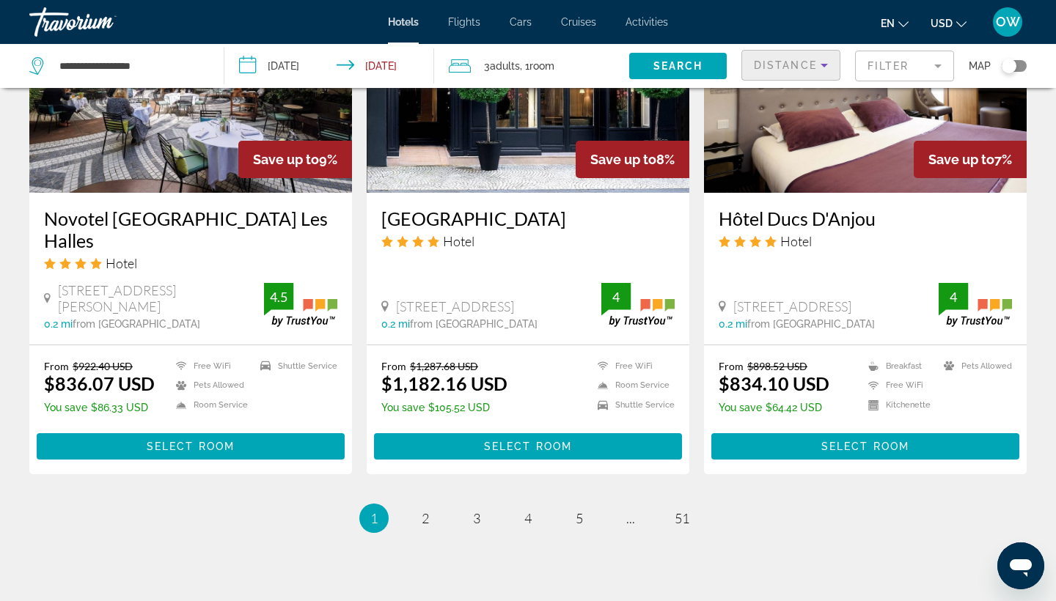
scroll to position [1820, 0]
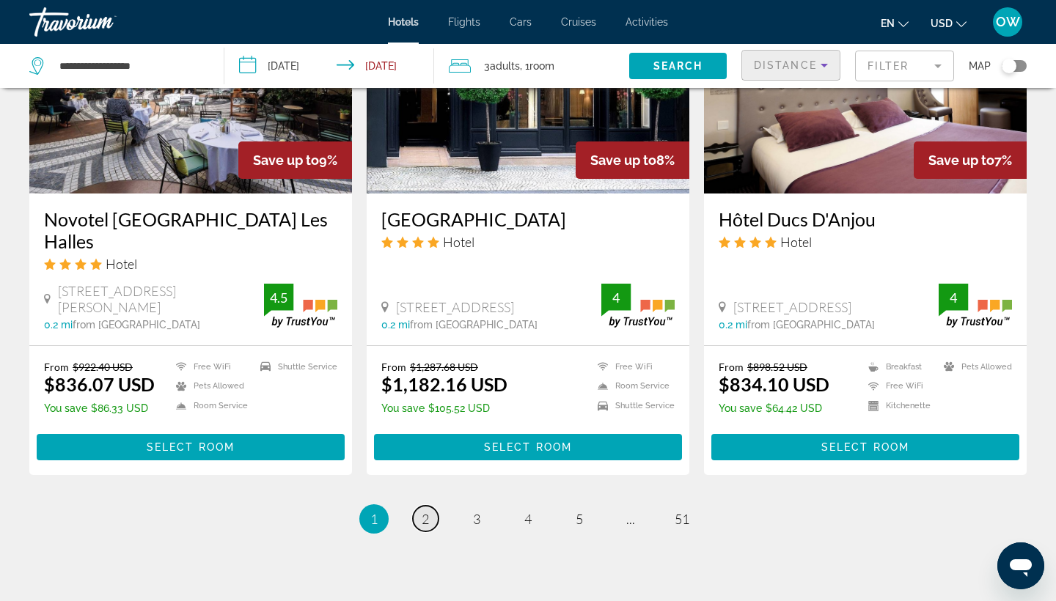
click at [425, 511] on span "2" at bounding box center [425, 519] width 7 height 16
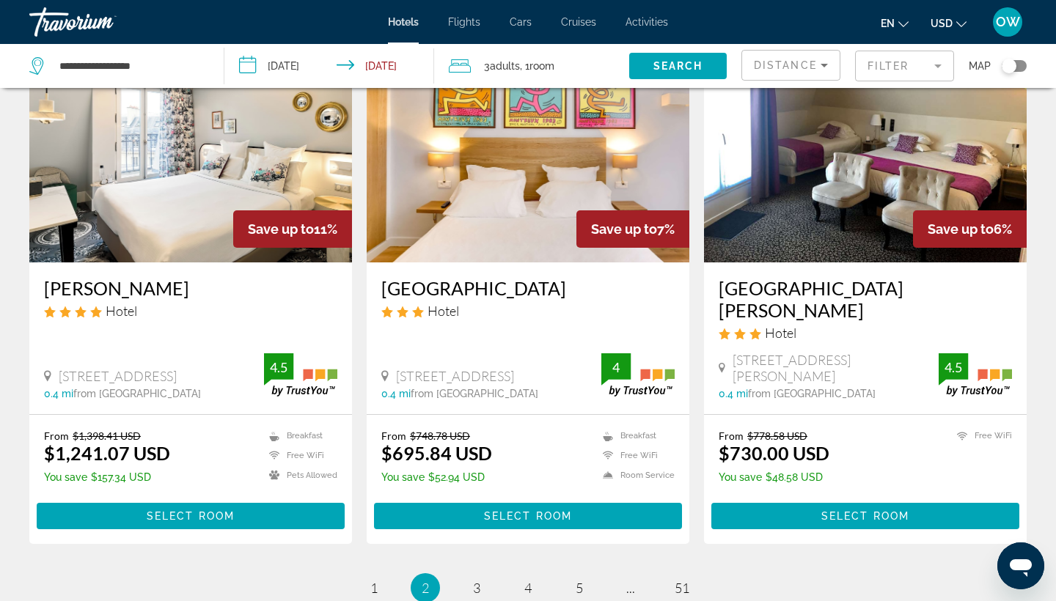
scroll to position [1797, 0]
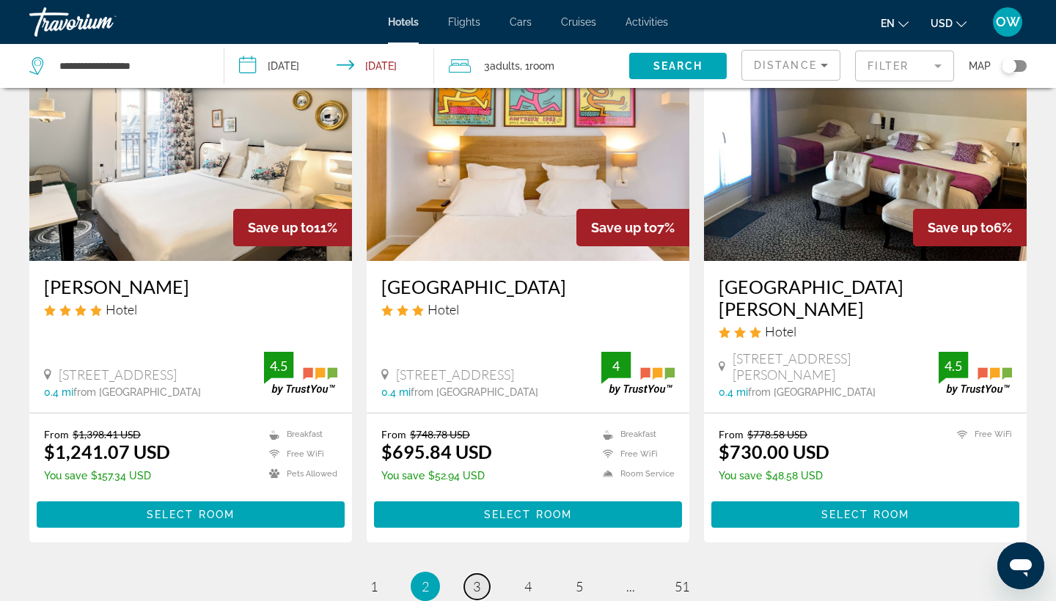
click at [475, 579] on span "3" at bounding box center [476, 587] width 7 height 16
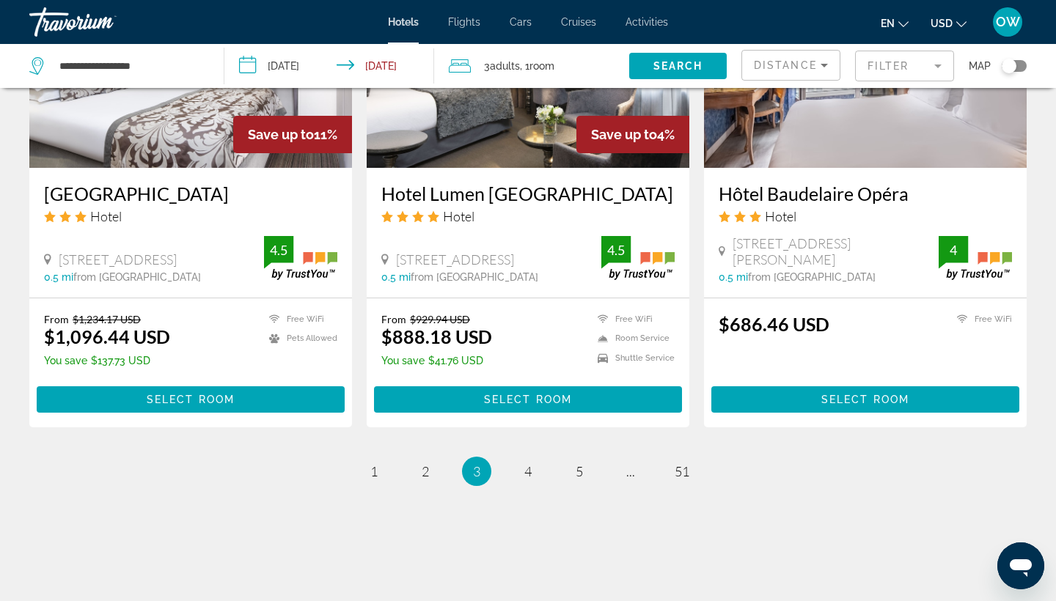
scroll to position [1839, 0]
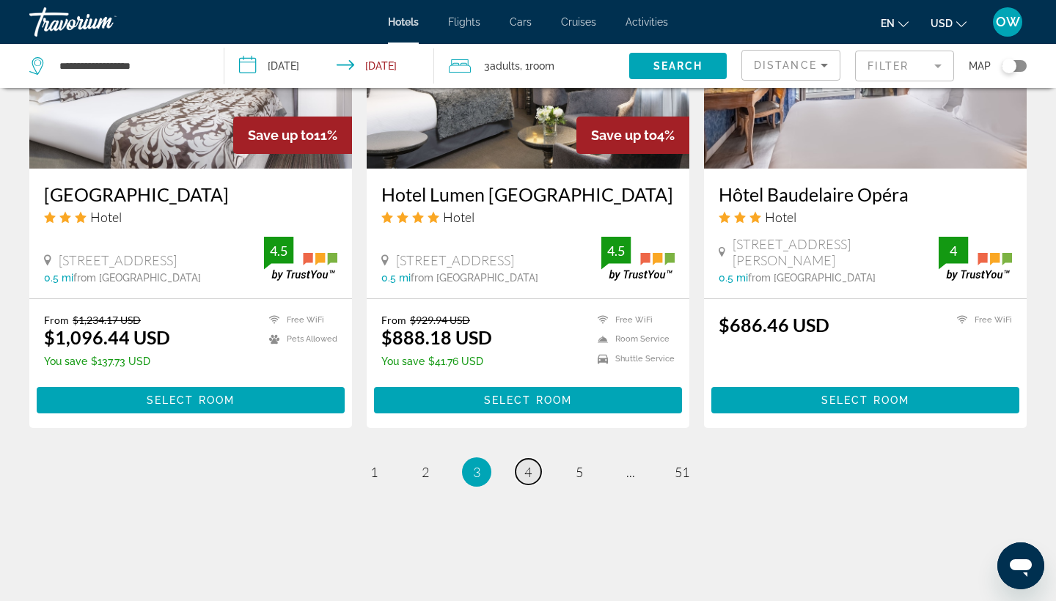
click at [525, 464] on span "4" at bounding box center [527, 472] width 7 height 16
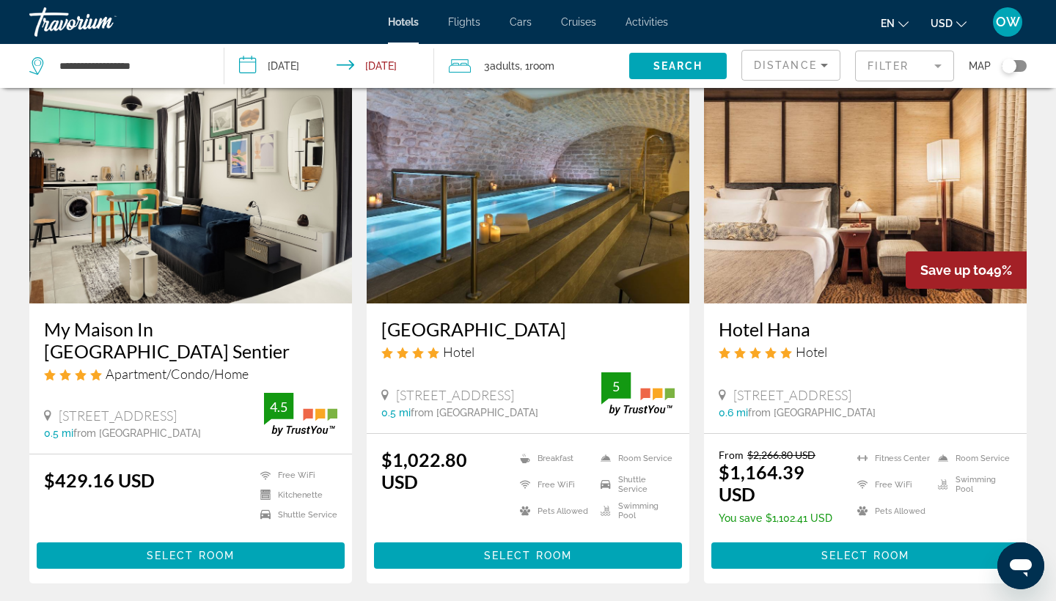
scroll to position [66, 0]
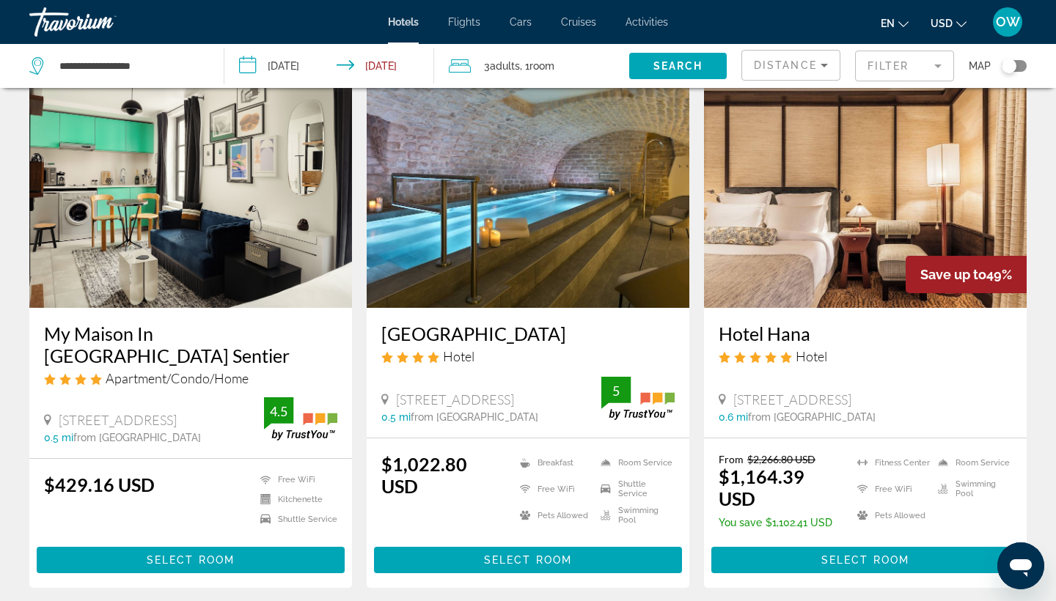
click at [137, 223] on img "Main content" at bounding box center [190, 190] width 323 height 235
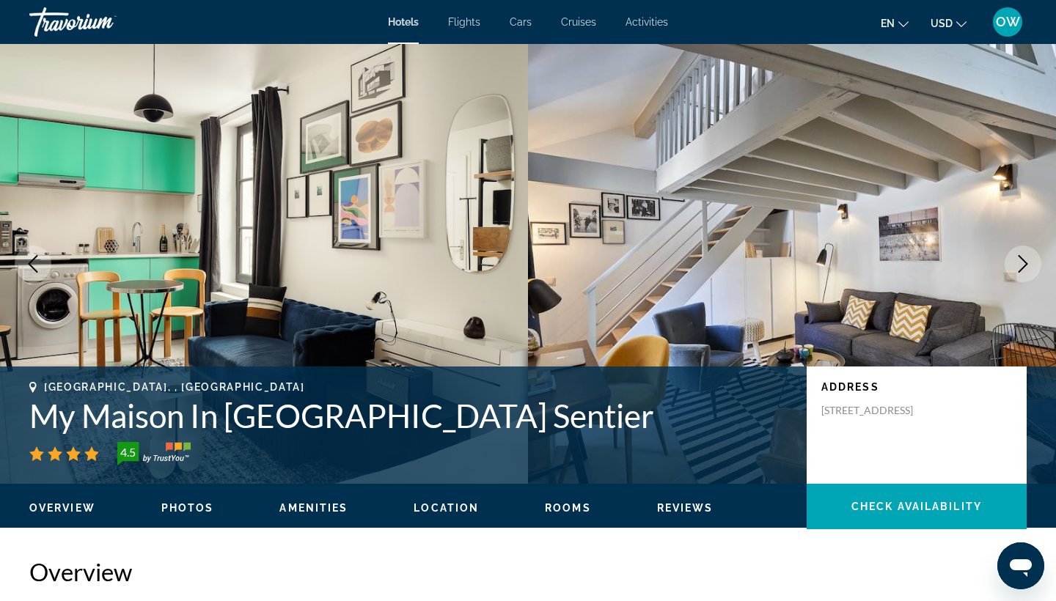
click at [1023, 260] on icon "Next image" at bounding box center [1024, 264] width 10 height 18
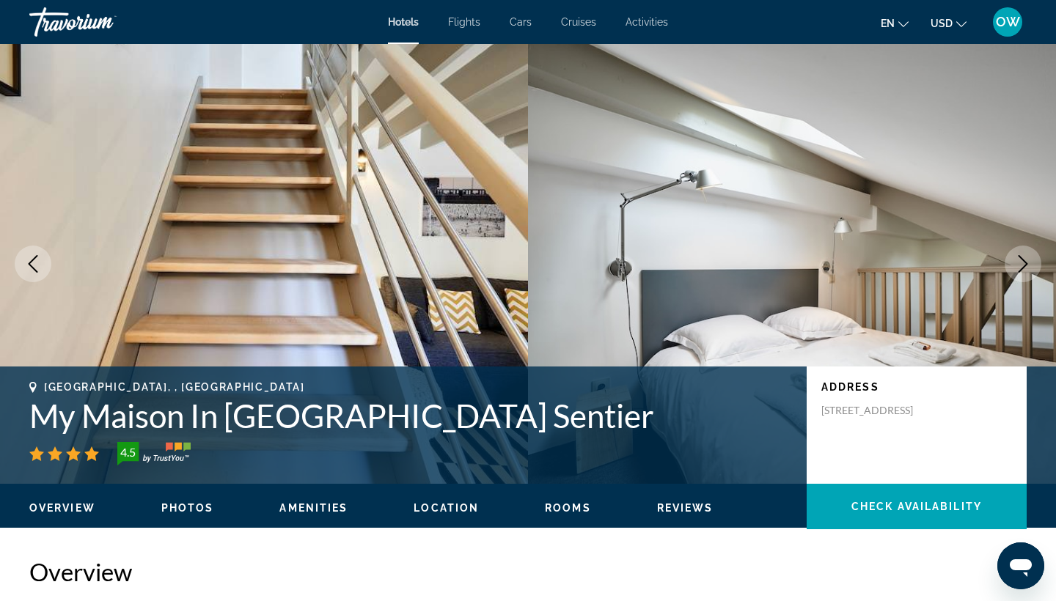
click at [1023, 260] on icon "Next image" at bounding box center [1024, 264] width 10 height 18
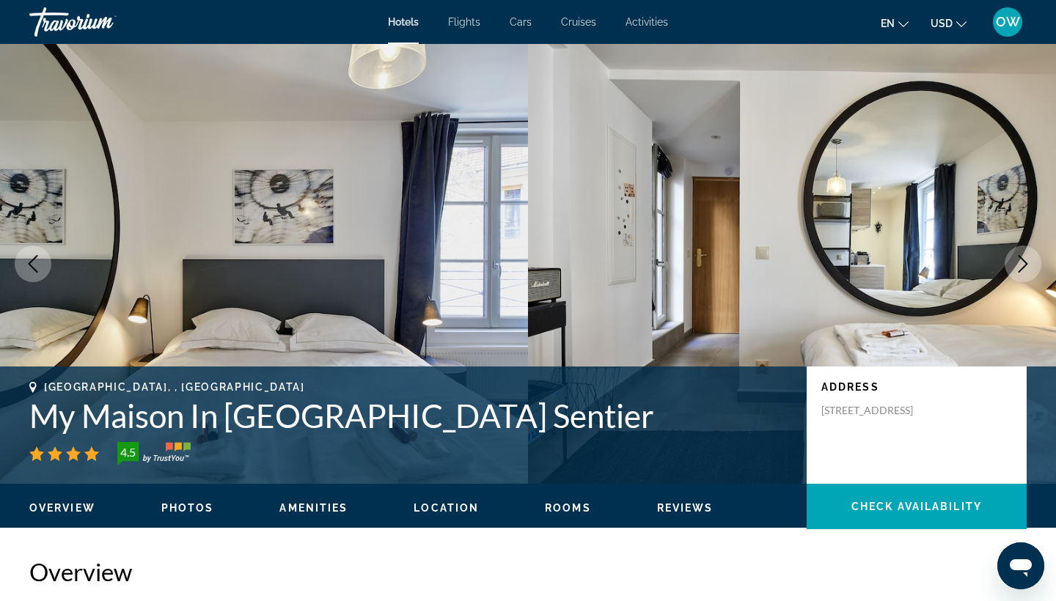
click at [1023, 260] on icon "Next image" at bounding box center [1024, 264] width 10 height 18
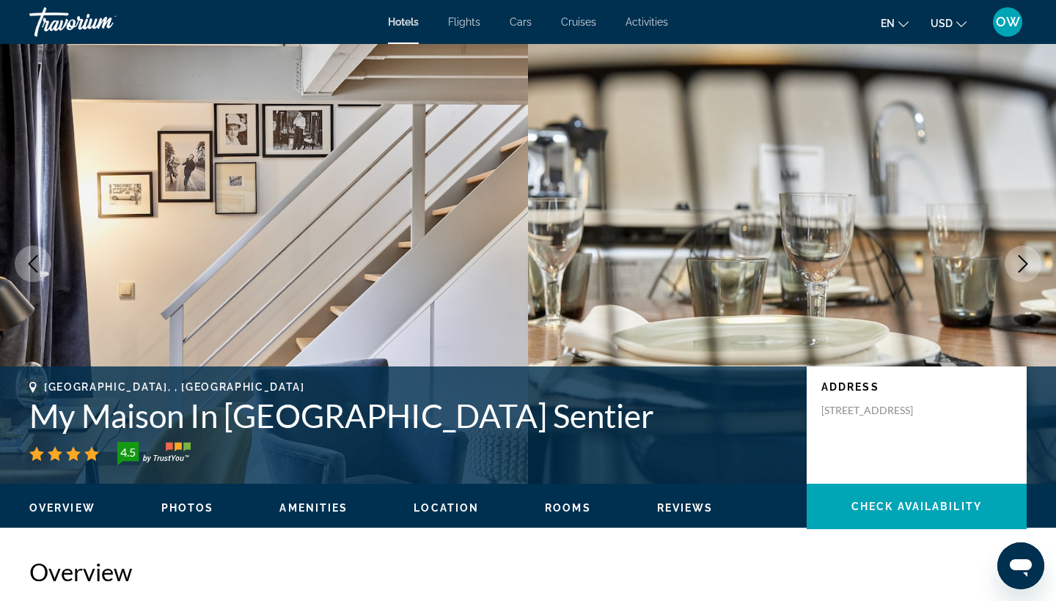
click at [1023, 260] on icon "Next image" at bounding box center [1024, 264] width 10 height 18
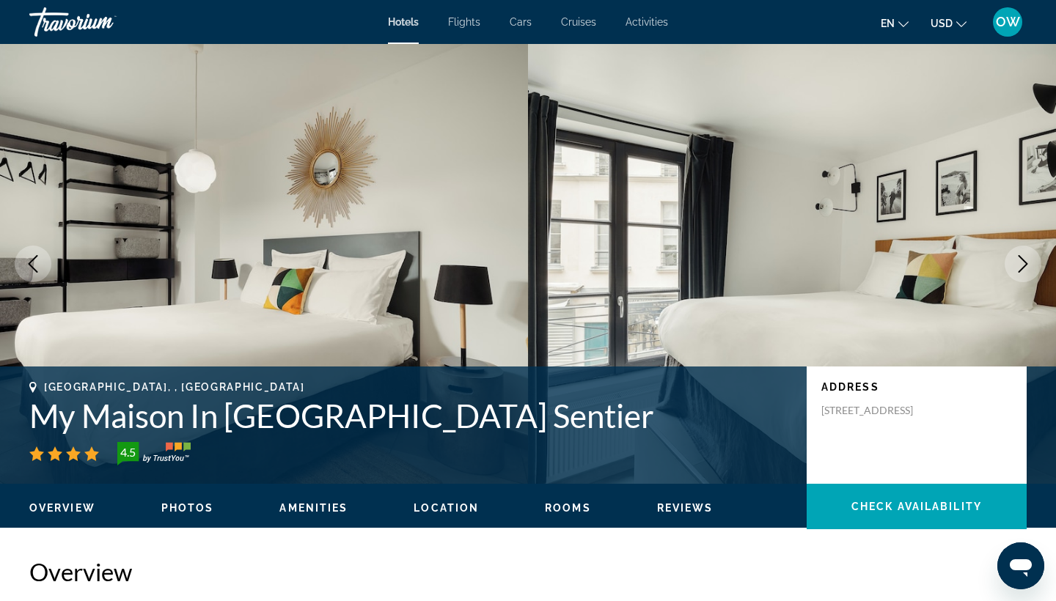
click at [1023, 260] on icon "Next image" at bounding box center [1024, 264] width 10 height 18
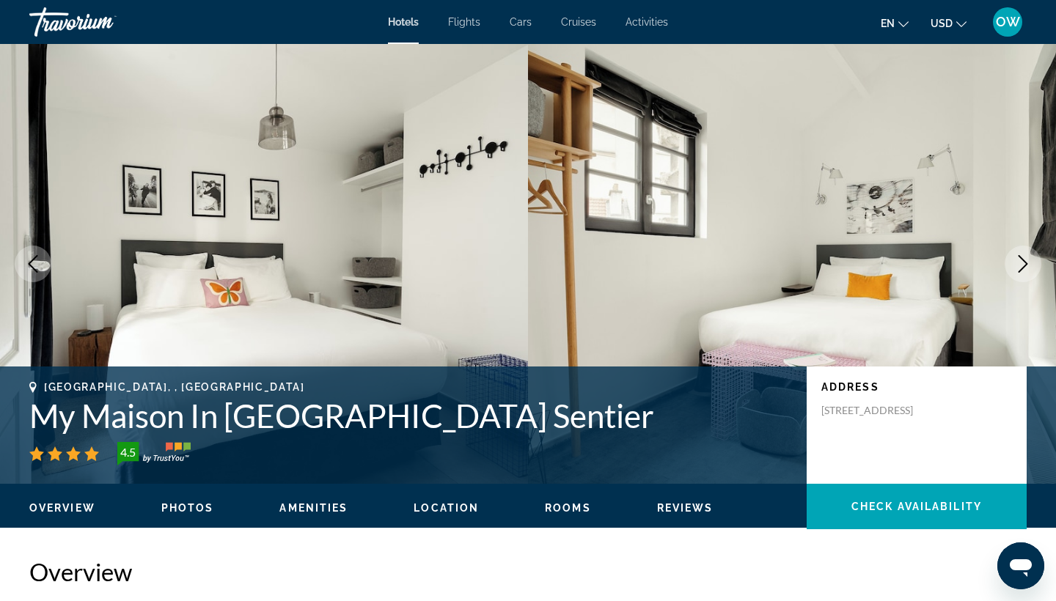
click at [1023, 260] on icon "Next image" at bounding box center [1024, 264] width 10 height 18
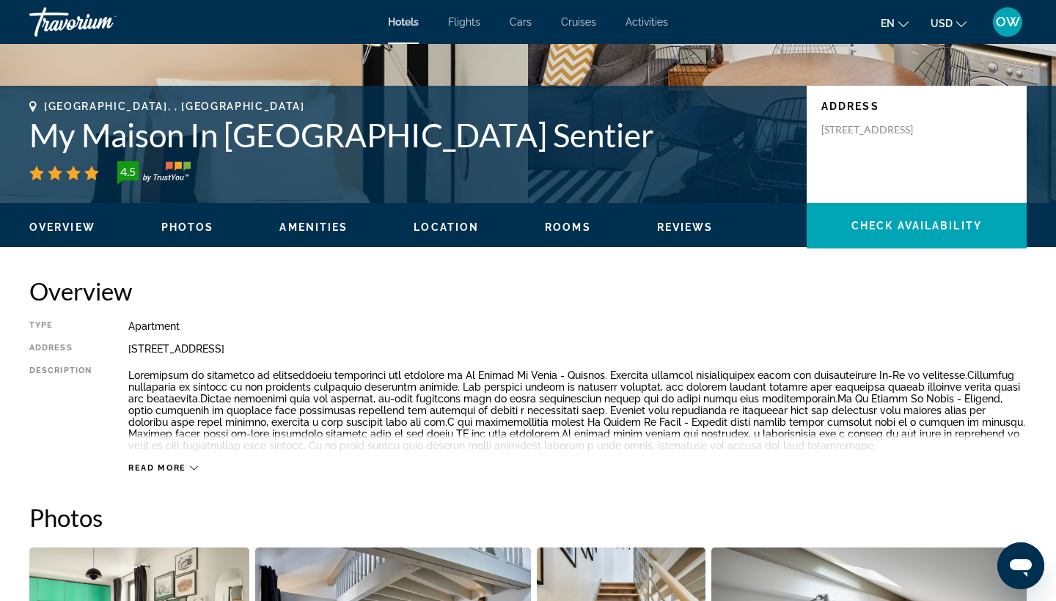
scroll to position [287, 0]
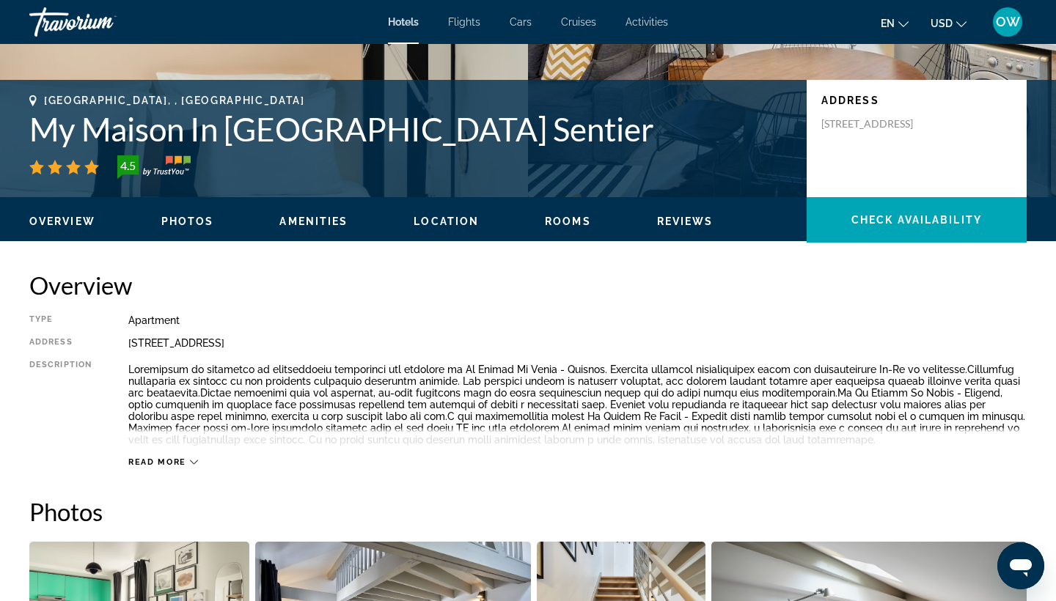
click at [452, 222] on span "Location" at bounding box center [446, 222] width 65 height 12
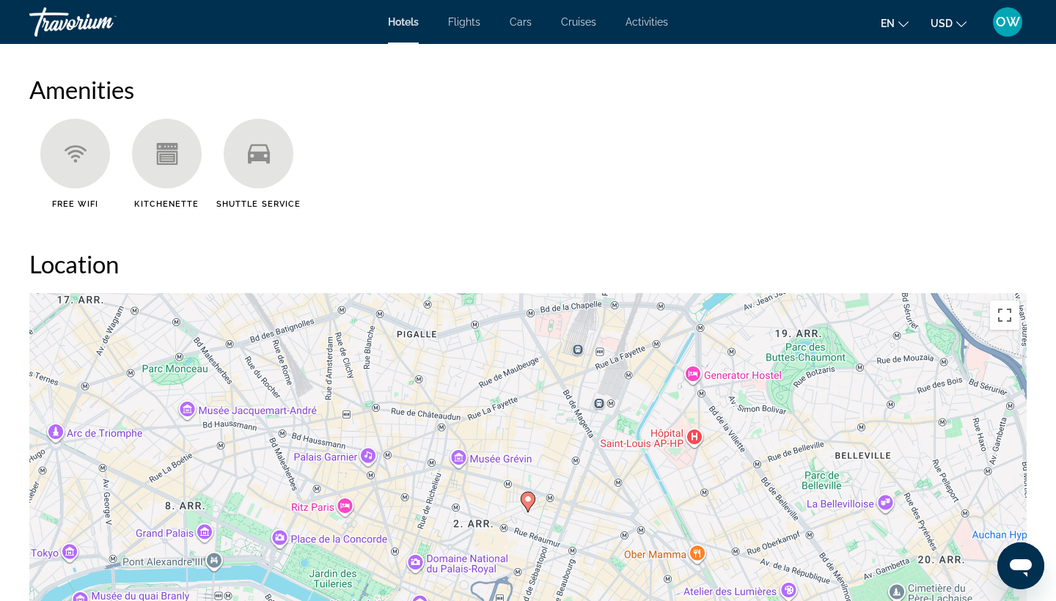
scroll to position [1323, 0]
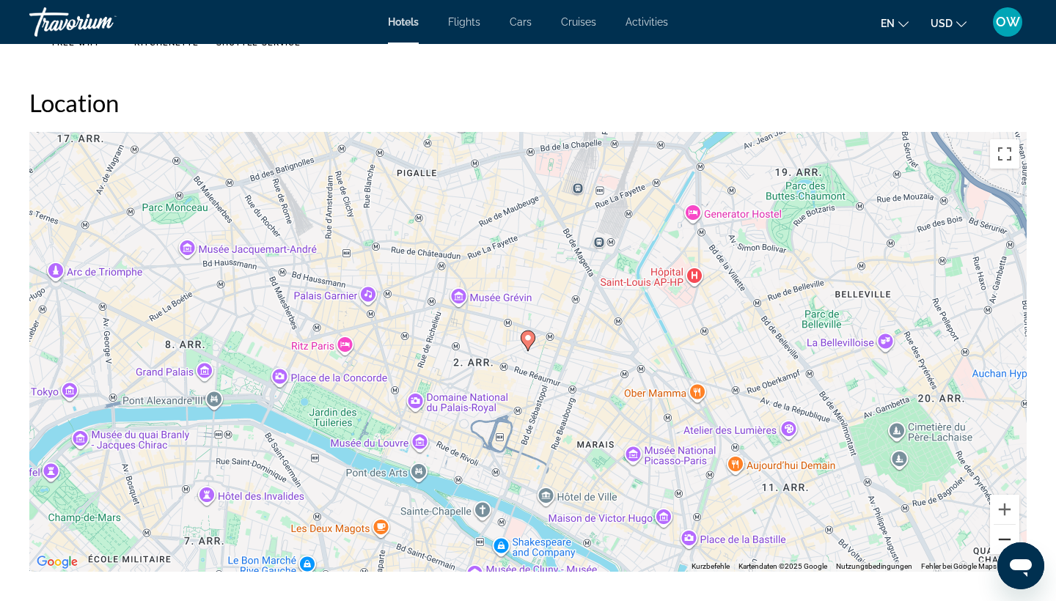
click at [1006, 536] on button "Verkleinern" at bounding box center [1004, 539] width 29 height 29
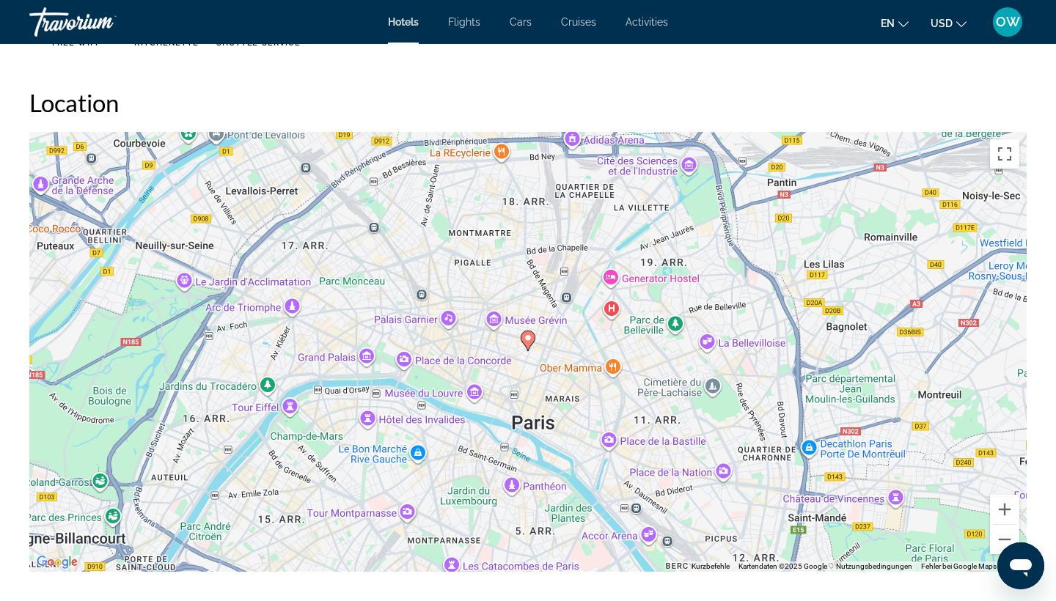
click at [527, 340] on image "Main content" at bounding box center [528, 338] width 9 height 9
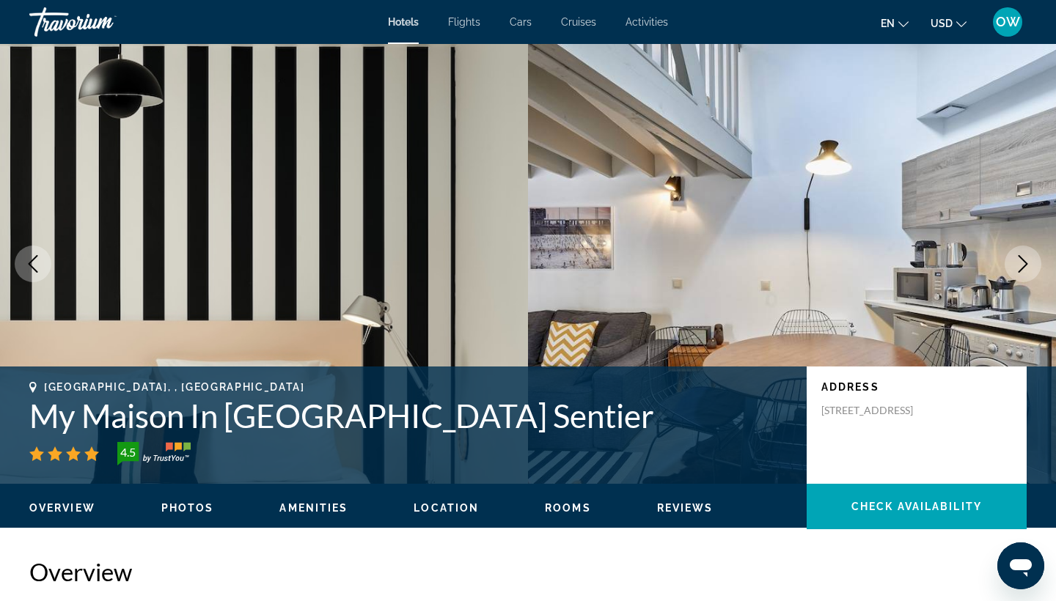
scroll to position [0, 0]
click at [574, 508] on span "Rooms" at bounding box center [568, 508] width 46 height 12
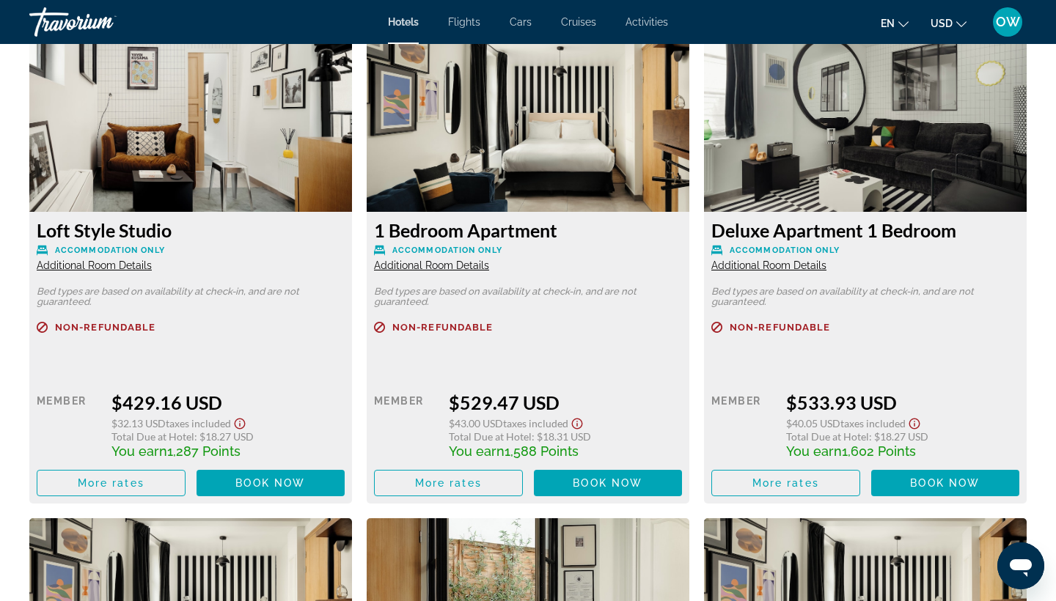
scroll to position [2033, 0]
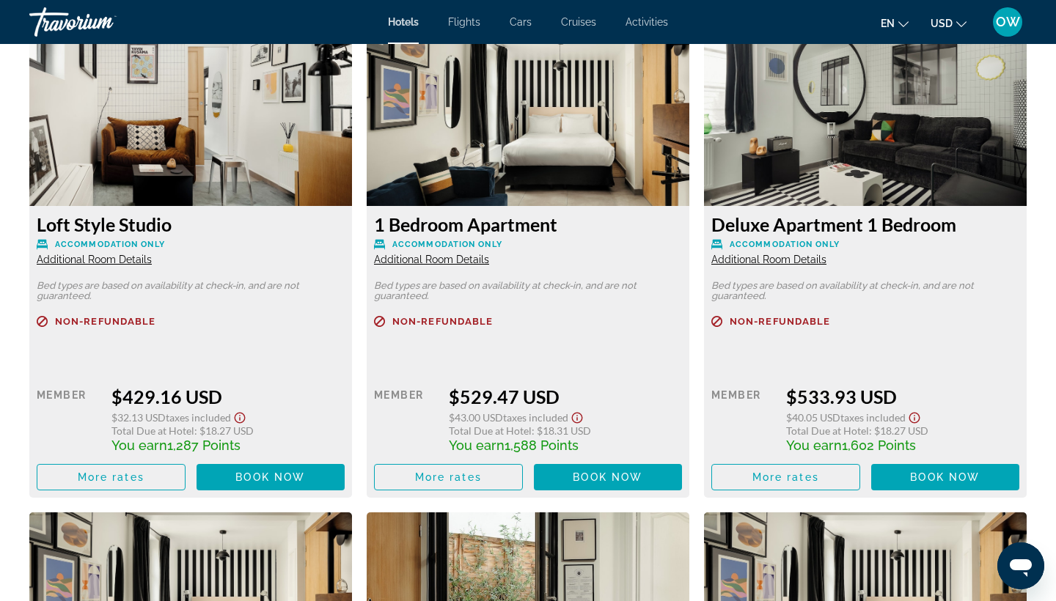
click at [73, 261] on span "Additional Room Details" at bounding box center [94, 260] width 115 height 12
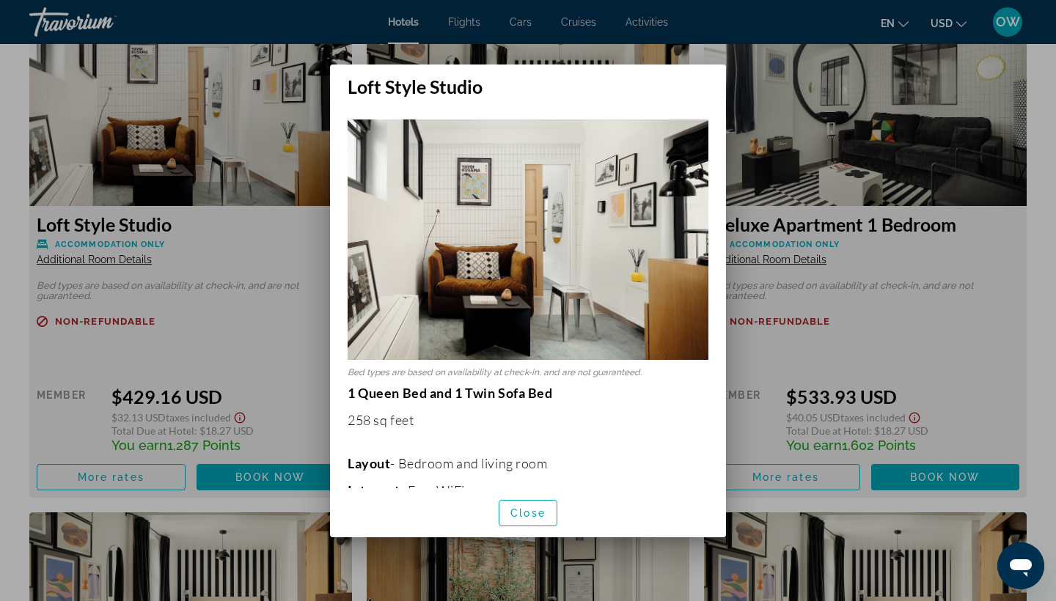
scroll to position [0, 0]
click at [568, 244] on img at bounding box center [528, 240] width 361 height 241
click at [546, 513] on span "button" at bounding box center [528, 513] width 57 height 35
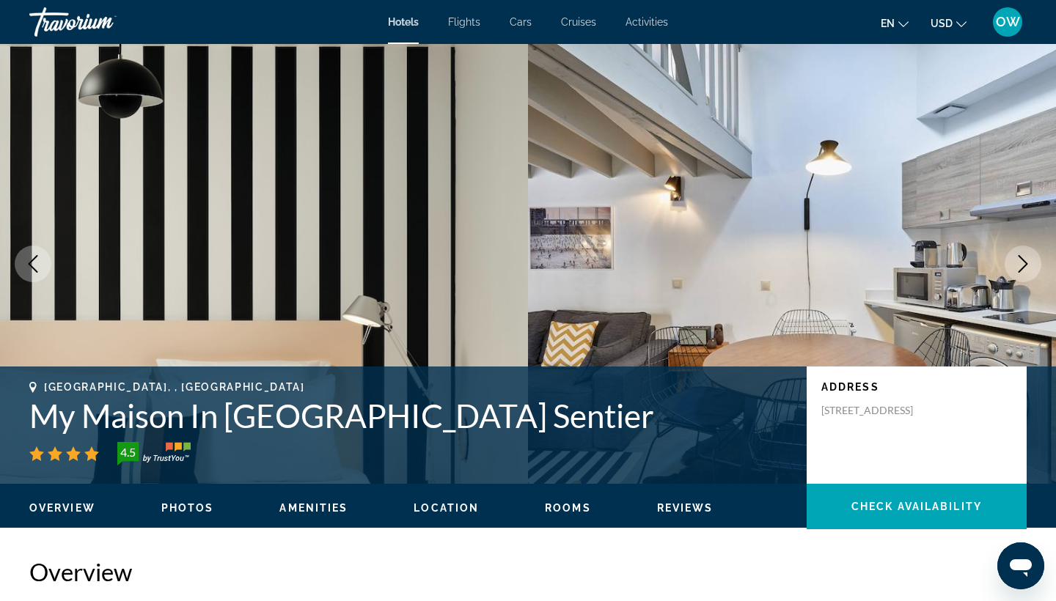
scroll to position [2033, 0]
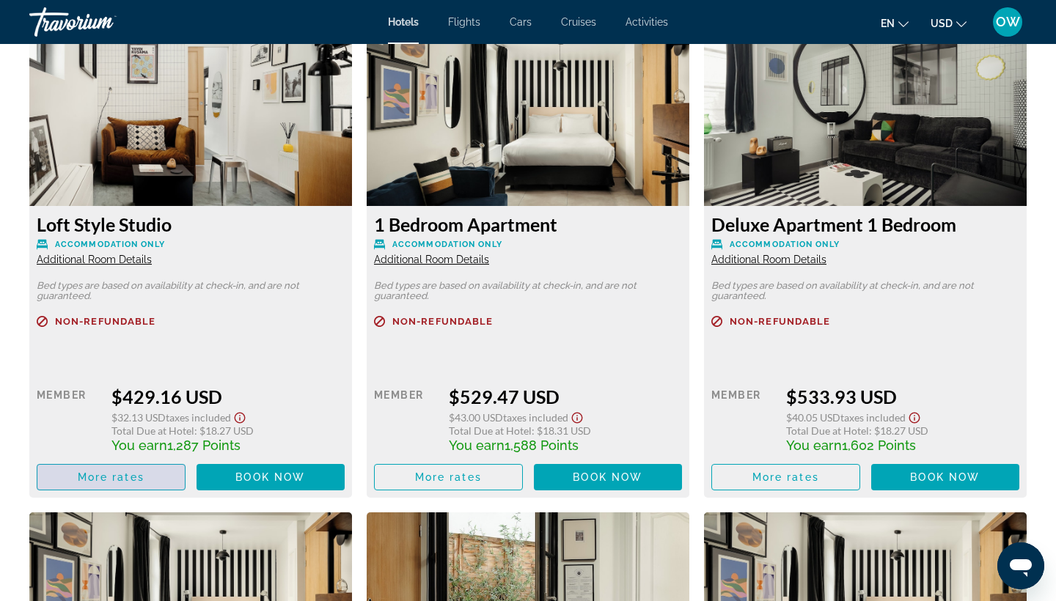
click at [143, 477] on span "More rates" at bounding box center [111, 478] width 67 height 12
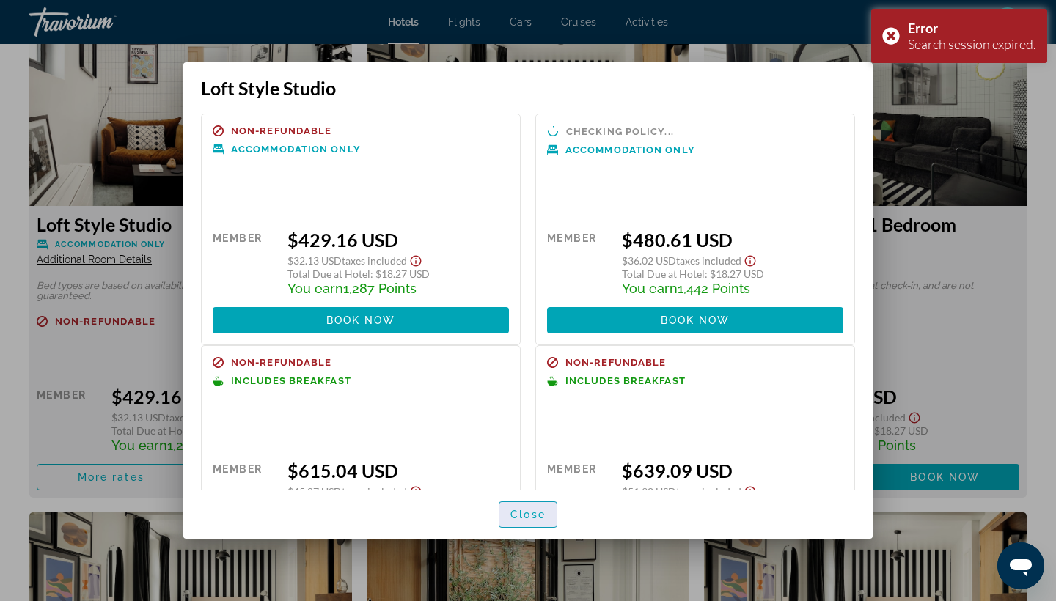
click at [530, 511] on span "Close" at bounding box center [528, 515] width 35 height 12
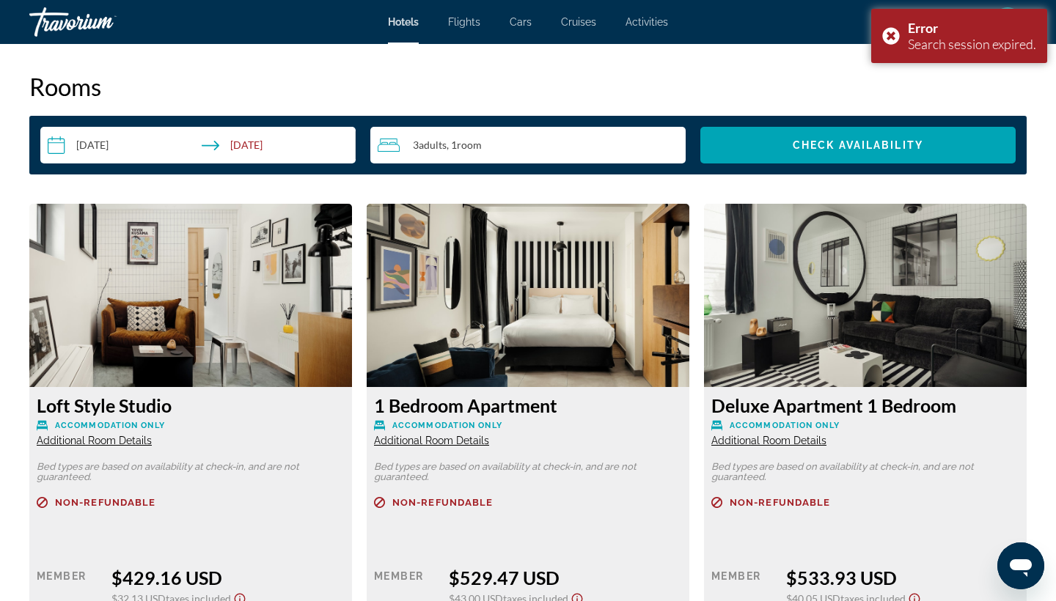
scroll to position [1854, 0]
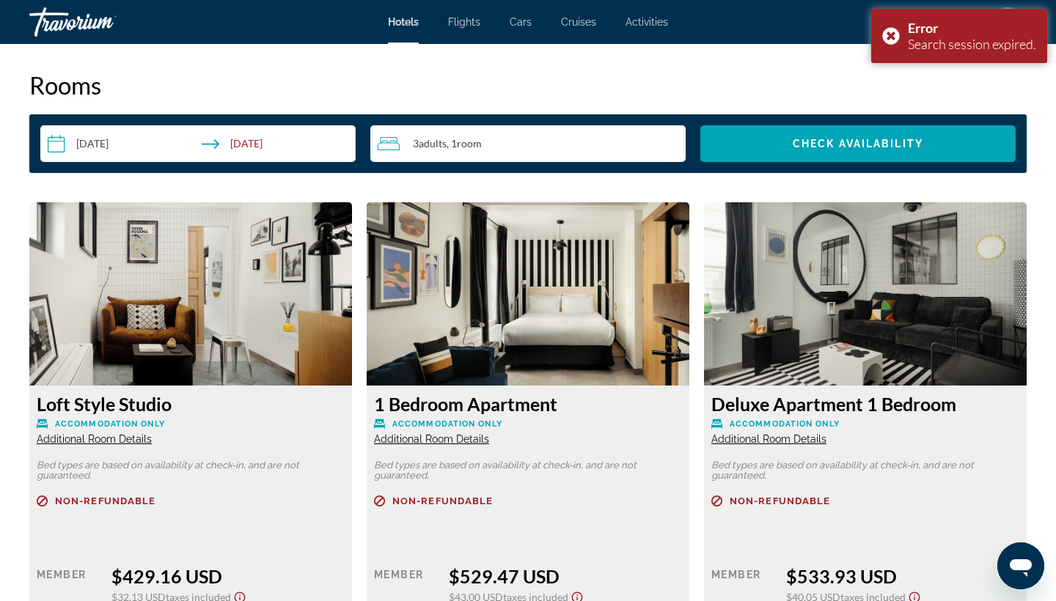
click at [207, 323] on img "Main content" at bounding box center [190, 293] width 323 height 183
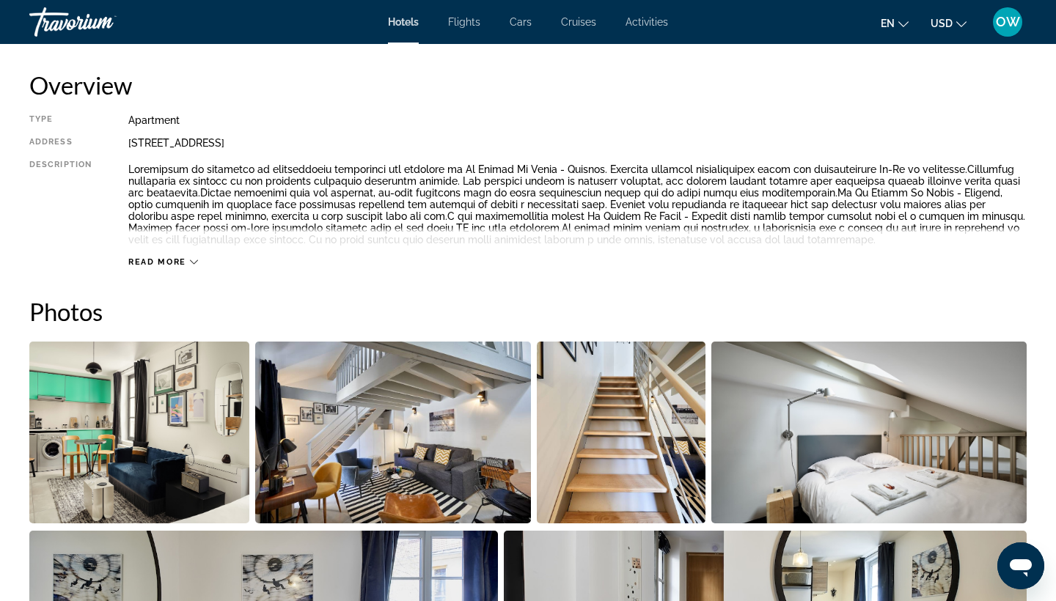
scroll to position [489, 0]
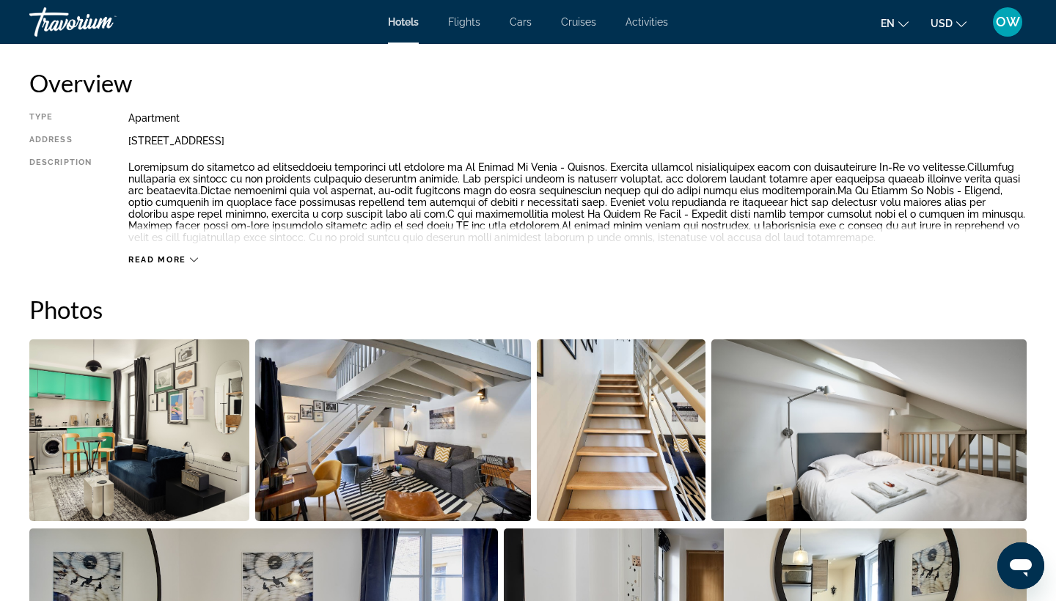
click at [189, 259] on div "Read more" at bounding box center [163, 260] width 70 height 10
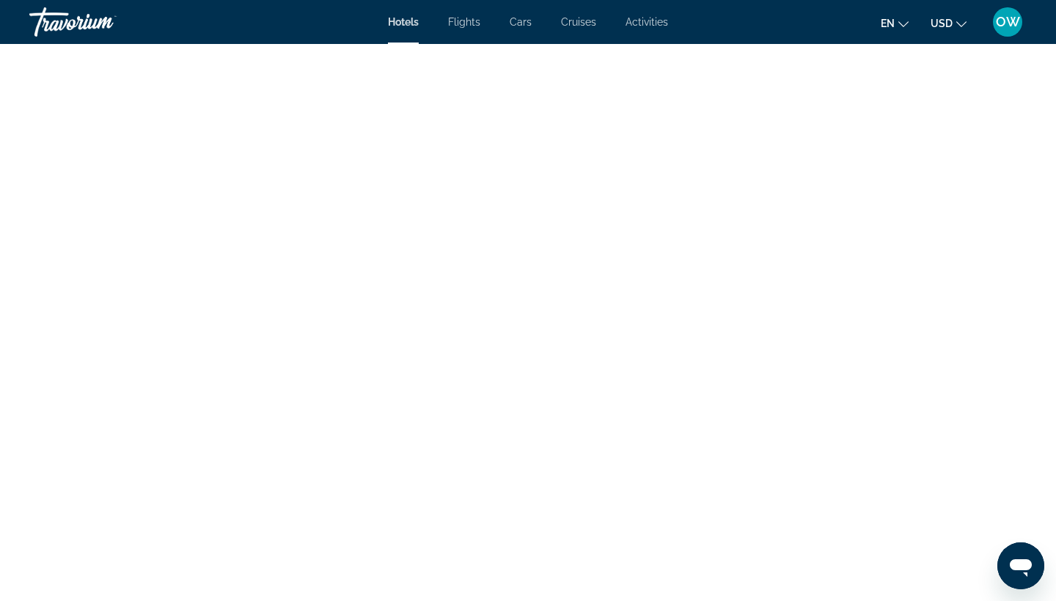
scroll to position [3763, 0]
click at [907, 23] on icon "Change language" at bounding box center [904, 24] width 10 height 10
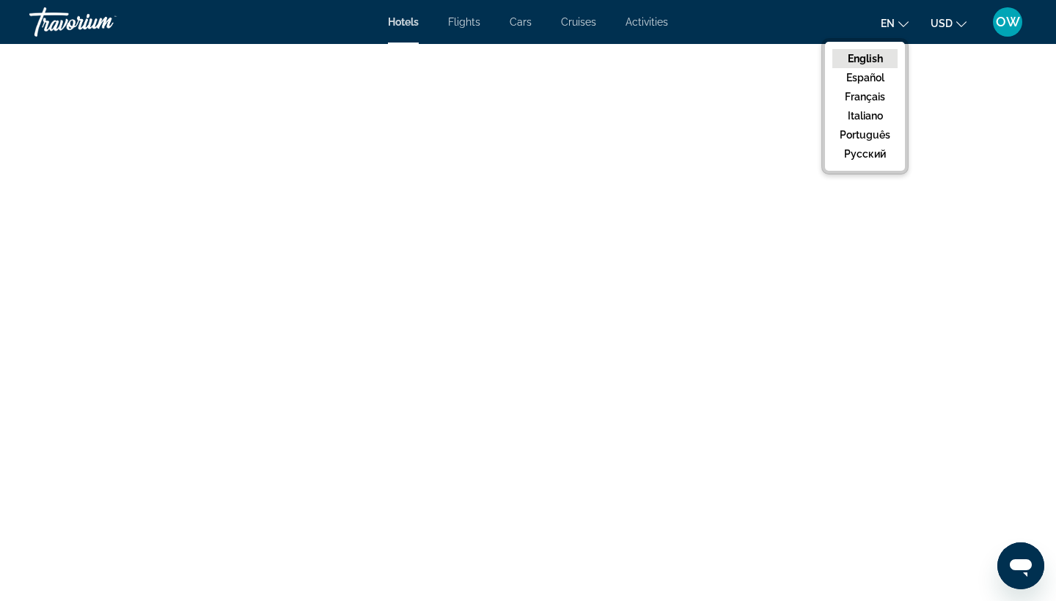
click at [907, 23] on icon "Change language" at bounding box center [904, 24] width 10 height 10
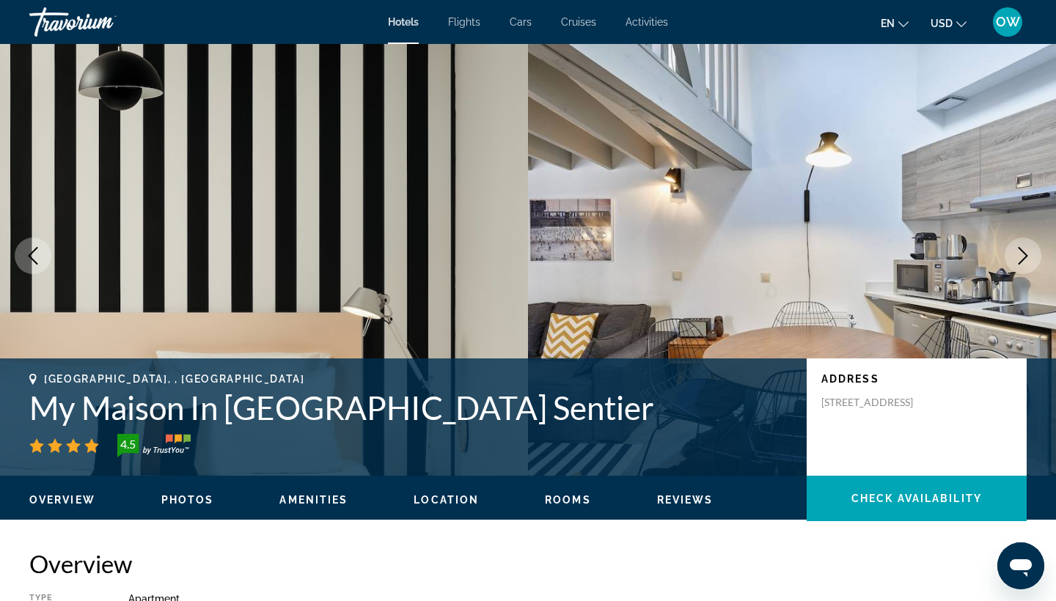
scroll to position [14, 0]
